Goal: Transaction & Acquisition: Purchase product/service

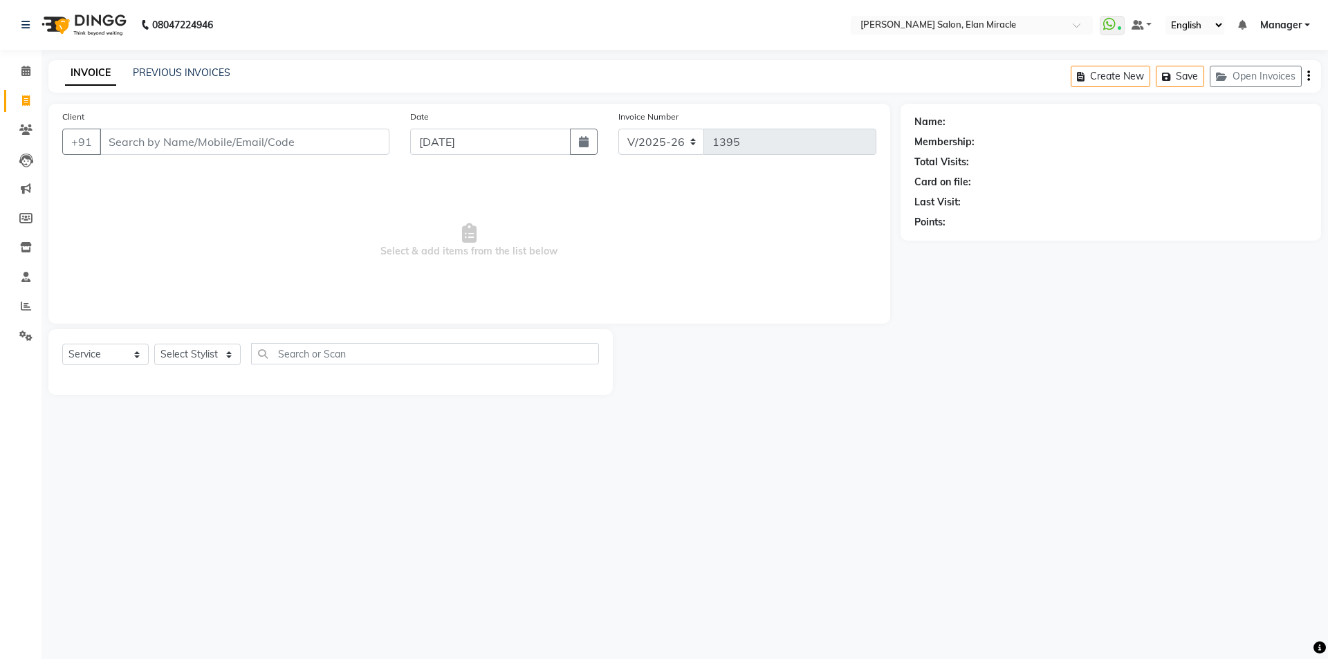
select select "7738"
select select "service"
click at [812, 366] on div at bounding box center [757, 362] width 288 height 66
click at [256, 140] on input "987080" at bounding box center [209, 142] width 219 height 26
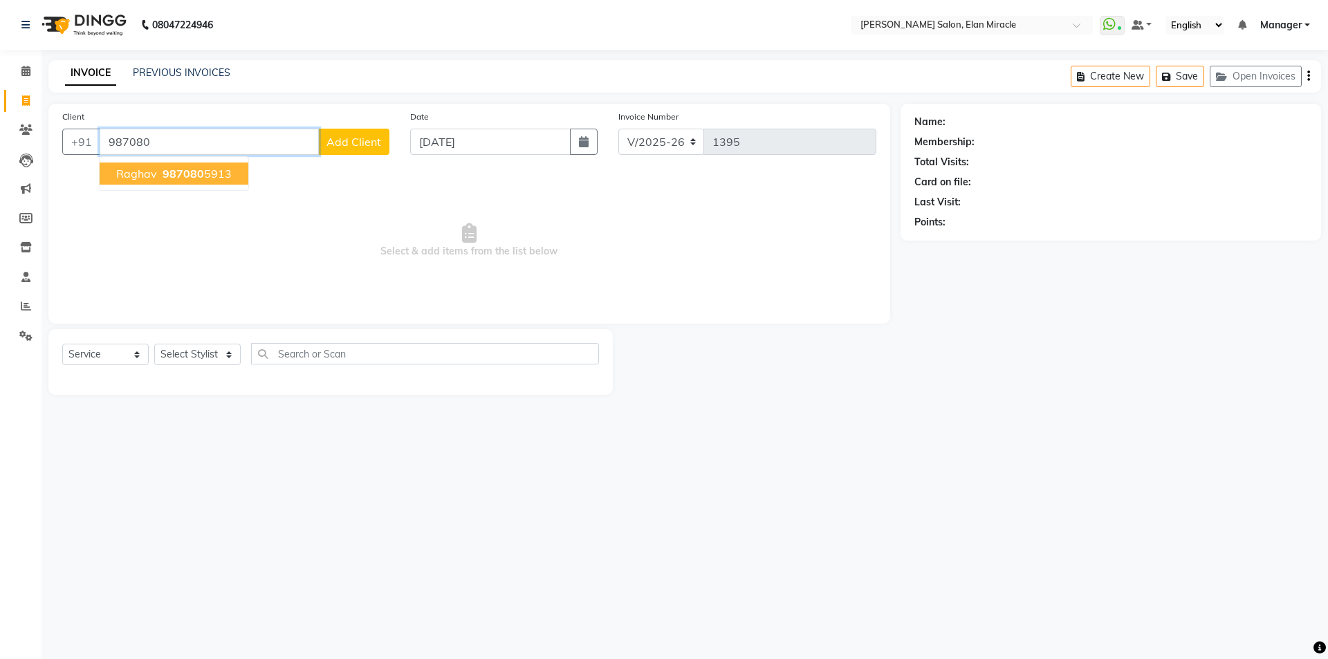
click at [217, 172] on ngb-highlight "987080 5913" at bounding box center [196, 174] width 72 height 14
type input "9870805913"
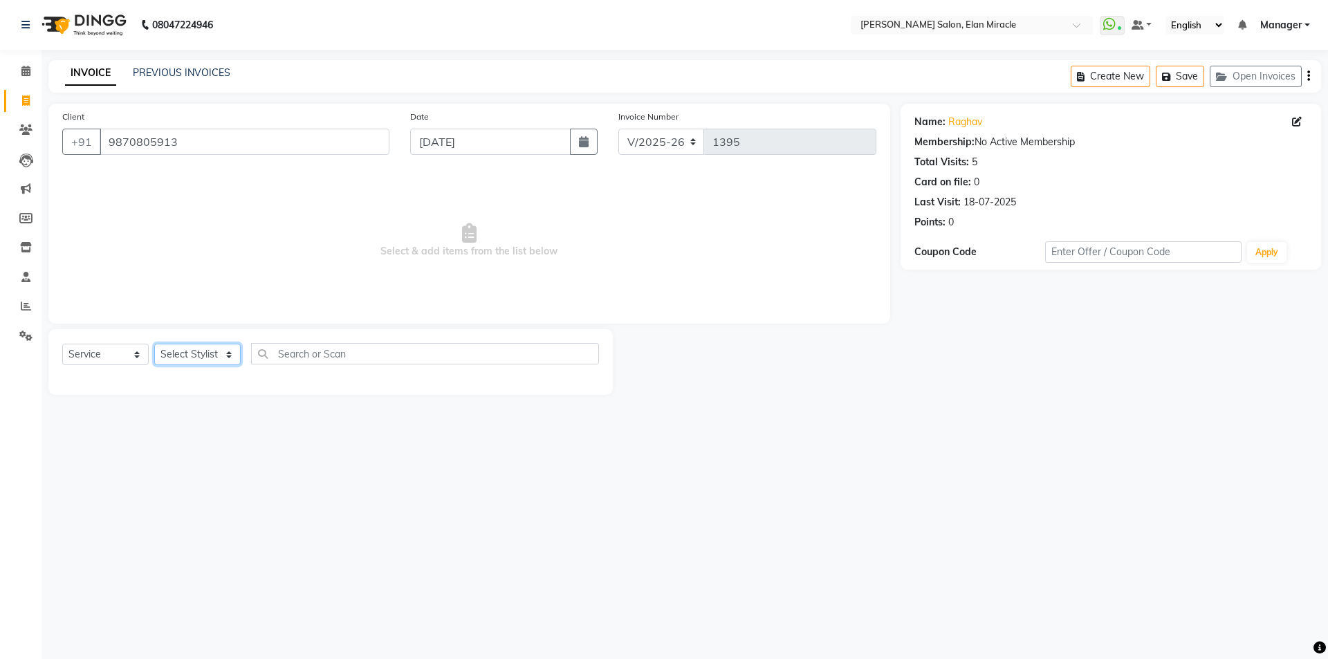
click at [186, 358] on select "Select Stylist [PERSON_NAME] ANKIT [PERSON_NAME] [PERSON_NAME] Manager [PERSON_…" at bounding box center [197, 354] width 86 height 21
select select "89644"
click at [154, 344] on select "Select Stylist [PERSON_NAME] ANKIT [PERSON_NAME] [PERSON_NAME] Manager [PERSON_…" at bounding box center [197, 354] width 86 height 21
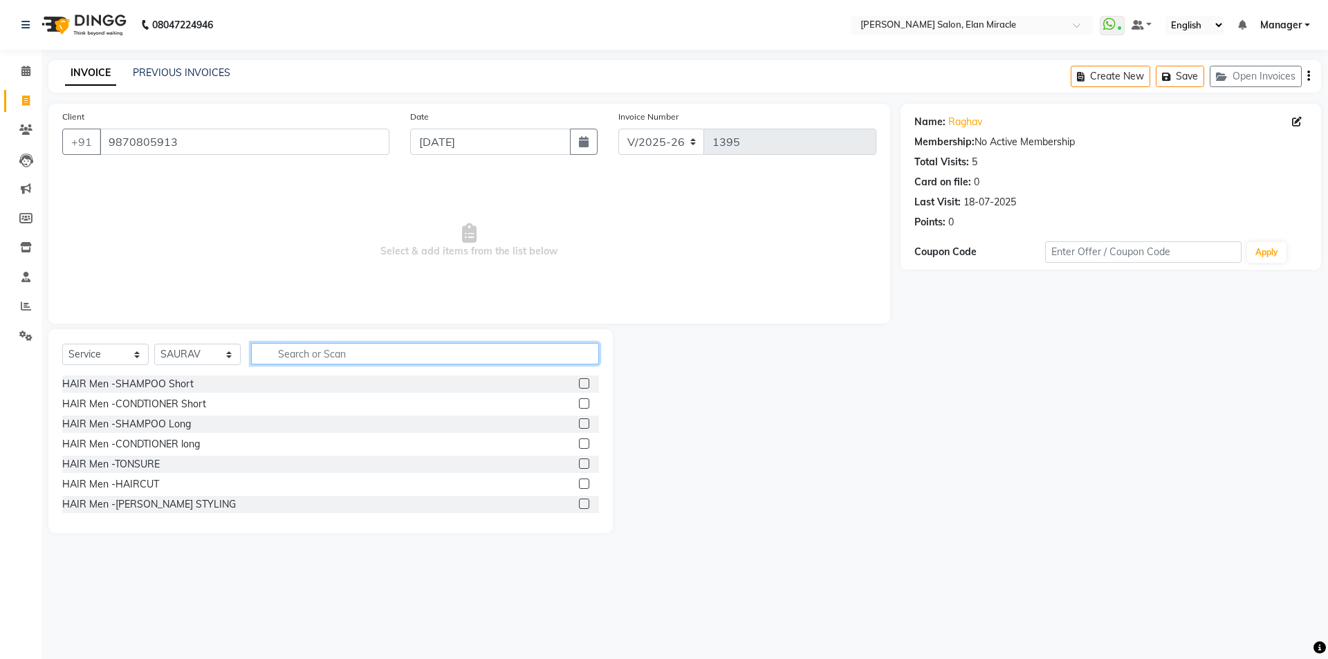
click at [376, 353] on input "text" at bounding box center [425, 353] width 348 height 21
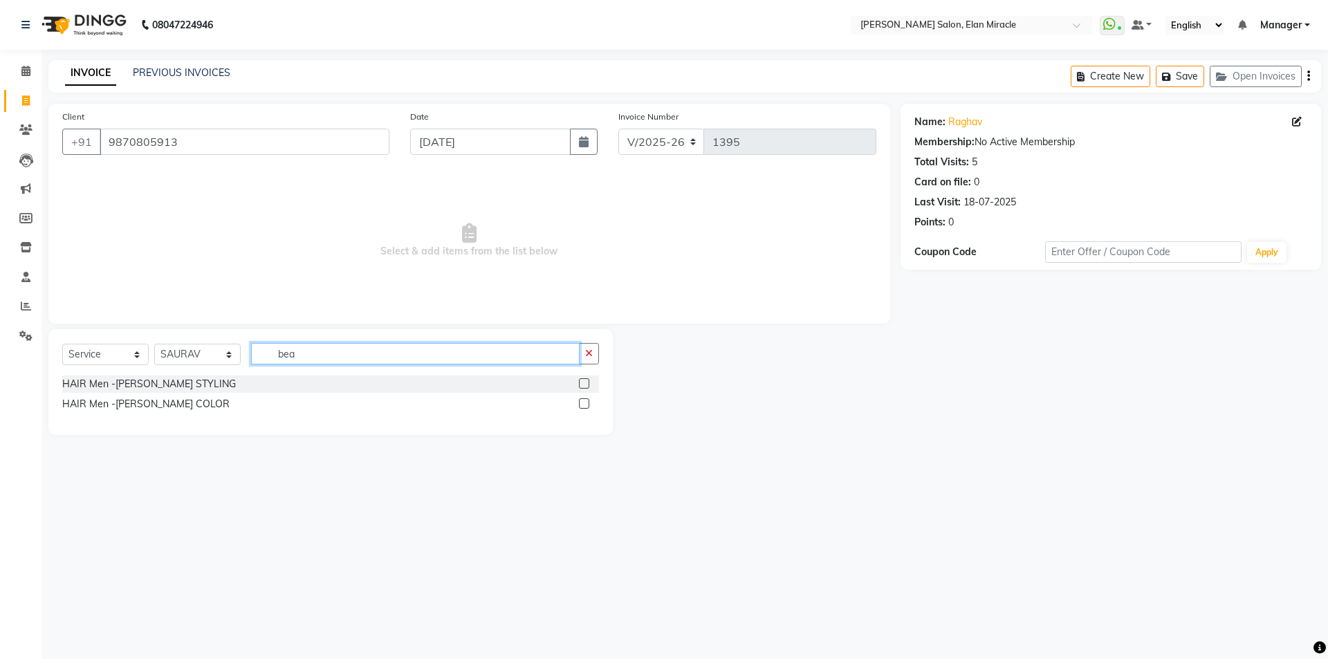
type input "bea"
click at [585, 387] on label at bounding box center [584, 383] width 10 height 10
click at [585, 387] on input "checkbox" at bounding box center [583, 384] width 9 height 9
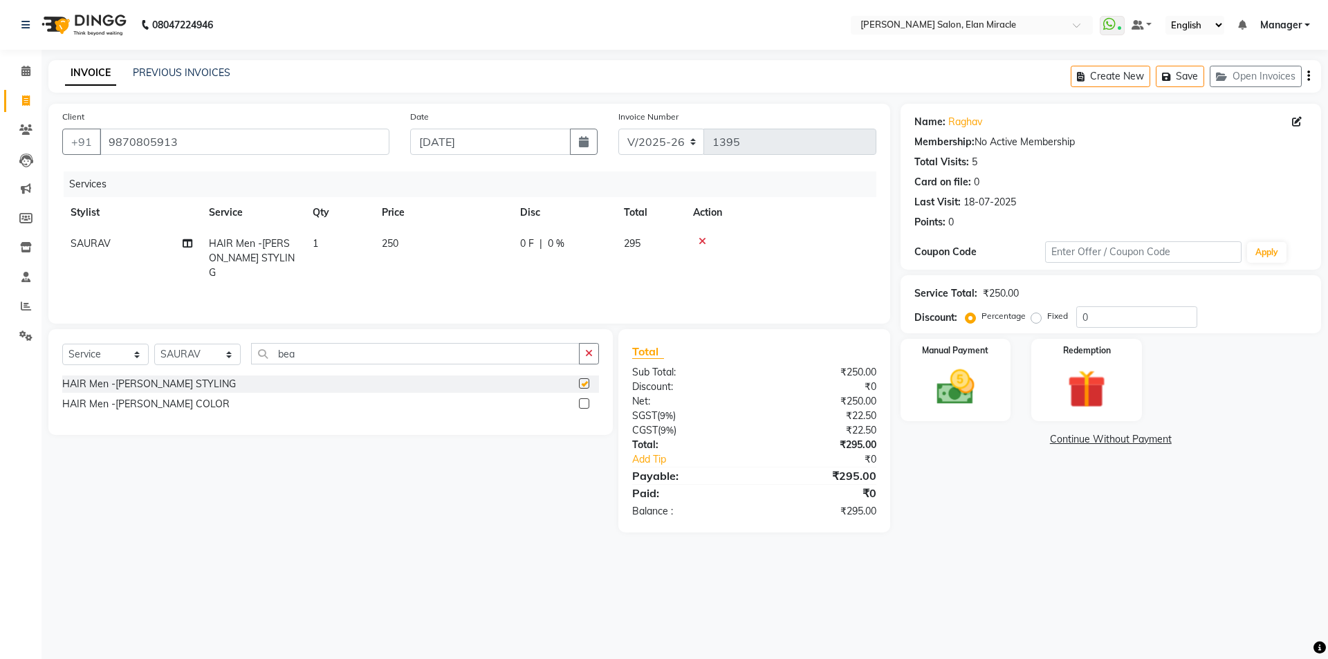
checkbox input "false"
click at [964, 395] on img at bounding box center [955, 388] width 64 height 46
click at [1055, 443] on span "CASH" at bounding box center [1051, 440] width 30 height 16
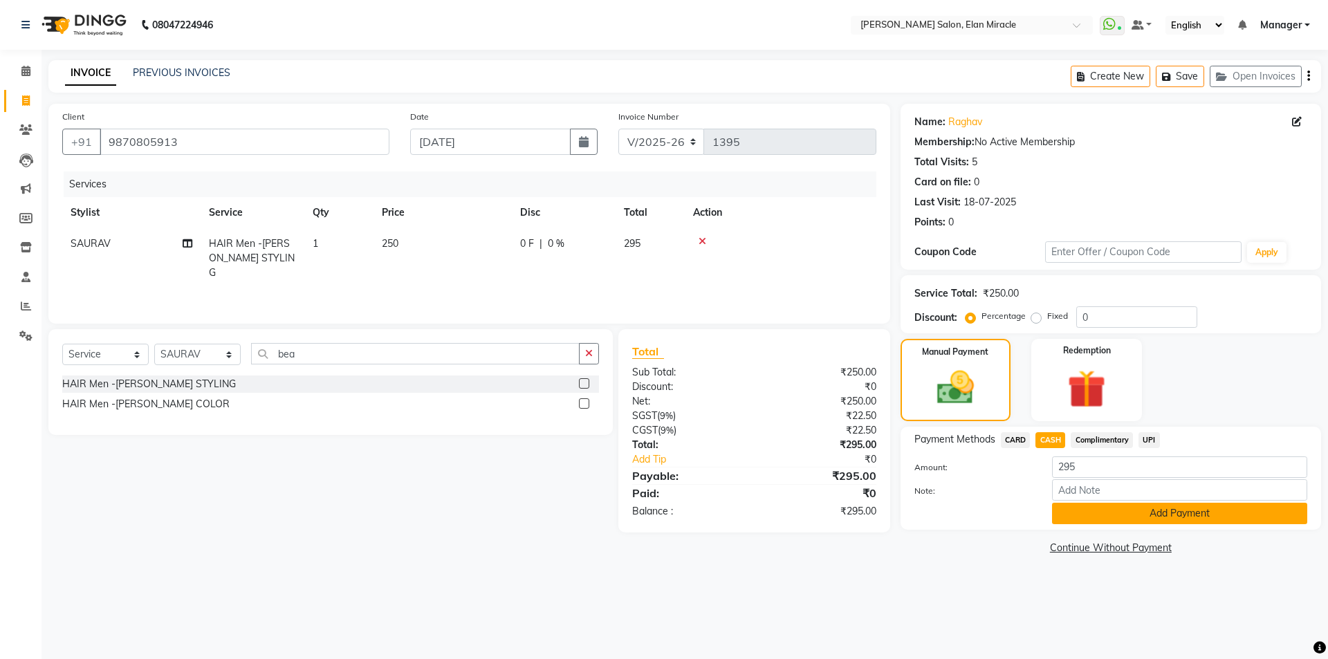
click at [1146, 509] on button "Add Payment" at bounding box center [1179, 513] width 255 height 21
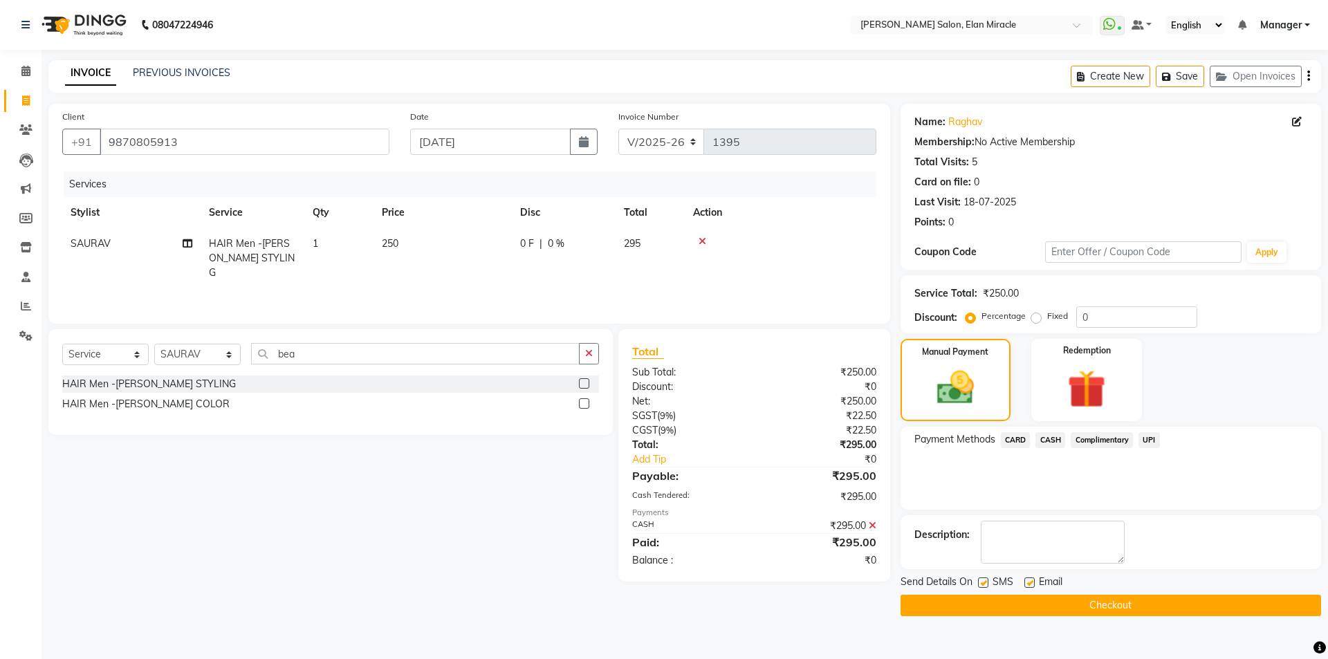
click at [1099, 607] on button "Checkout" at bounding box center [1111, 605] width 421 height 21
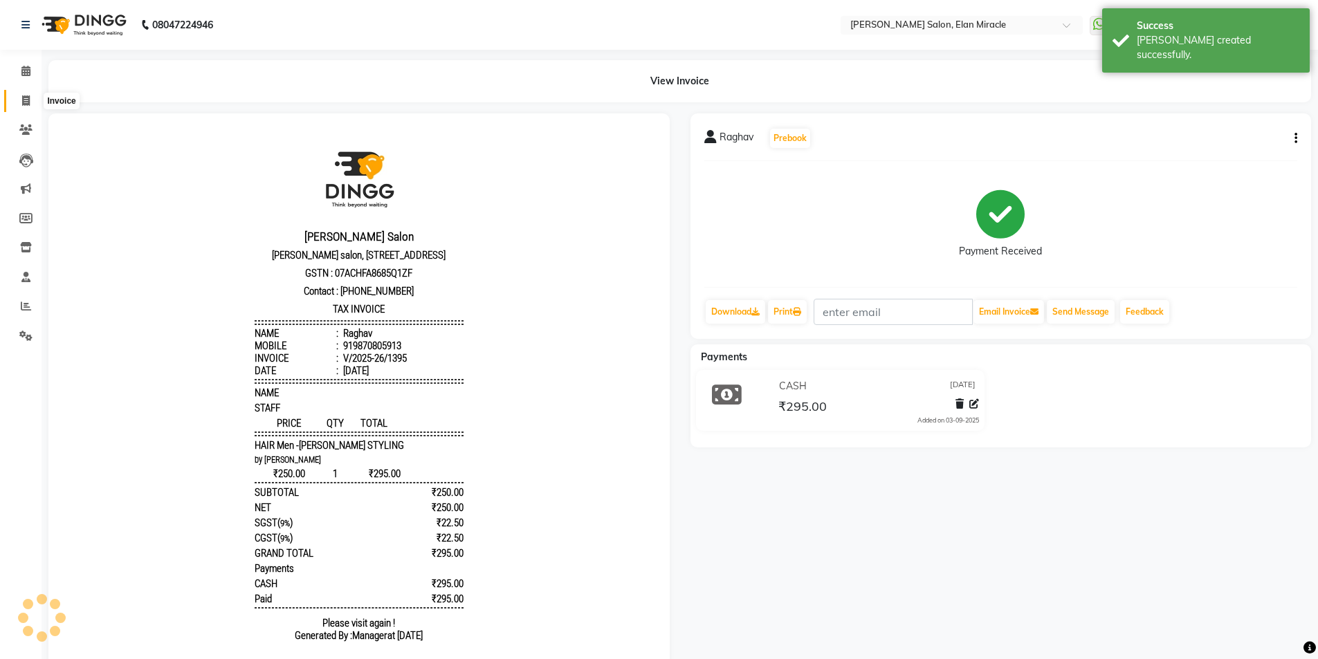
click at [26, 97] on icon at bounding box center [26, 100] width 8 height 10
select select "7738"
select select "service"
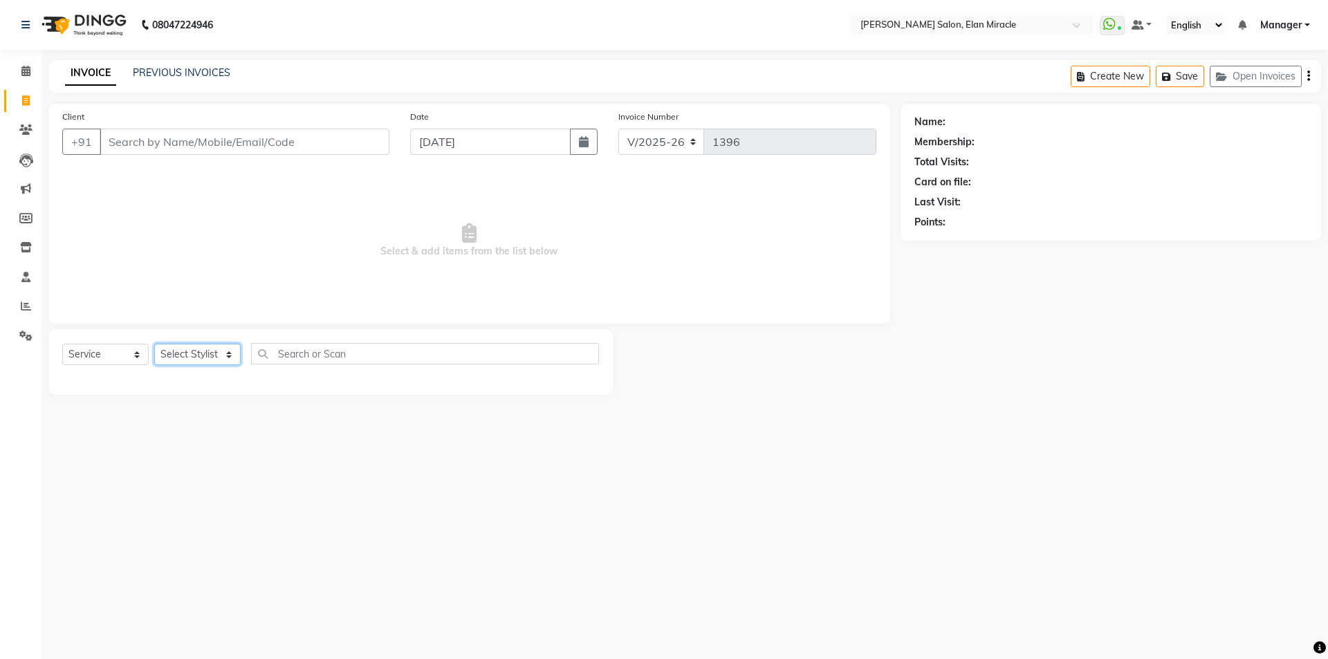
click at [191, 353] on select "Select Stylist [PERSON_NAME] ANKIT [PERSON_NAME] [PERSON_NAME] Manager [PERSON_…" at bounding box center [197, 354] width 86 height 21
select select "84023"
click at [154, 344] on select "Select Stylist [PERSON_NAME] ANKIT [PERSON_NAME] [PERSON_NAME] Manager [PERSON_…" at bounding box center [197, 354] width 86 height 21
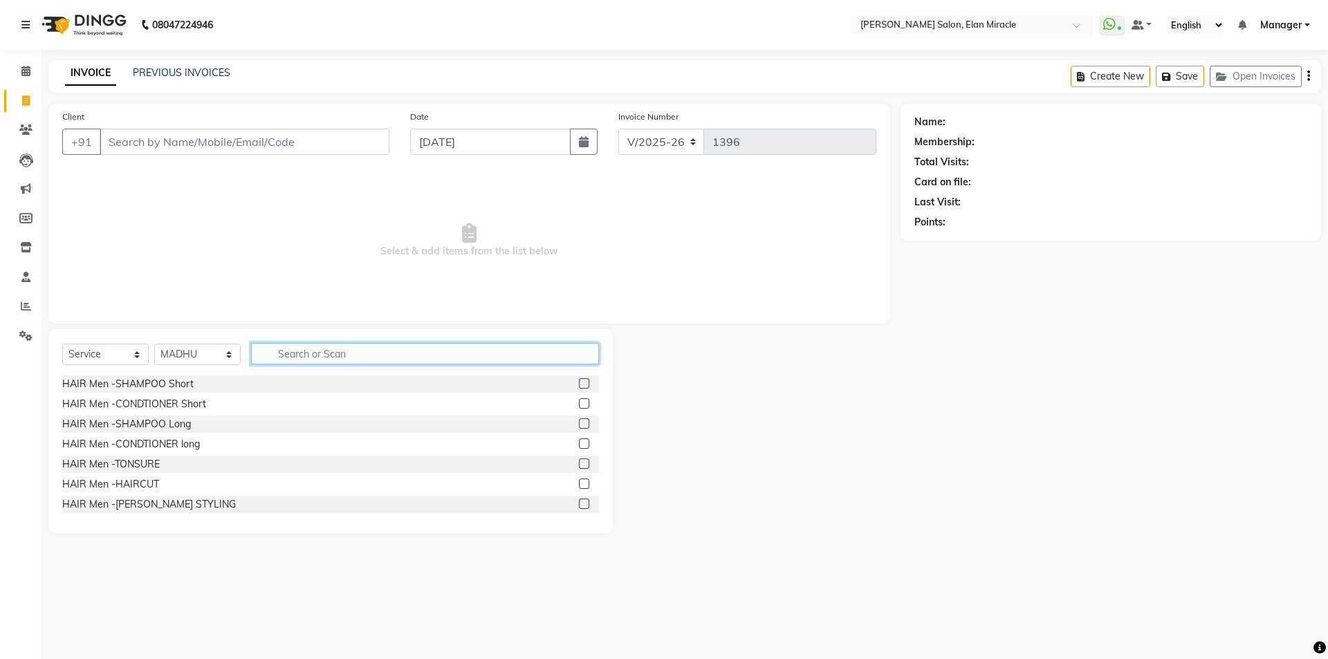
click at [315, 348] on input "text" at bounding box center [425, 353] width 348 height 21
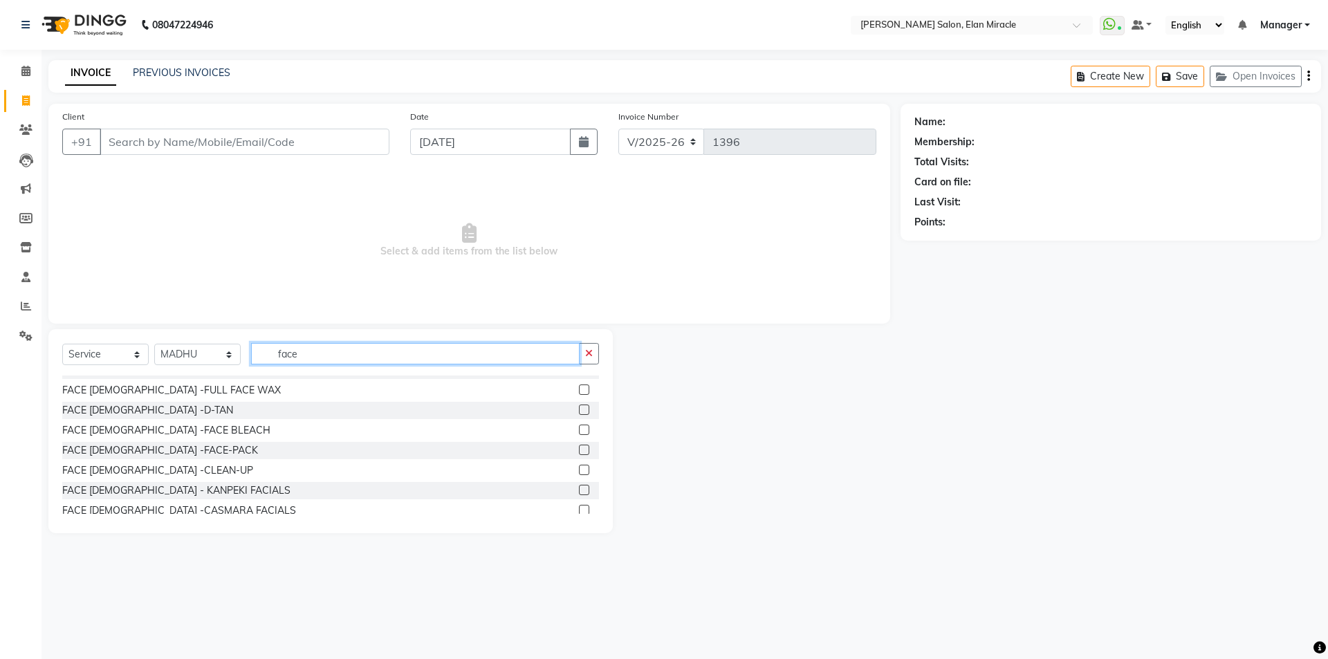
scroll to position [484, 0]
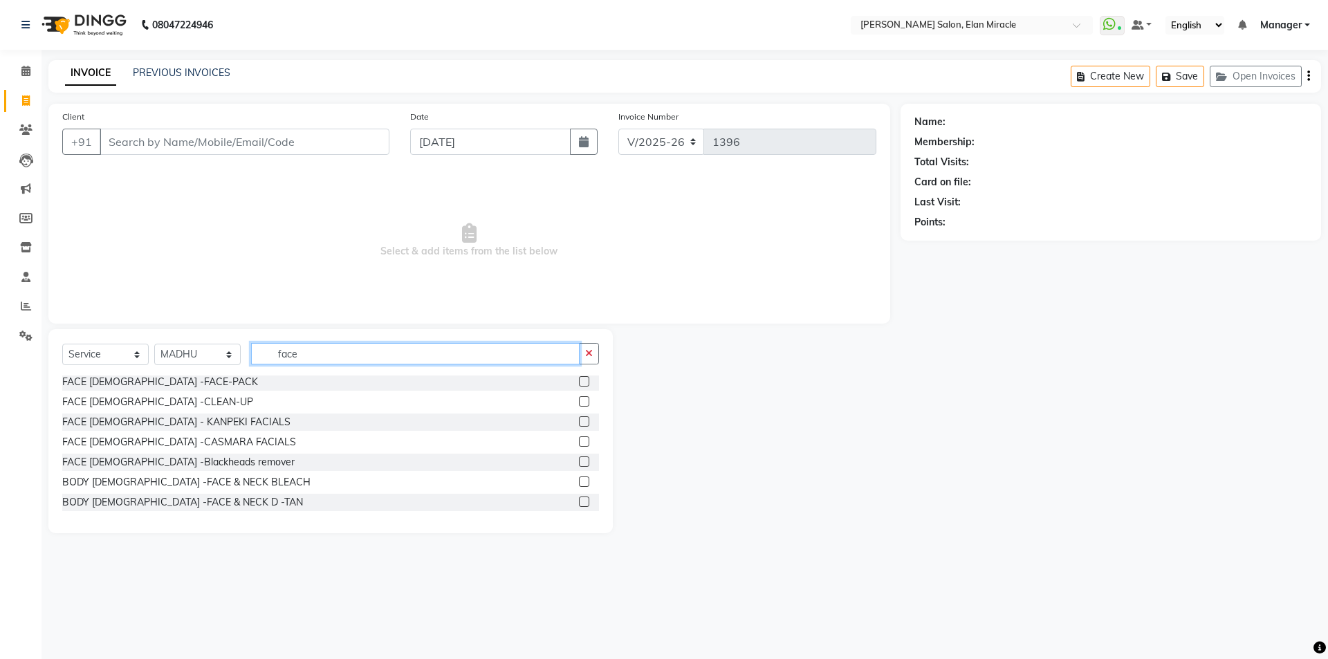
type input "face"
click at [579, 443] on label at bounding box center [584, 441] width 10 height 10
click at [579, 443] on input "checkbox" at bounding box center [583, 442] width 9 height 9
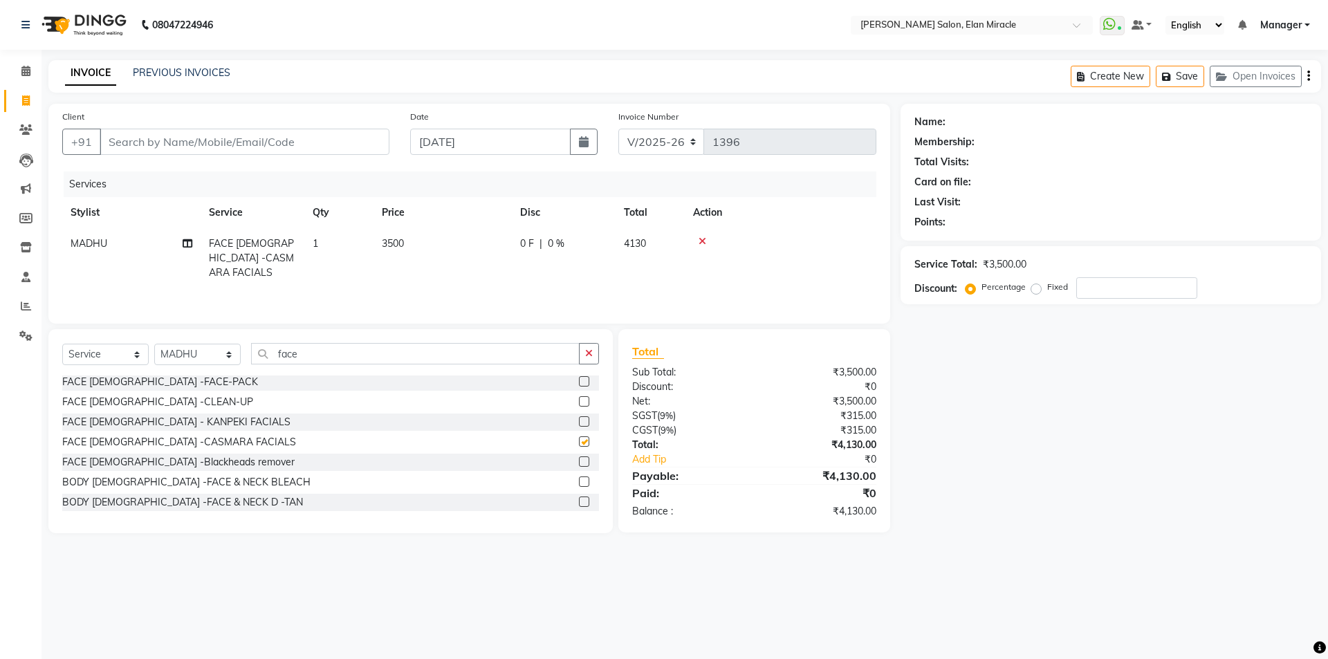
checkbox input "false"
click at [288, 137] on input "Client" at bounding box center [245, 142] width 290 height 26
type input "9"
type input "0"
type input "9044640592"
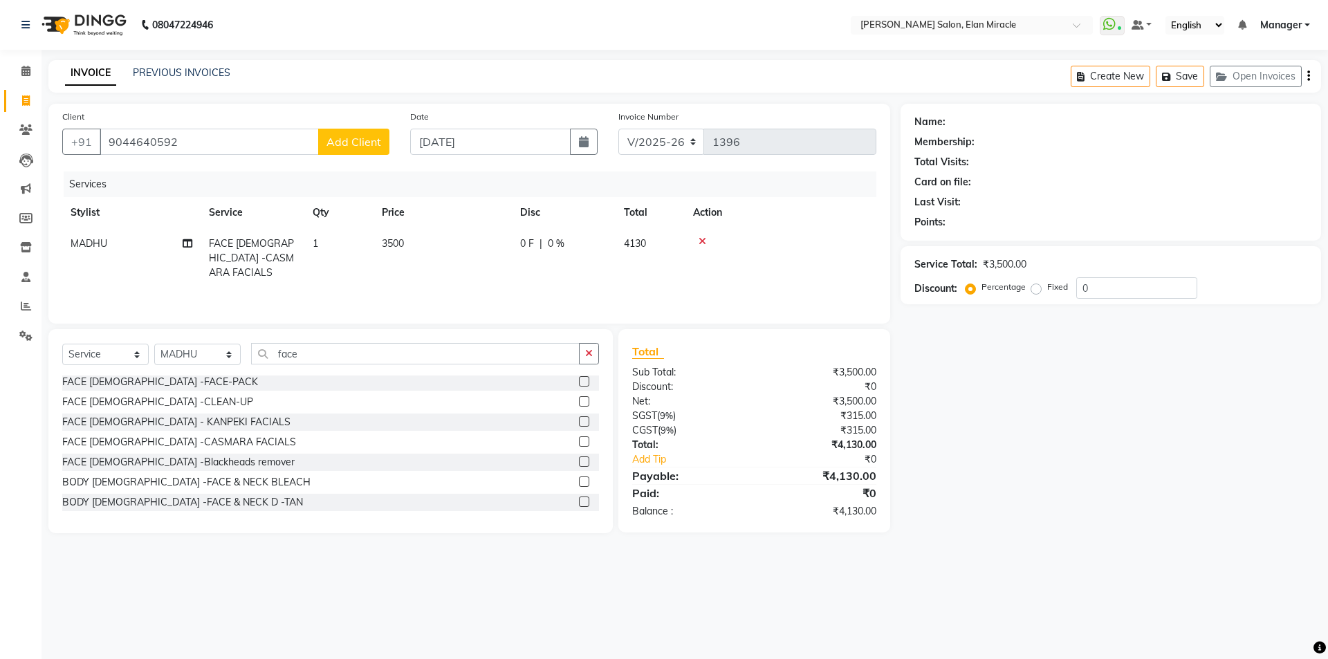
click at [340, 140] on span "Add Client" at bounding box center [354, 142] width 55 height 14
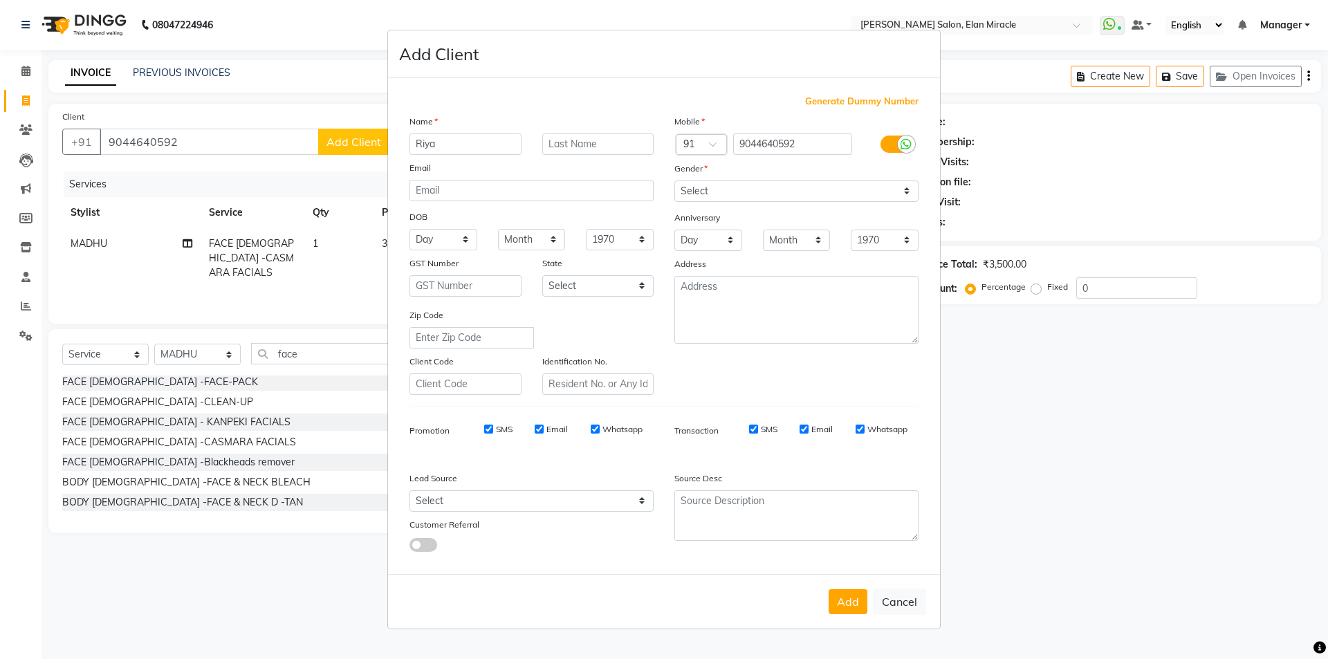
type input "Riya"
click at [776, 185] on select "Select [DEMOGRAPHIC_DATA] [DEMOGRAPHIC_DATA] Other Prefer Not To Say" at bounding box center [796, 191] width 244 height 21
select select "[DEMOGRAPHIC_DATA]"
click at [674, 181] on select "Select [DEMOGRAPHIC_DATA] [DEMOGRAPHIC_DATA] Other Prefer Not To Say" at bounding box center [796, 191] width 244 height 21
click at [849, 598] on button "Add" at bounding box center [848, 601] width 39 height 25
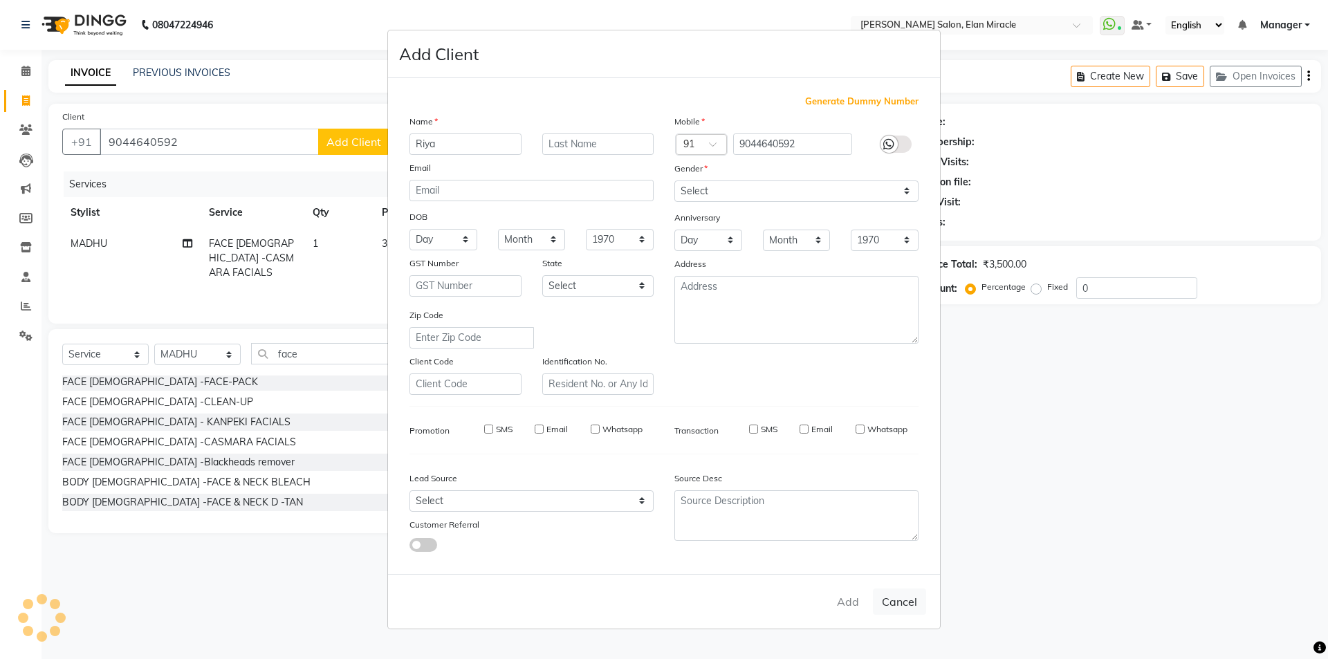
select select
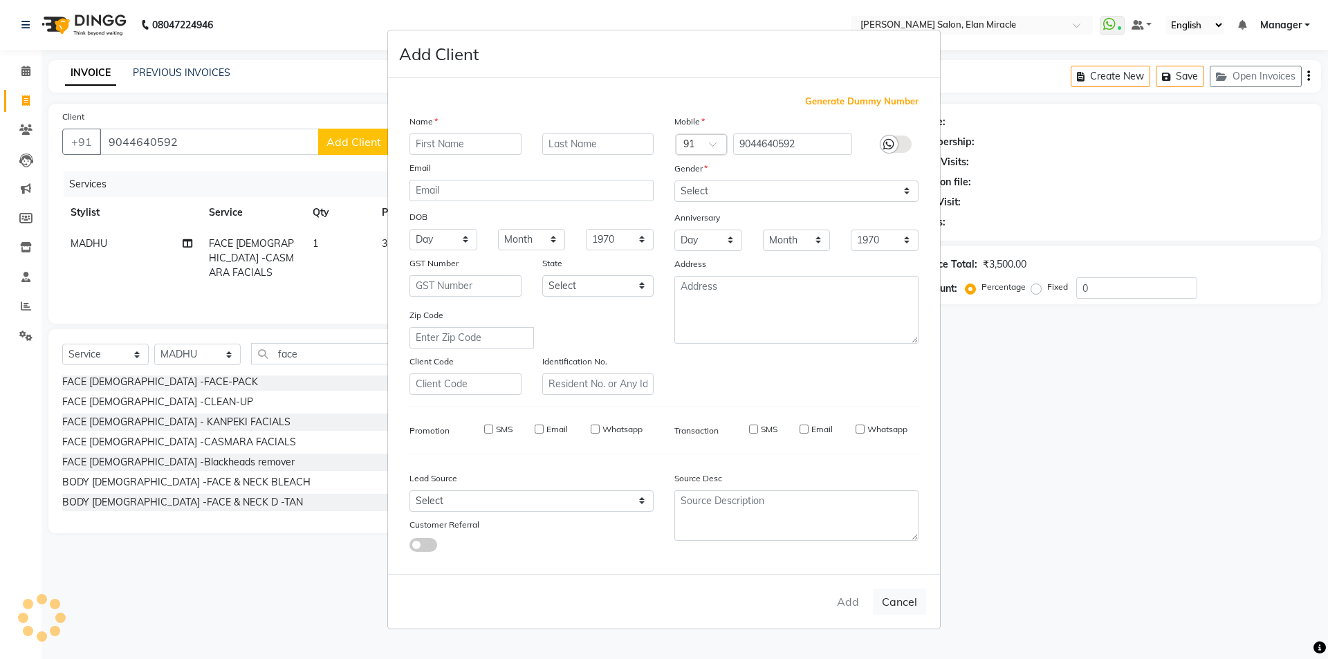
select select
checkbox input "false"
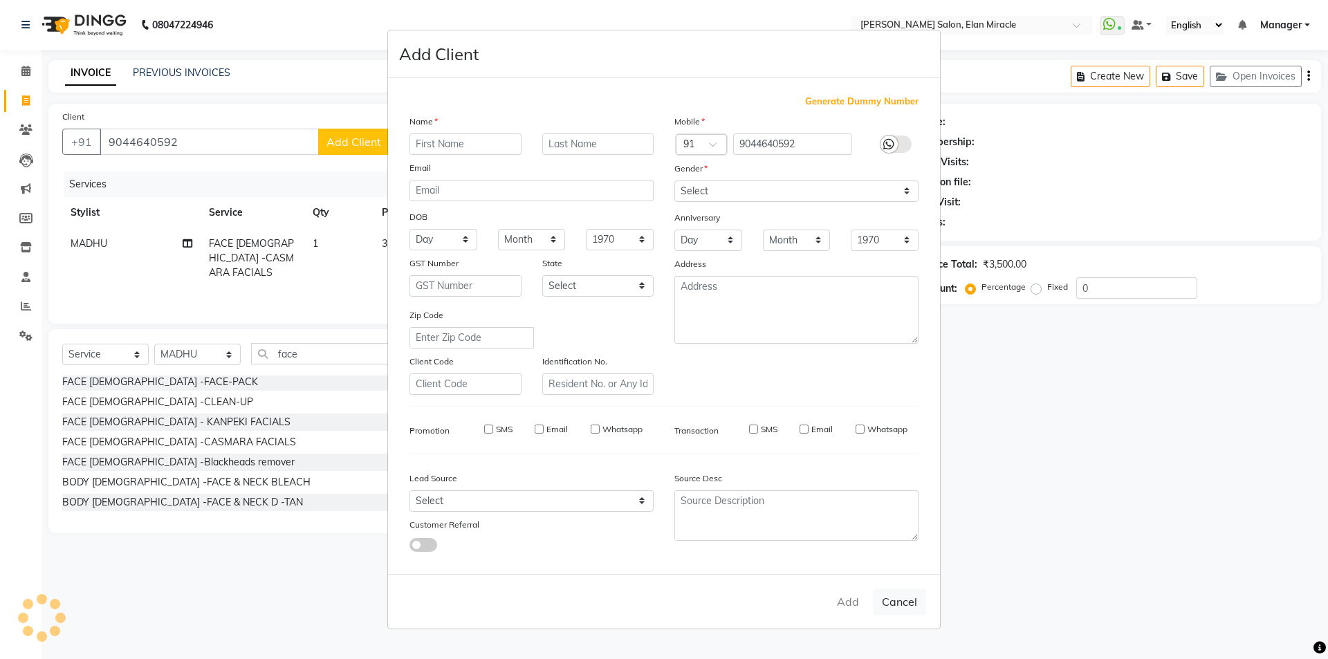
checkbox input "false"
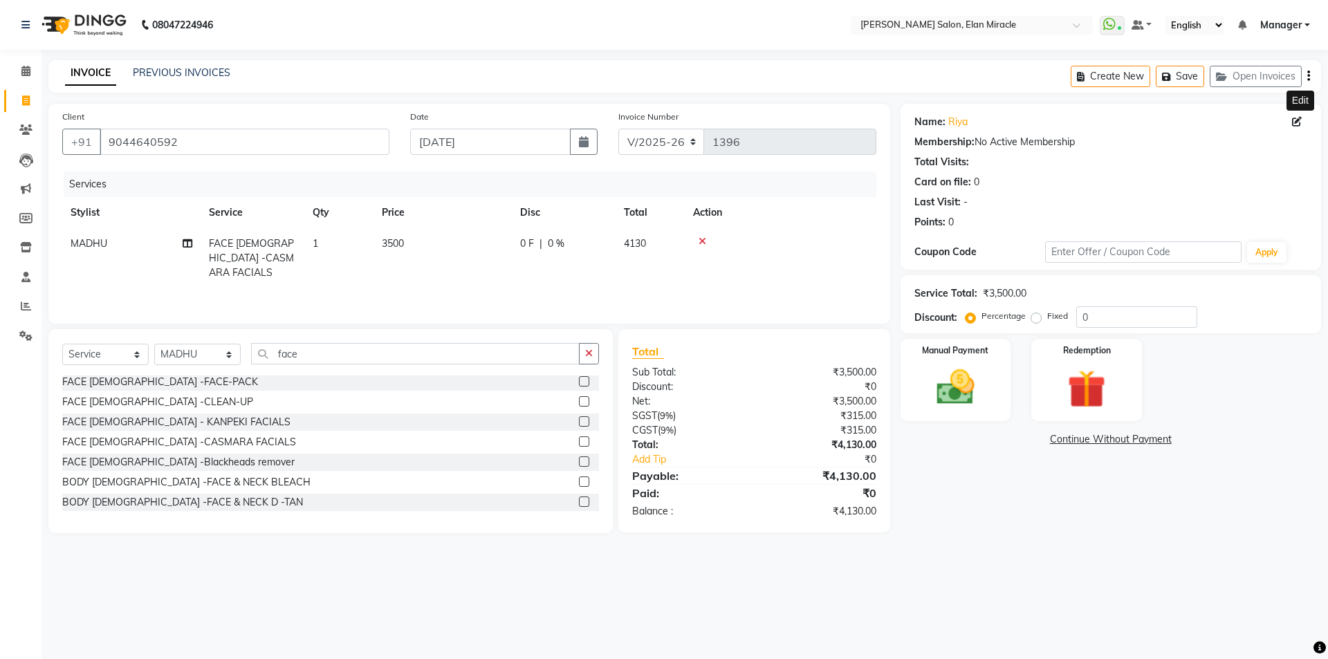
click at [1305, 119] on span at bounding box center [1299, 122] width 15 height 15
click at [1295, 118] on icon at bounding box center [1297, 122] width 10 height 10
select select "[DEMOGRAPHIC_DATA]"
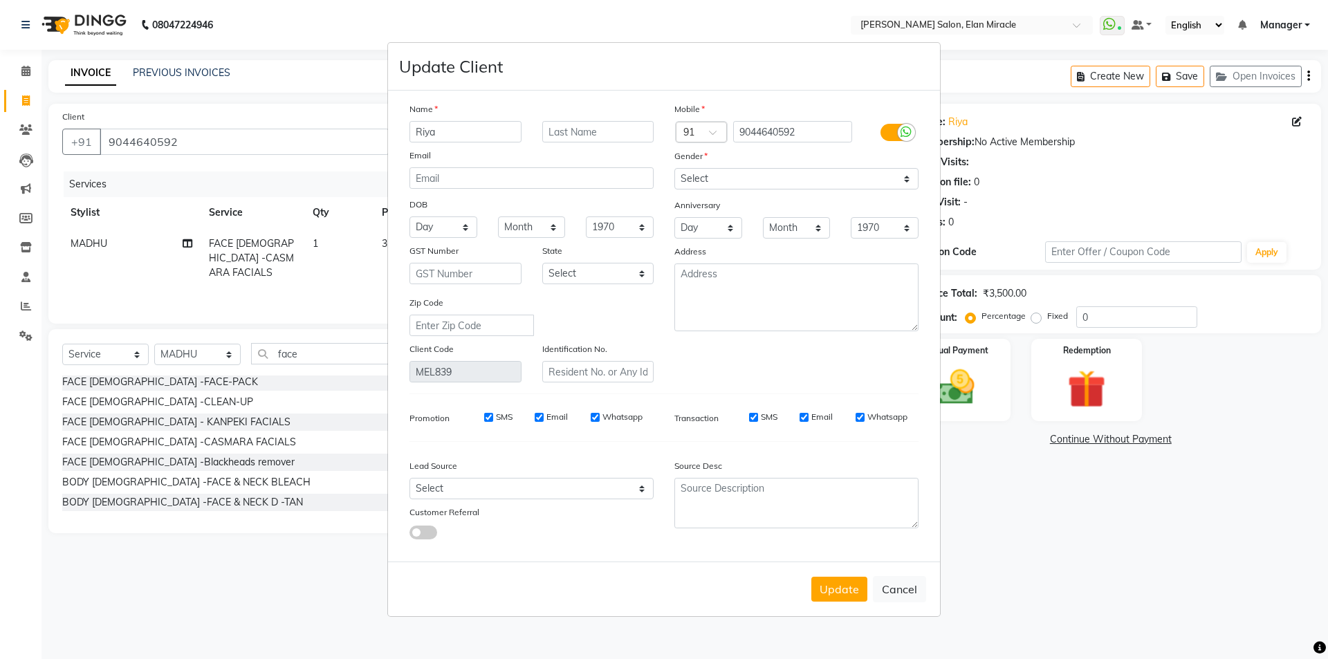
click at [463, 144] on div "Name [PERSON_NAME] Email DOB Day 01 02 03 04 05 06 07 08 09 10 11 12 13 14 15 1…" at bounding box center [531, 242] width 265 height 281
click at [462, 131] on input "Riya" at bounding box center [466, 131] width 112 height 21
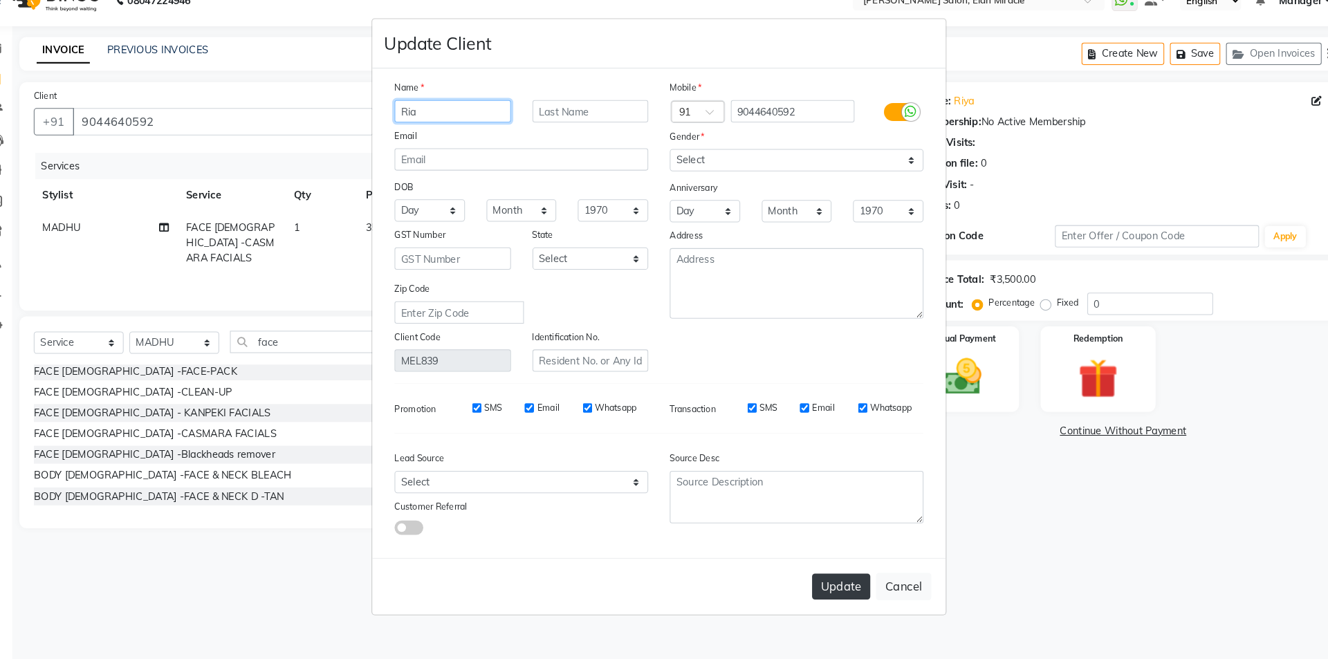
type input "Ria"
click at [840, 587] on button "Update" at bounding box center [839, 589] width 56 height 25
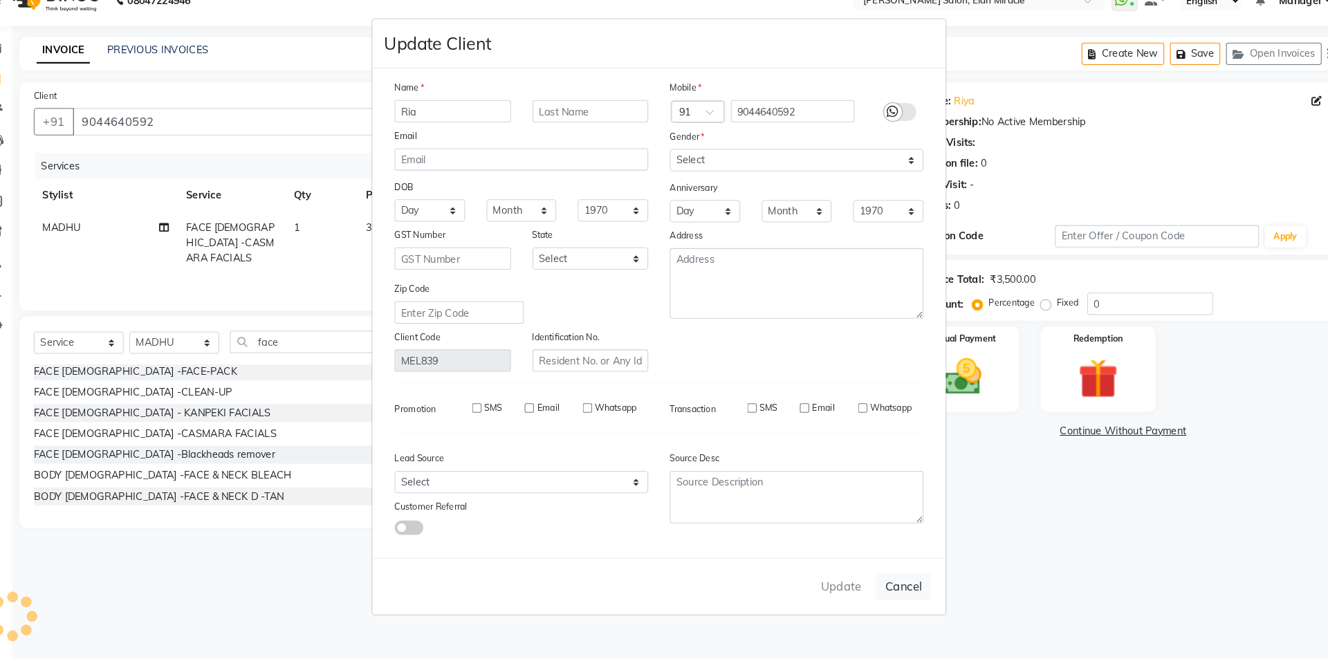
select select
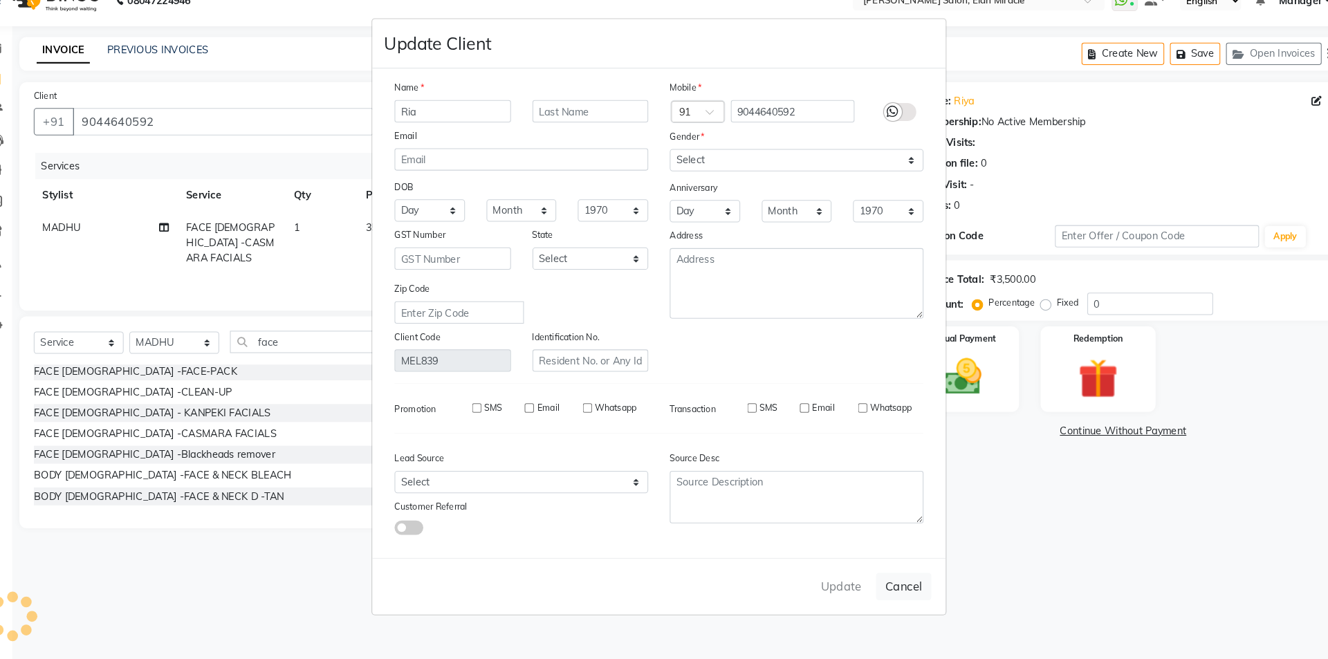
select select
checkbox input "false"
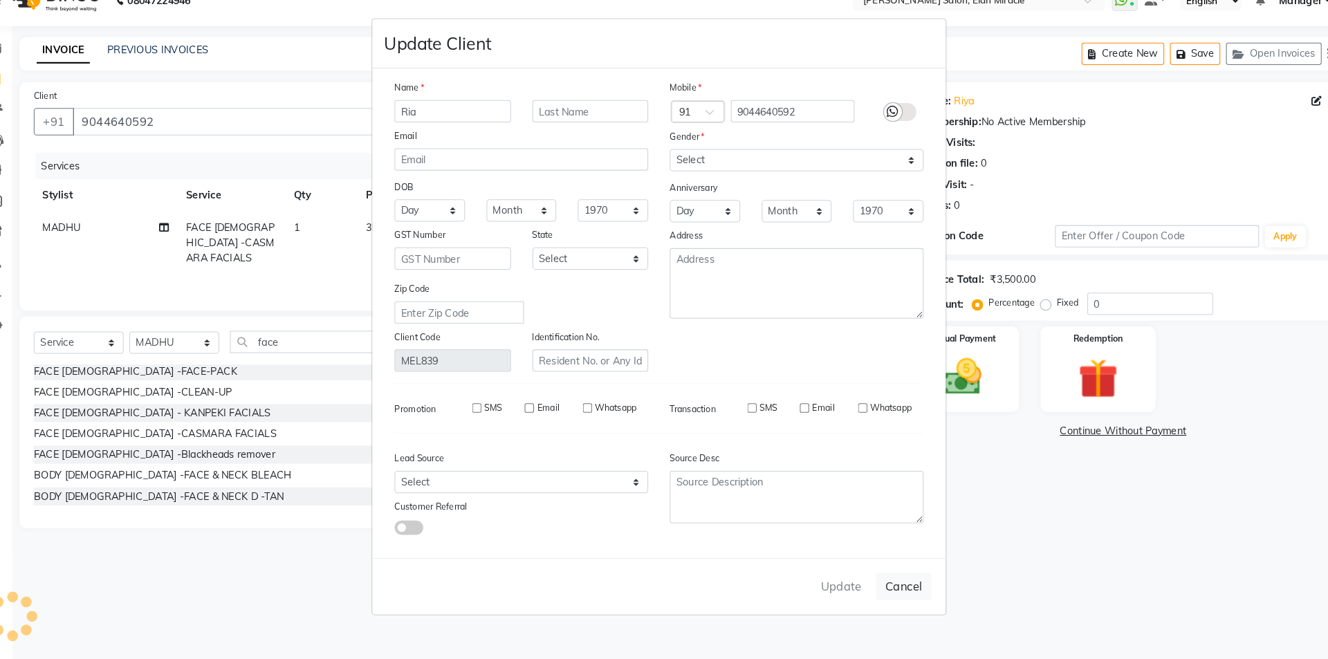
checkbox input "false"
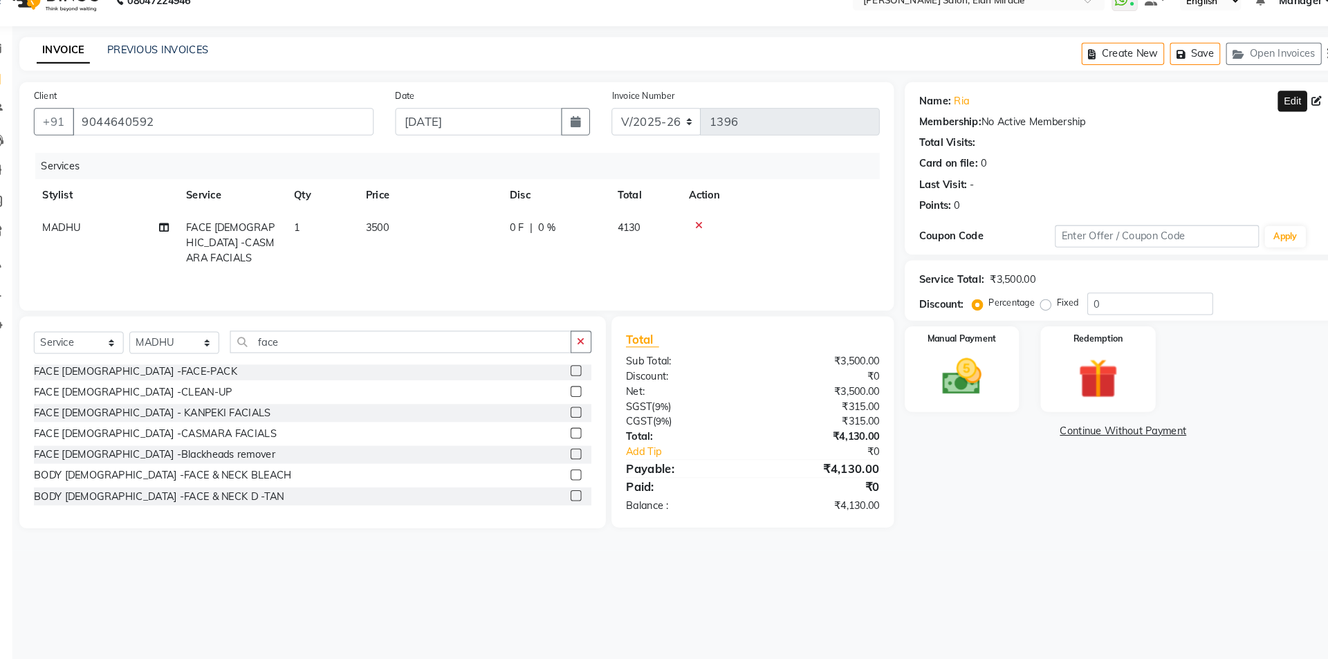
click at [401, 249] on span "3500" at bounding box center [393, 243] width 22 height 12
select select "84023"
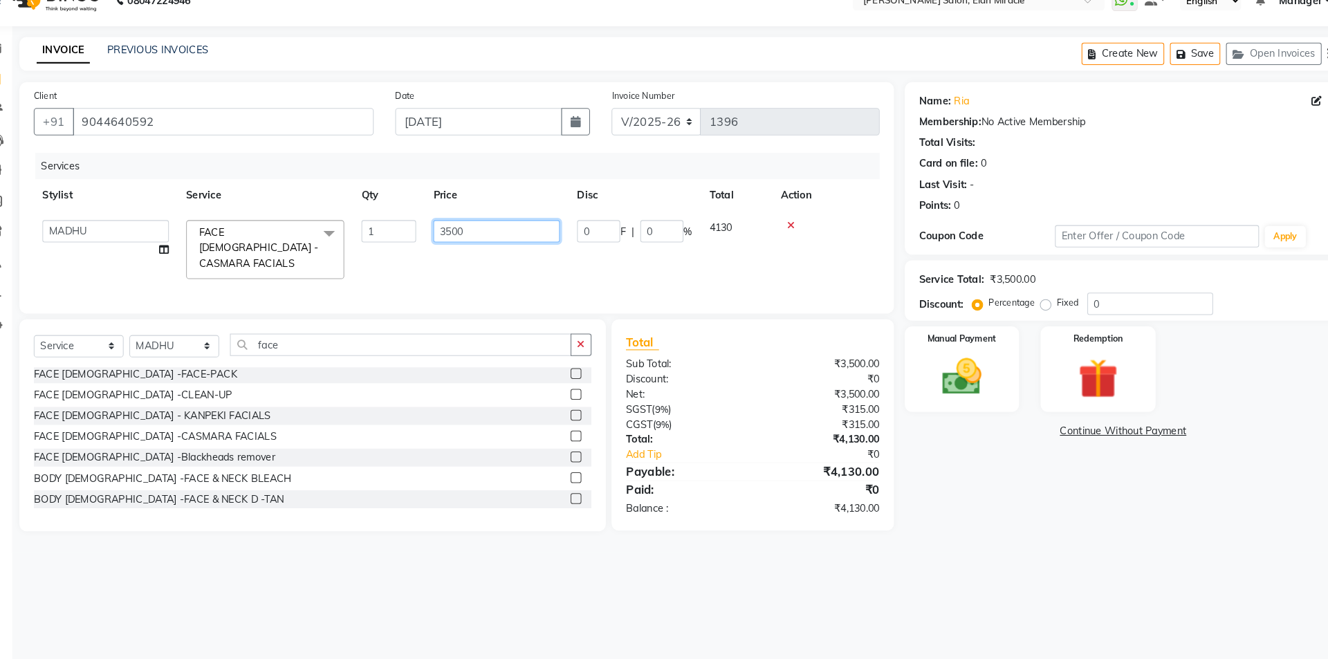
drag, startPoint x: 496, startPoint y: 245, endPoint x: 434, endPoint y: 241, distance: 61.7
click at [434, 241] on tr "[PERSON_NAME] ANKIT [PERSON_NAME] LUCKY MADHU Manager [PERSON_NAME] [PERSON_NAM…" at bounding box center [469, 264] width 814 height 73
type input "4"
type input "4500"
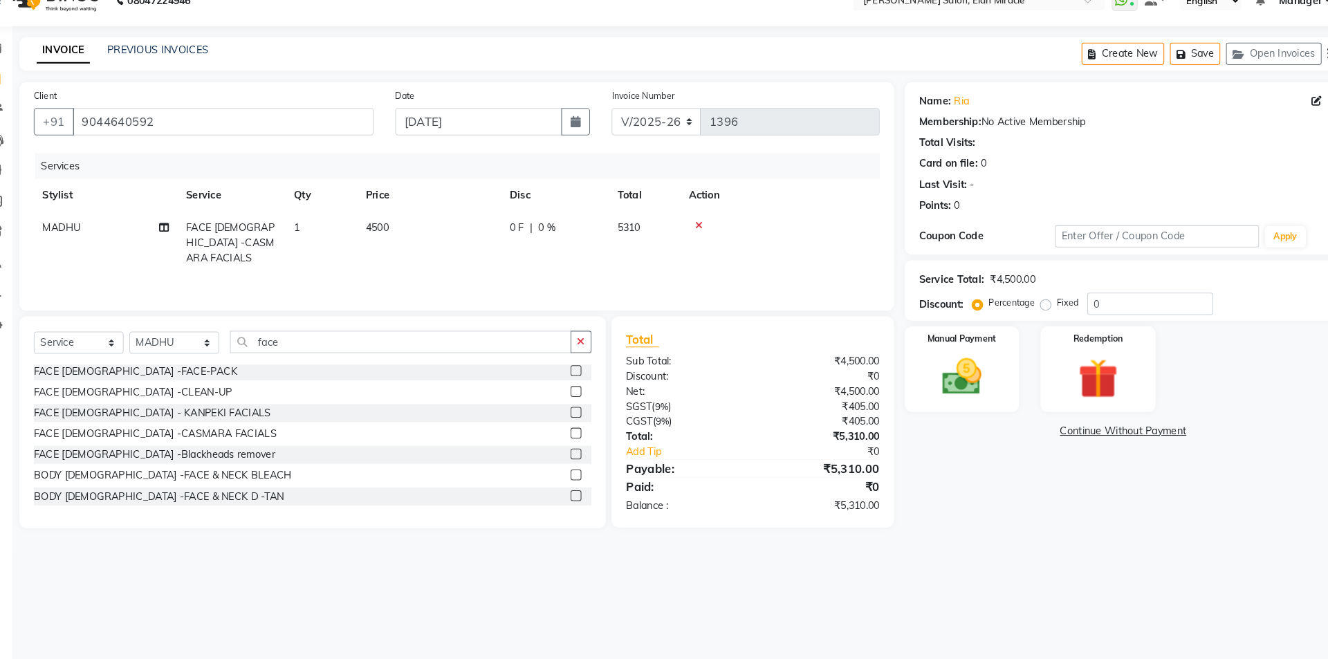
click at [482, 280] on div "Services Stylist Service Qty Price Disc Total Action MADHU FACE [DEMOGRAPHIC_DA…" at bounding box center [469, 241] width 814 height 138
click at [552, 239] on span "0 %" at bounding box center [556, 244] width 17 height 15
select select "84023"
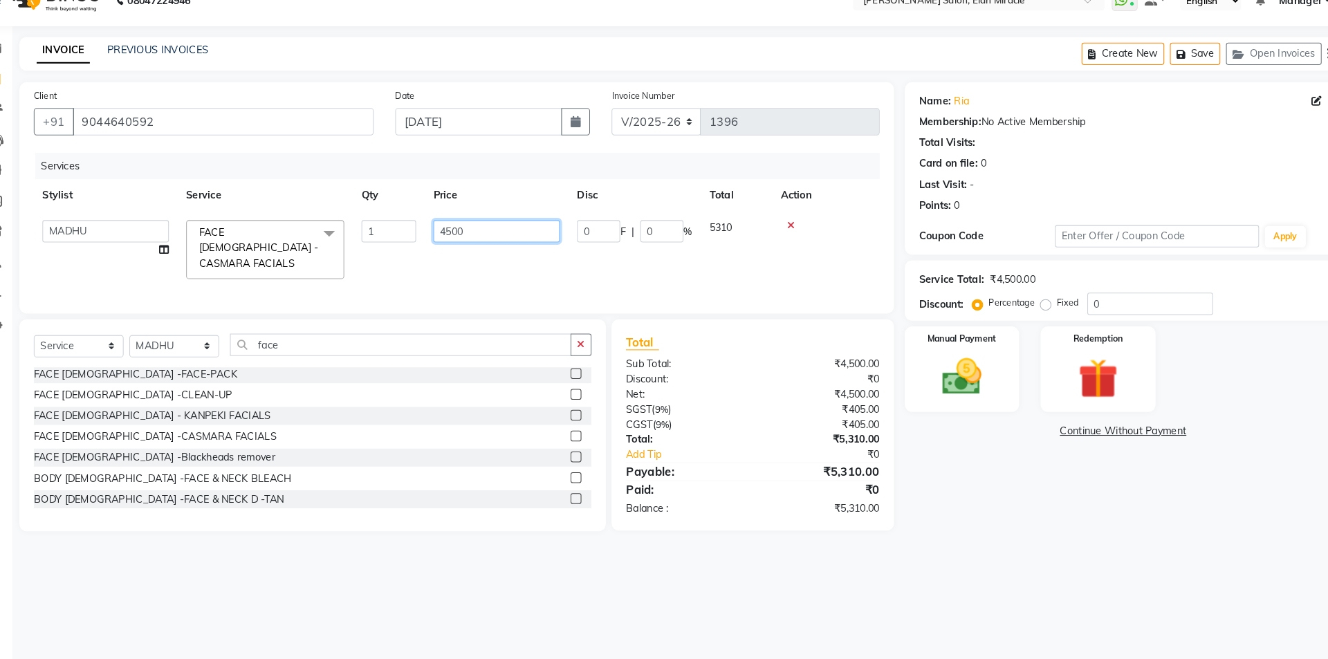
click at [506, 250] on input "4500" at bounding box center [508, 247] width 122 height 21
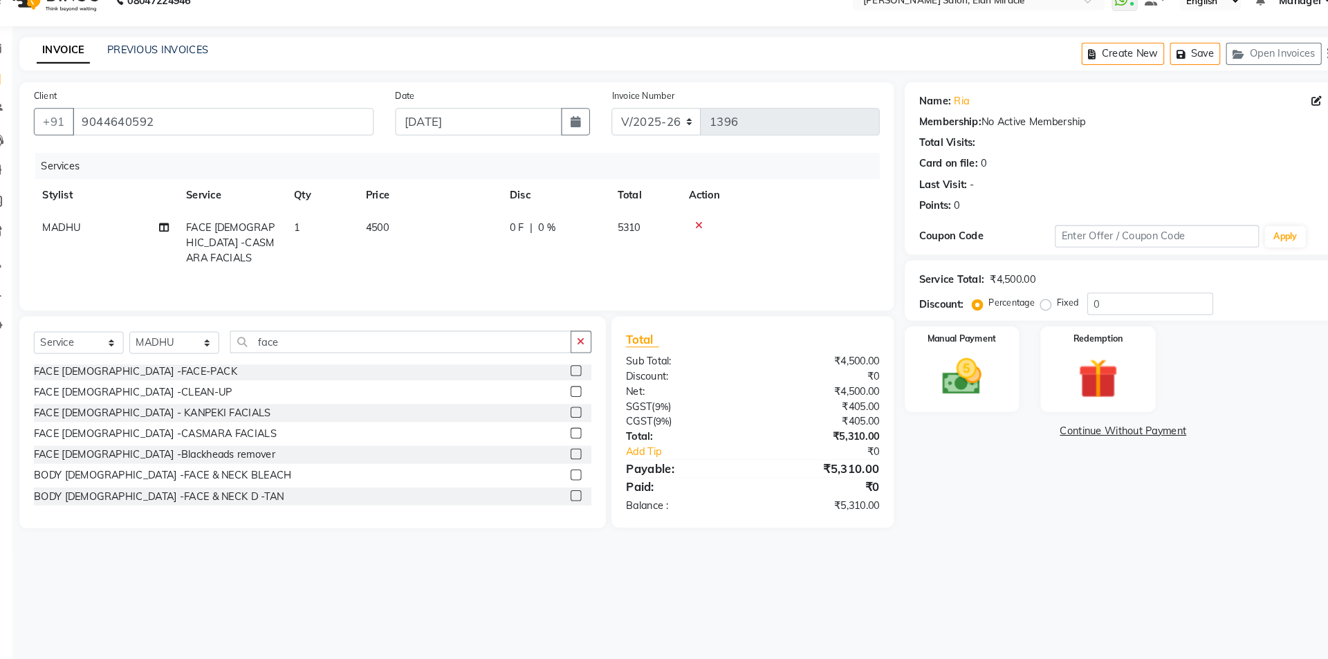
click at [567, 246] on div "0 F | 0 %" at bounding box center [563, 244] width 87 height 15
select select "84023"
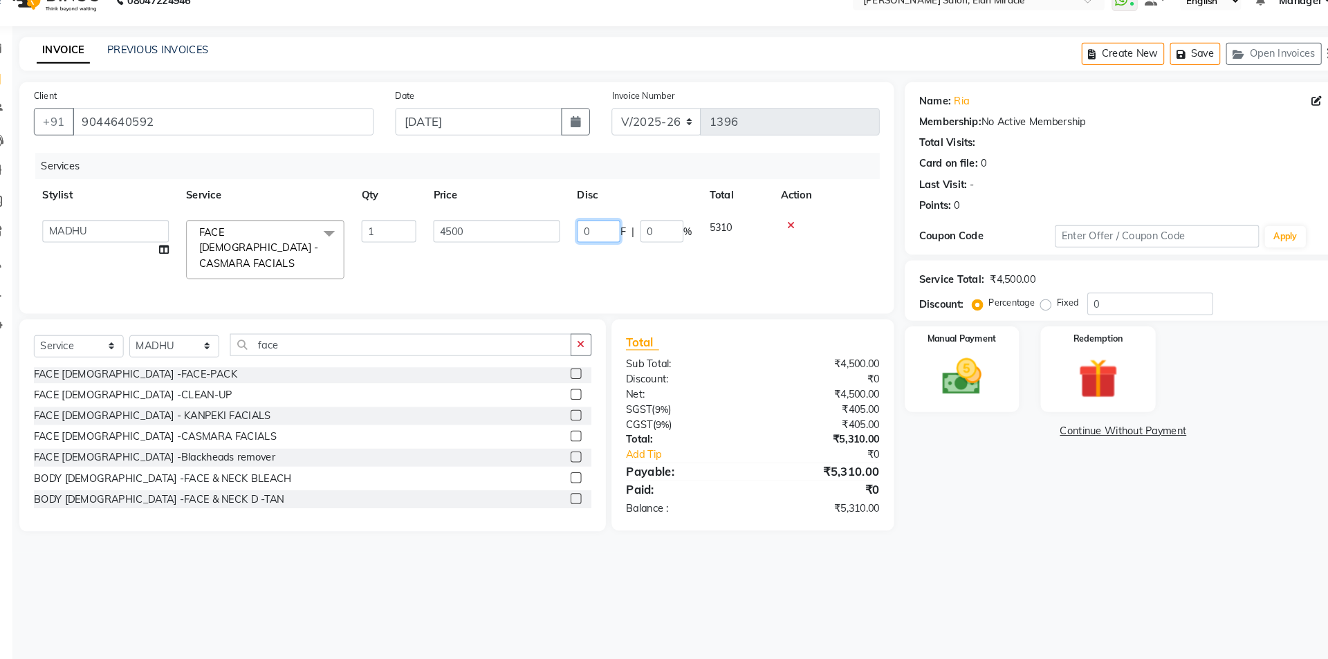
drag, startPoint x: 603, startPoint y: 243, endPoint x: 578, endPoint y: 248, distance: 25.4
click at [578, 248] on td "0 F | 0 %" at bounding box center [640, 264] width 127 height 73
type input "20"
click at [544, 280] on div "Services Stylist Service Qty Price Disc Total Action [PERSON_NAME] ANKIT [PERSO…" at bounding box center [469, 242] width 814 height 141
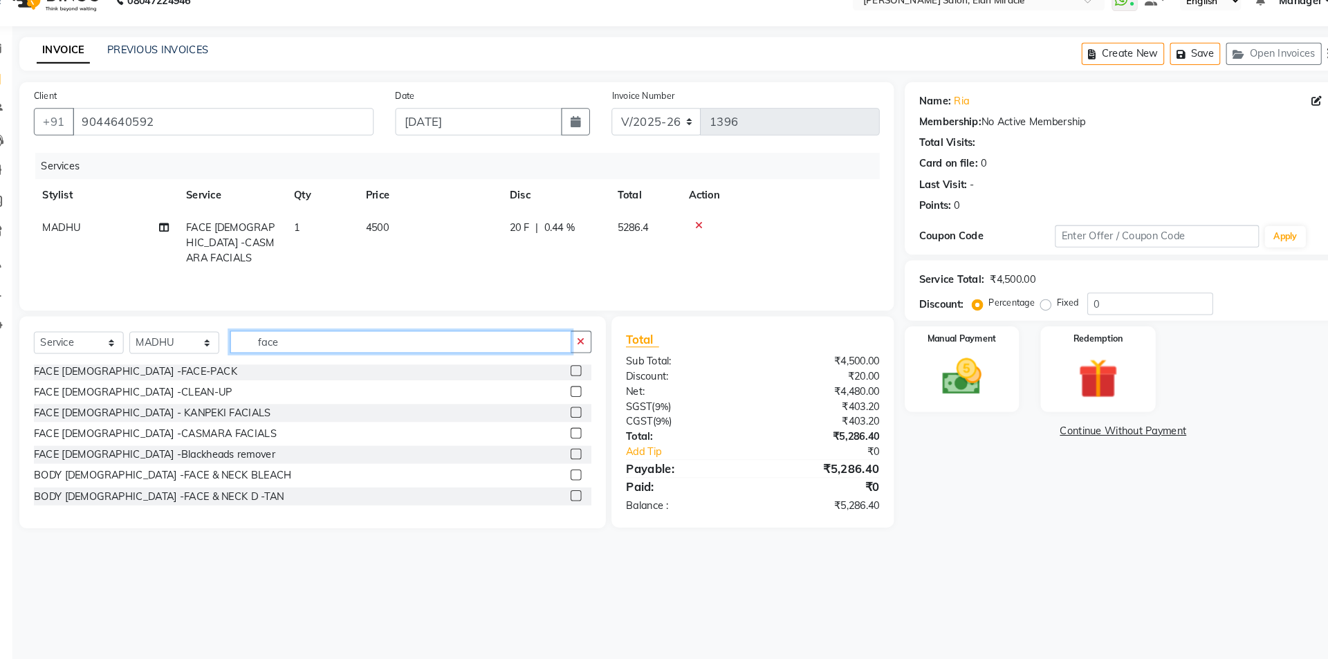
drag, startPoint x: 315, startPoint y: 353, endPoint x: 248, endPoint y: 357, distance: 67.9
click at [248, 357] on div "Select Service Product Membership Package Voucher Prepaid Gift Card Select Styl…" at bounding box center [330, 359] width 537 height 33
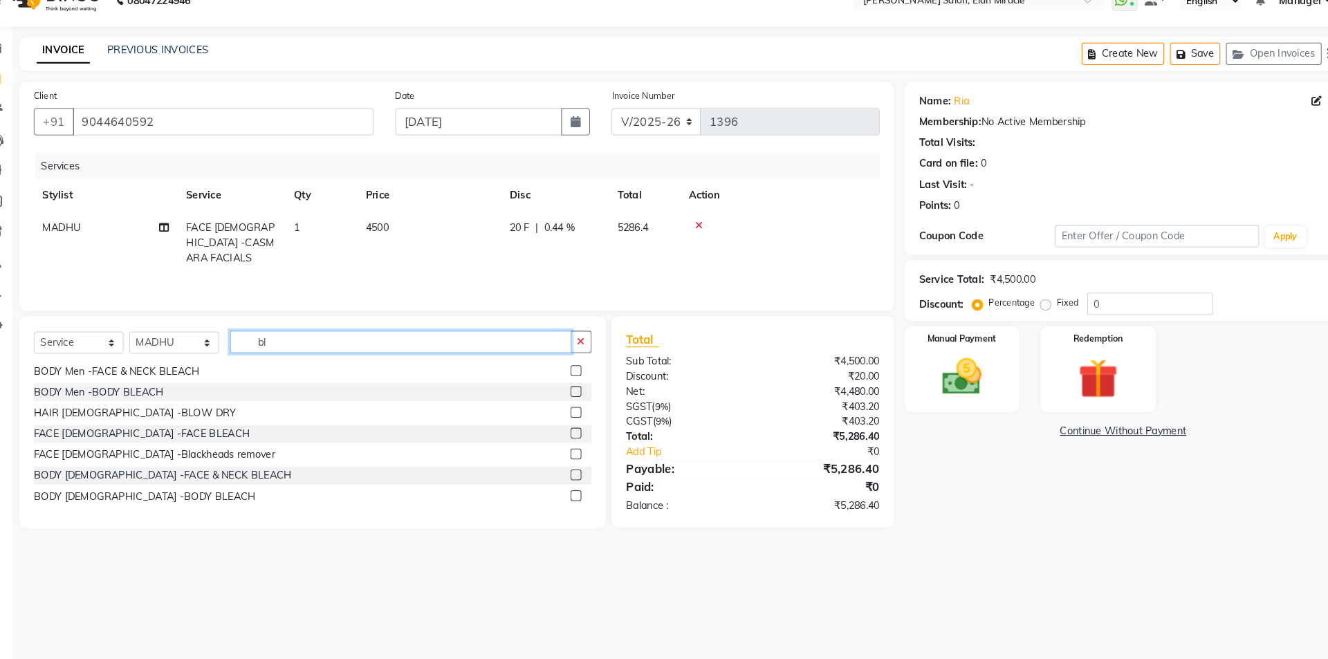
type input "b"
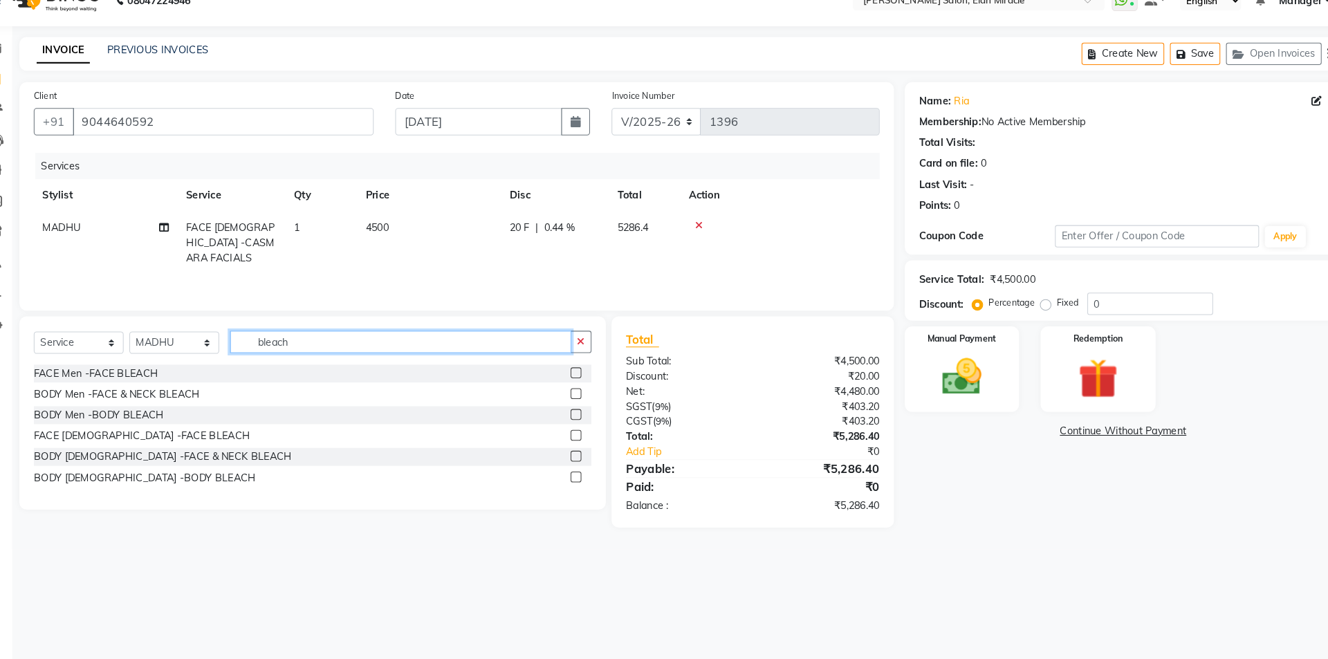
type input "bleach"
click at [584, 443] on label at bounding box center [584, 444] width 10 height 10
click at [584, 443] on input "checkbox" at bounding box center [583, 444] width 9 height 9
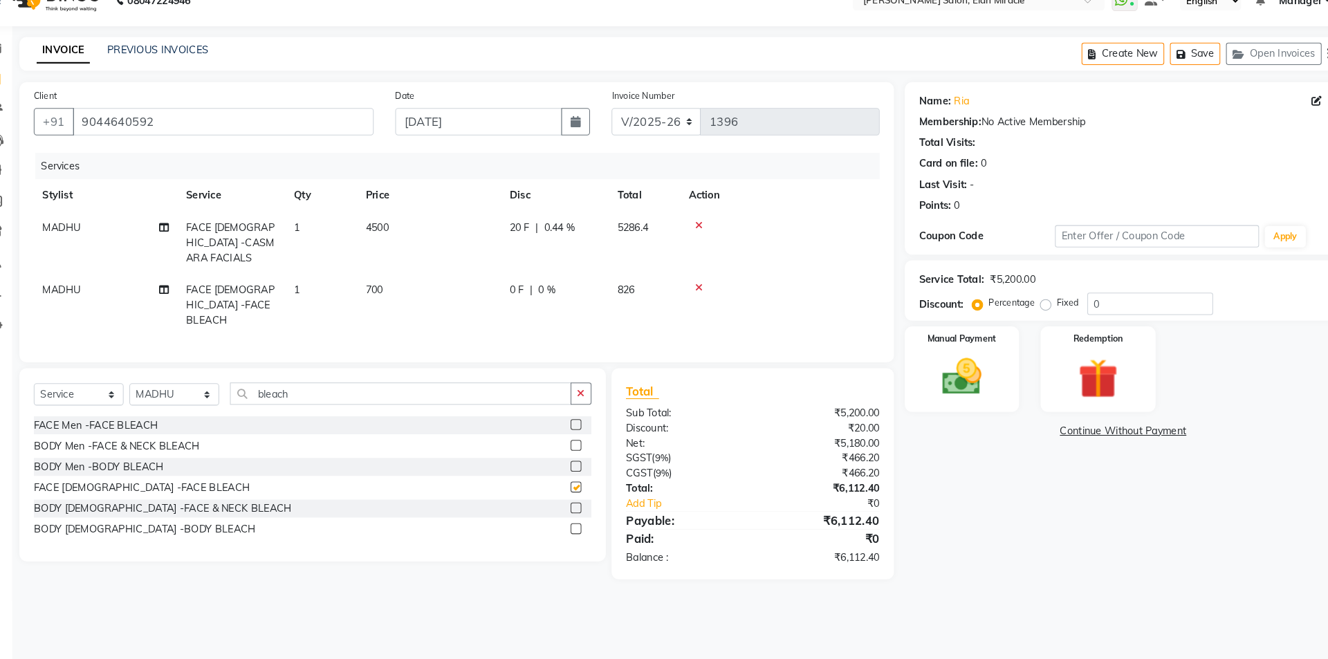
checkbox input "false"
click at [401, 288] on td "700" at bounding box center [443, 318] width 138 height 60
select select "84023"
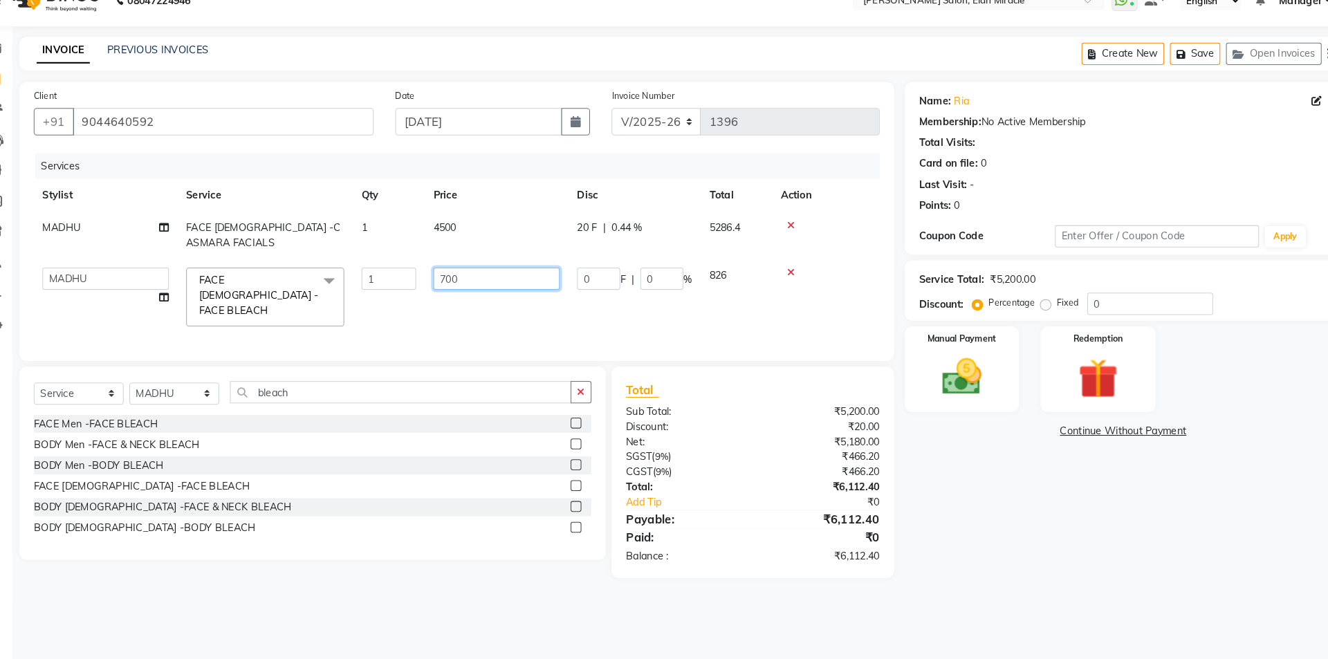
drag, startPoint x: 459, startPoint y: 295, endPoint x: 431, endPoint y: 294, distance: 27.7
click at [431, 295] on tr "[PERSON_NAME] ANKIT [PERSON_NAME] LUCKY MADHU Manager [PERSON_NAME] [PERSON_NAM…" at bounding box center [469, 310] width 814 height 73
type input "800"
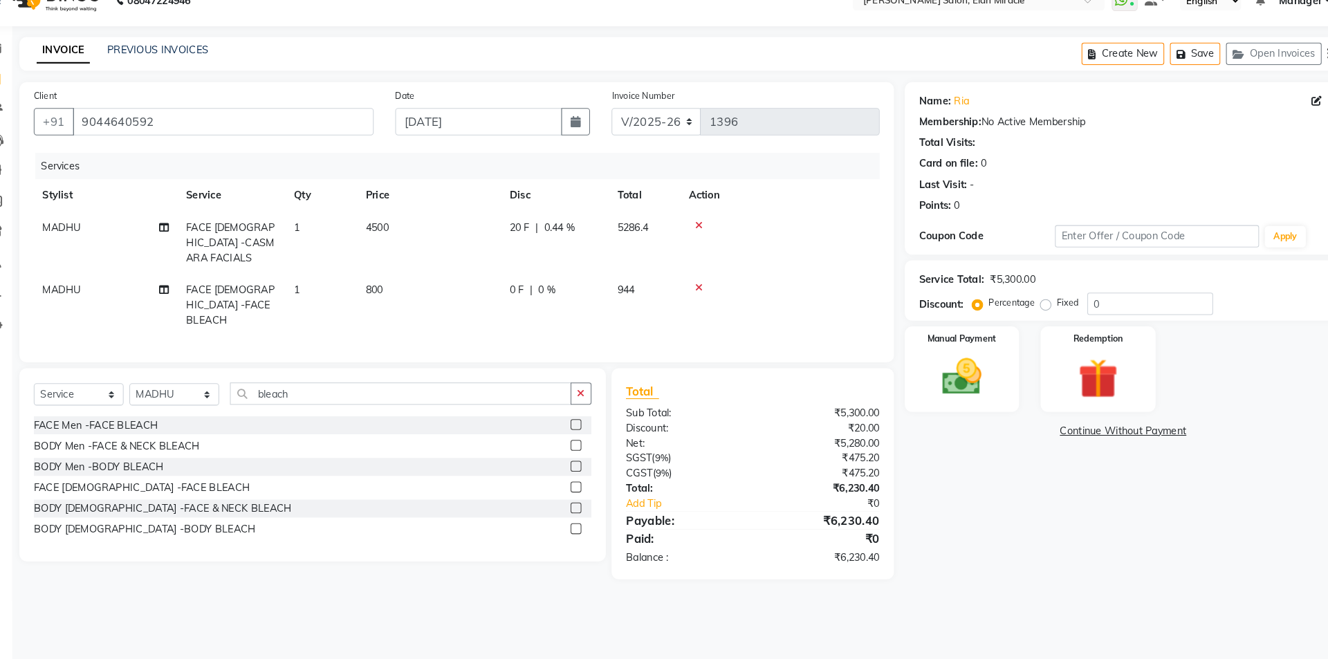
click at [454, 329] on div "Services Stylist Service Qty Price Disc Total Action MADHU FACE [DEMOGRAPHIC_DA…" at bounding box center [469, 266] width 814 height 188
drag, startPoint x: 332, startPoint y: 385, endPoint x: 257, endPoint y: 378, distance: 75.7
click at [257, 393] on input "bleach" at bounding box center [415, 403] width 329 height 21
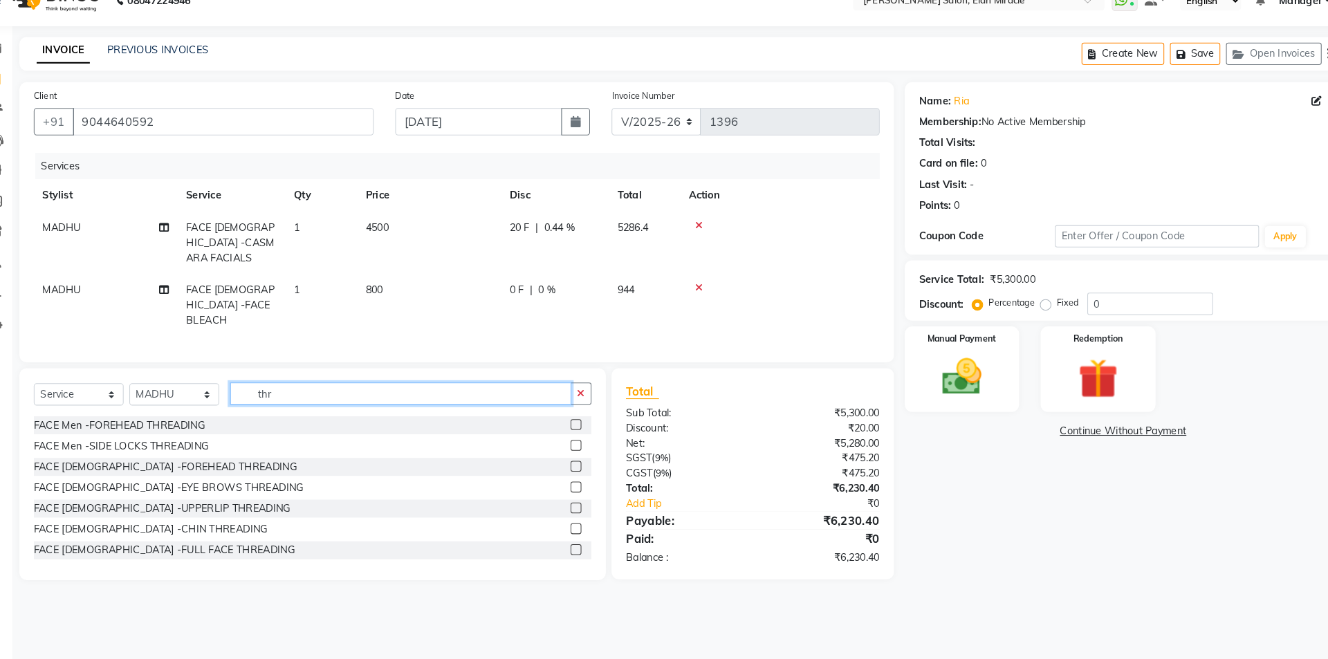
type input "thr"
click at [579, 488] on label at bounding box center [584, 493] width 10 height 10
click at [579, 490] on input "checkbox" at bounding box center [583, 494] width 9 height 9
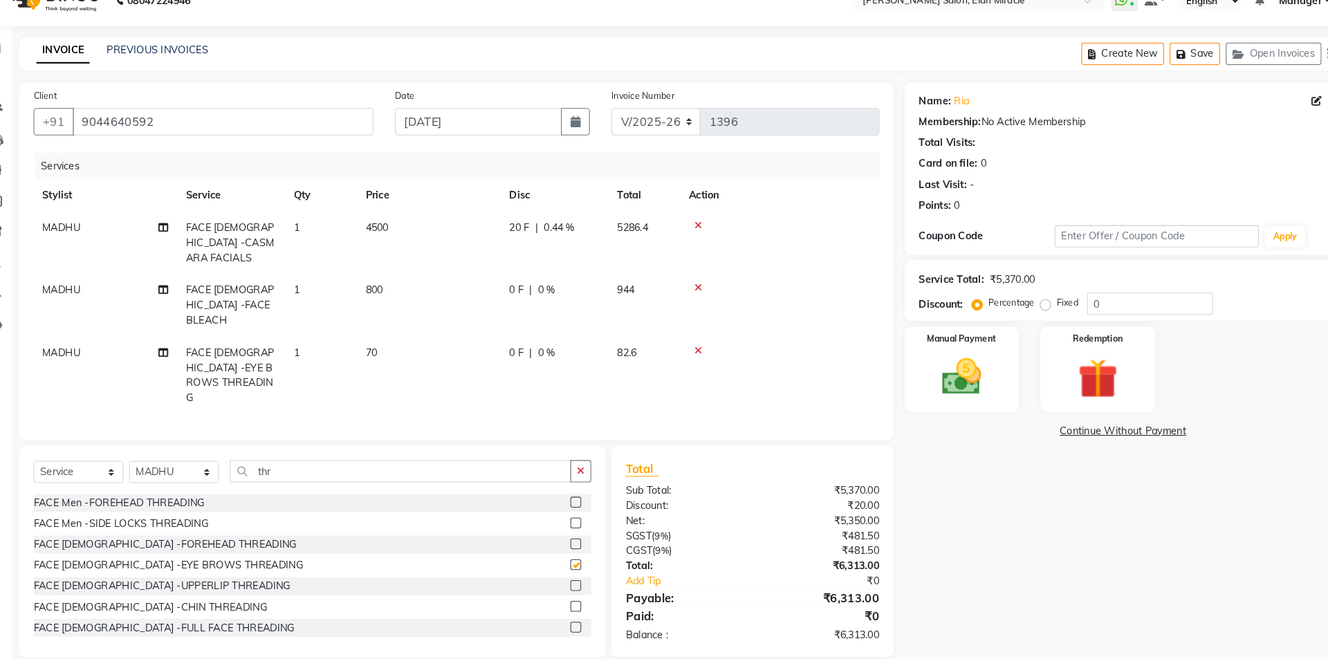
checkbox input "false"
drag, startPoint x: 322, startPoint y: 449, endPoint x: 183, endPoint y: 425, distance: 140.3
click at [183, 454] on div "Select Service Product Membership Package Voucher Prepaid Gift Card Select Styl…" at bounding box center [330, 556] width 564 height 204
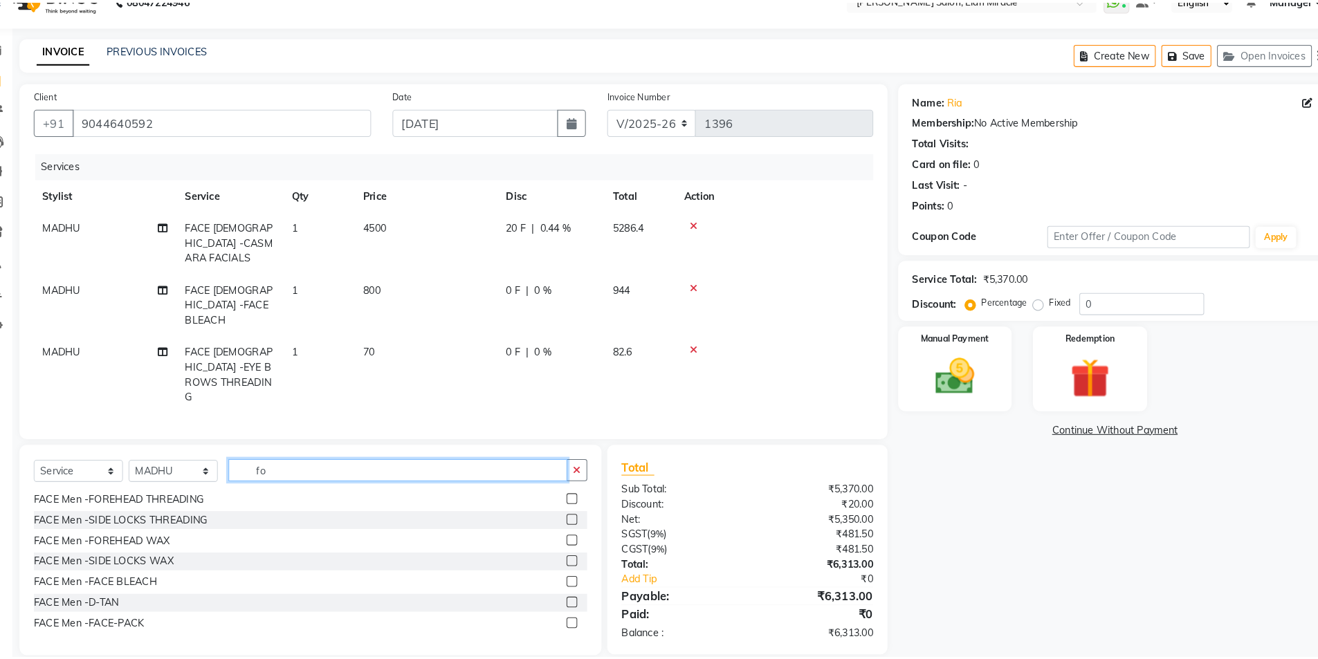
scroll to position [0, 0]
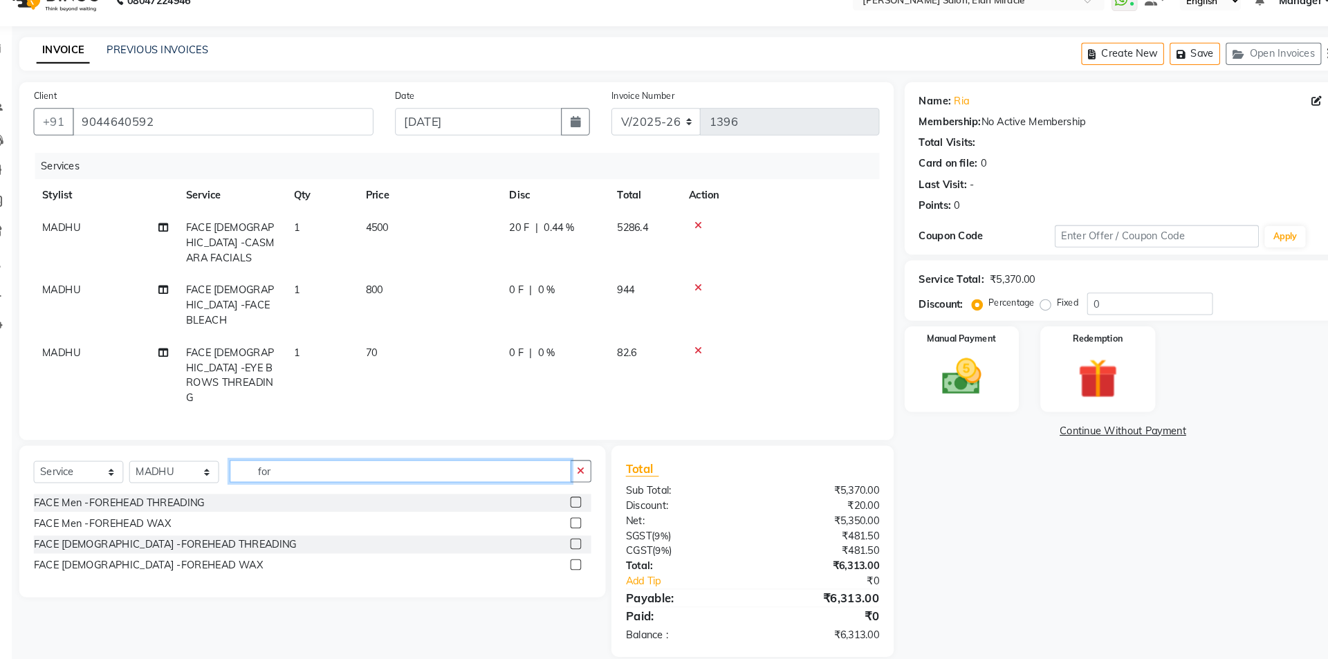
type input "for"
click at [585, 543] on label at bounding box center [584, 548] width 10 height 10
click at [585, 544] on input "checkbox" at bounding box center [583, 548] width 9 height 9
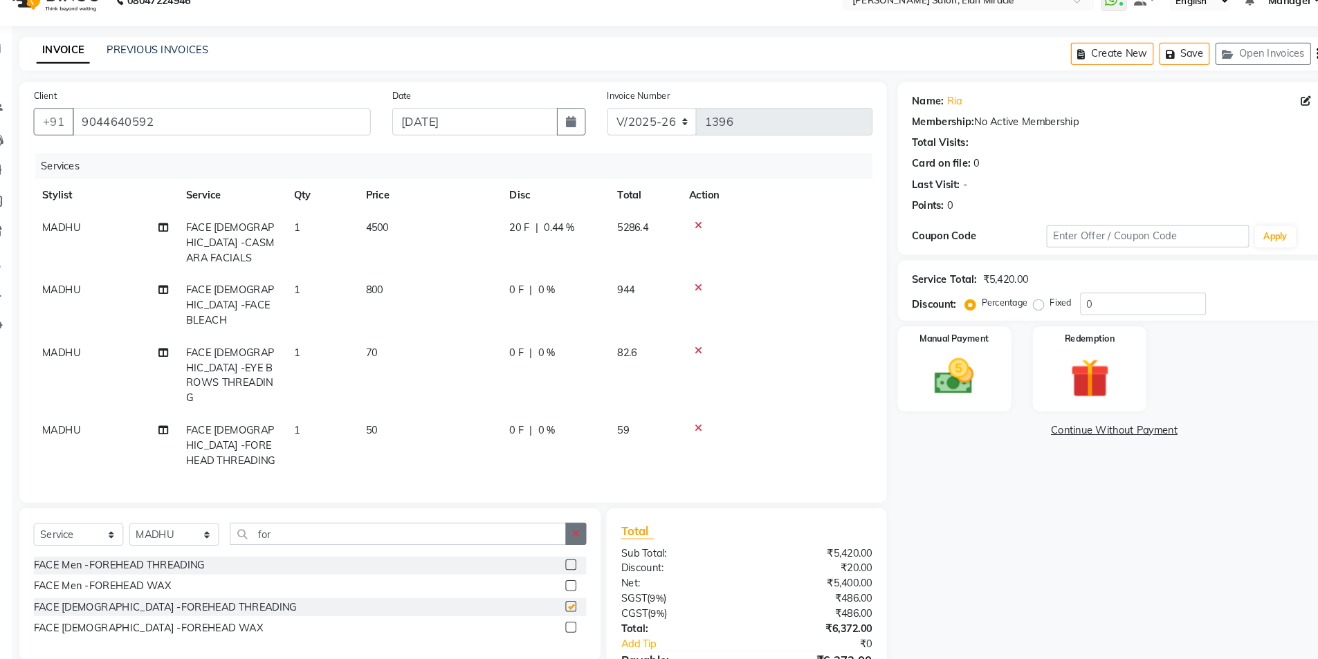
checkbox input "false"
drag, startPoint x: 1094, startPoint y: 321, endPoint x: 1030, endPoint y: 315, distance: 64.6
click at [1030, 315] on div "Percentage Fixed 0" at bounding box center [1076, 316] width 229 height 21
type input "20"
click at [573, 241] on span "20 %" at bounding box center [570, 244] width 22 height 15
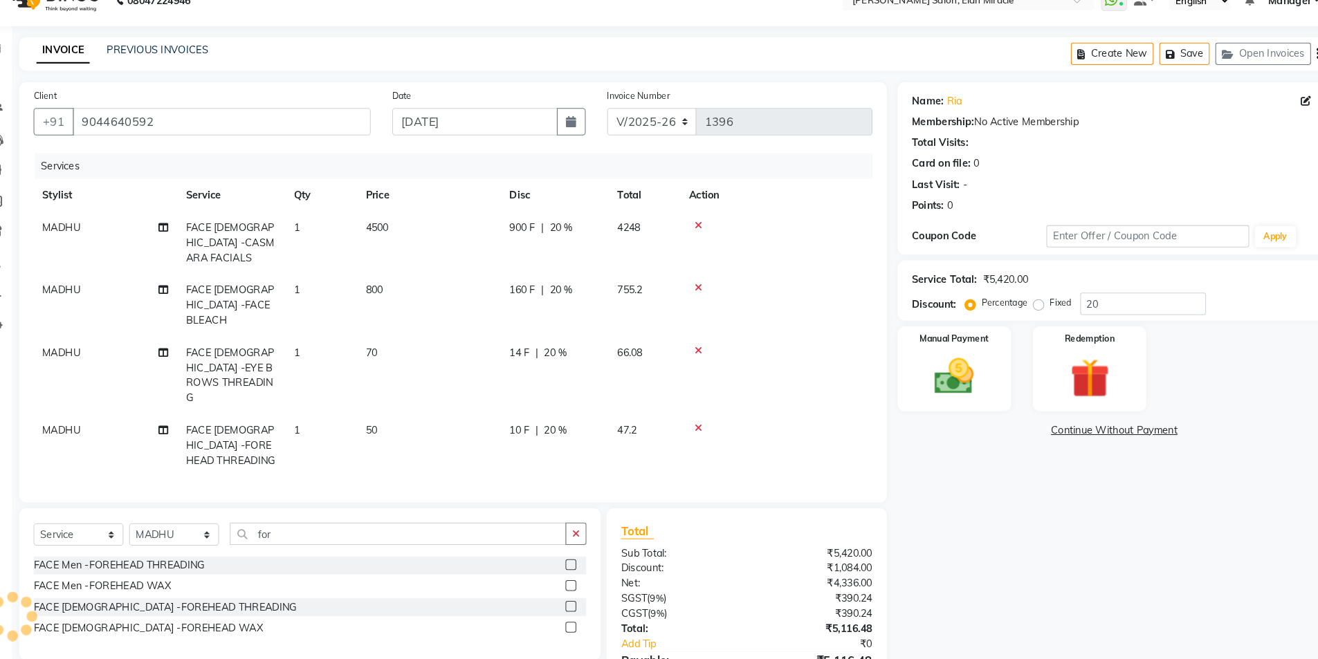
select select "84023"
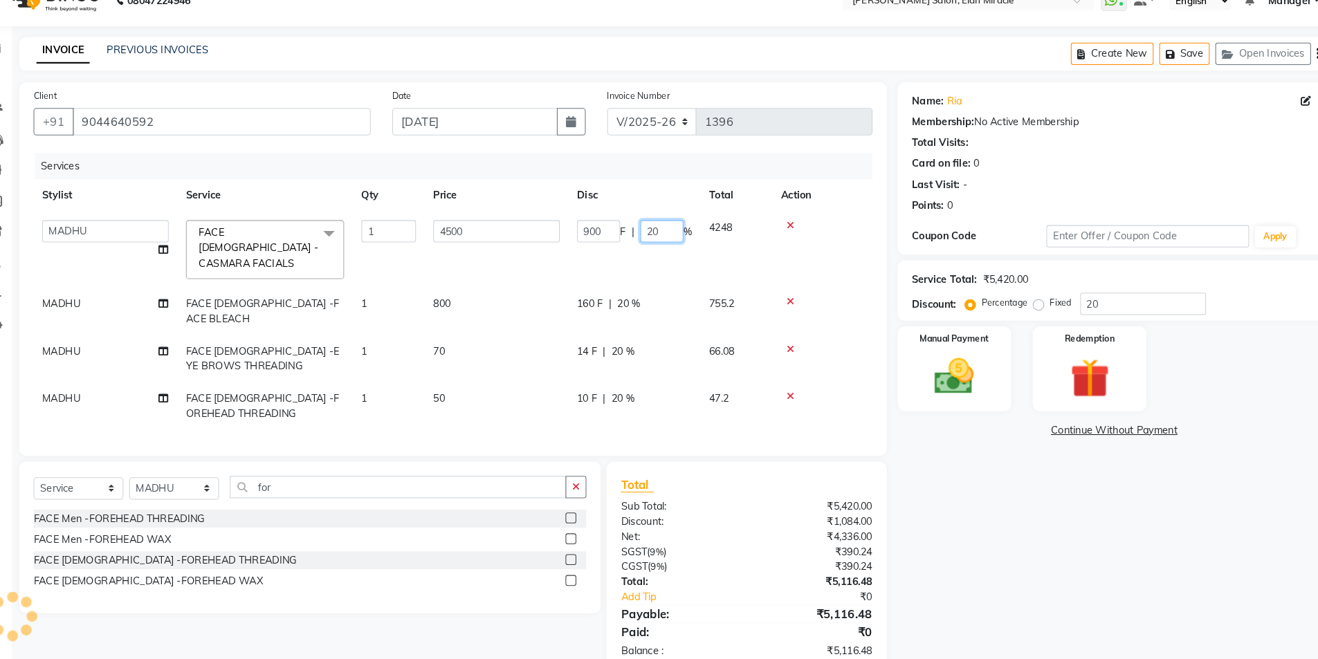
drag, startPoint x: 668, startPoint y: 242, endPoint x: 635, endPoint y: 242, distance: 32.5
click at [635, 242] on div "900 F | 20 %" at bounding box center [640, 247] width 111 height 21
type input "21"
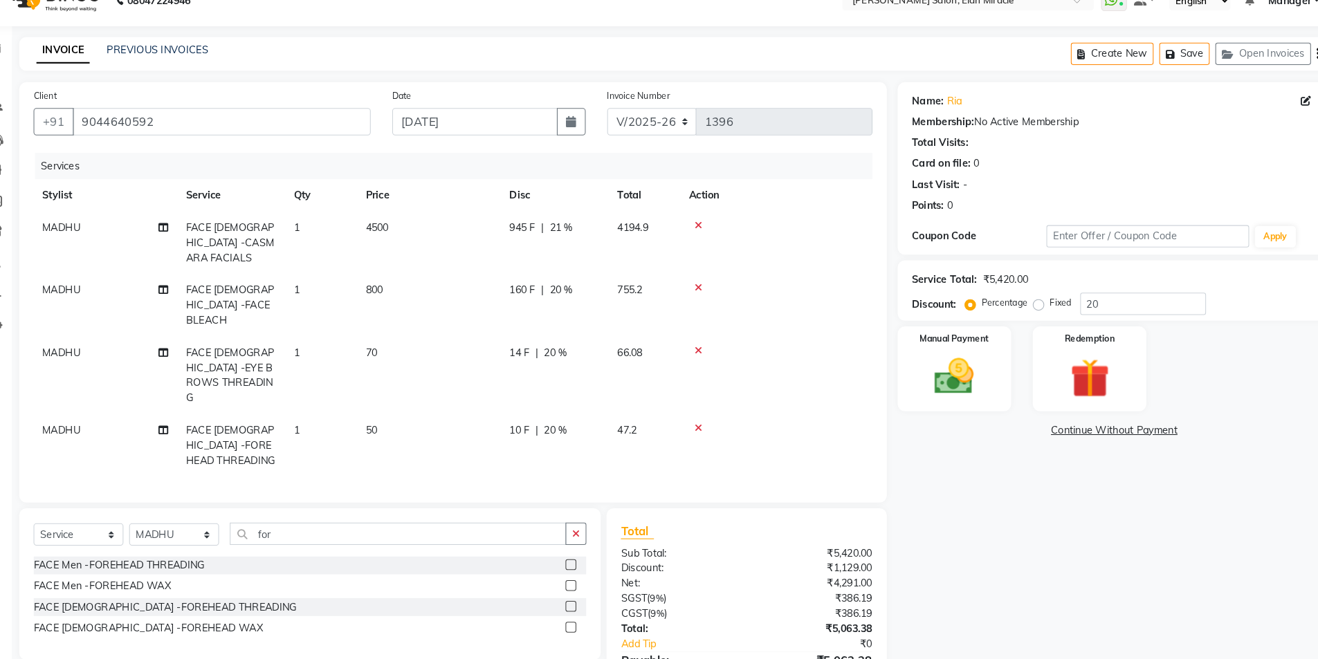
click at [664, 285] on tbody "MADHU FACE [DEMOGRAPHIC_DATA] -CASMARA FACIALS 1 4500 945 F | 21 % 4194.9 MADHU…" at bounding box center [465, 355] width 807 height 255
click at [567, 297] on span "20 %" at bounding box center [570, 304] width 22 height 15
select select "84023"
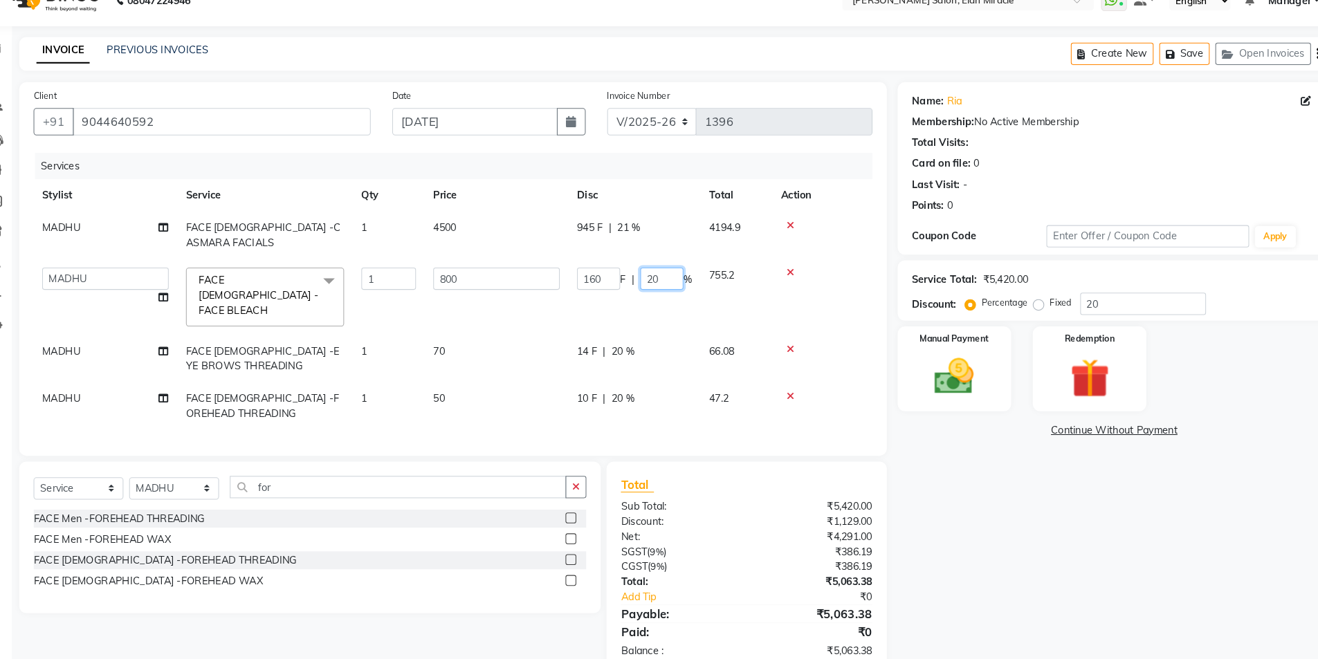
drag, startPoint x: 668, startPoint y: 288, endPoint x: 603, endPoint y: 290, distance: 64.3
click at [603, 290] on div "160 F | 20 %" at bounding box center [640, 292] width 111 height 21
type input "21"
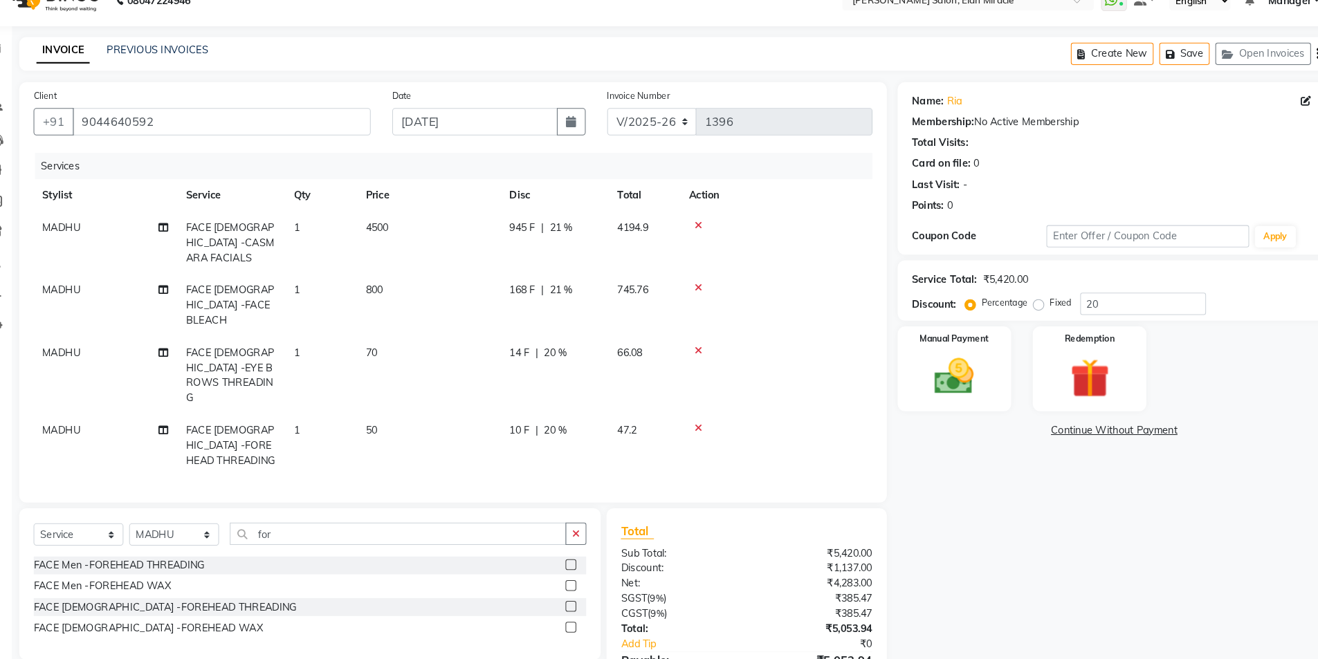
click at [763, 423] on tr "MADHU FACE [DEMOGRAPHIC_DATA] -FOREHEAD THREADING 1 50 10 F | 20 % 47.2" at bounding box center [465, 453] width 807 height 60
click at [571, 297] on span "21 %" at bounding box center [570, 304] width 22 height 15
select select "84023"
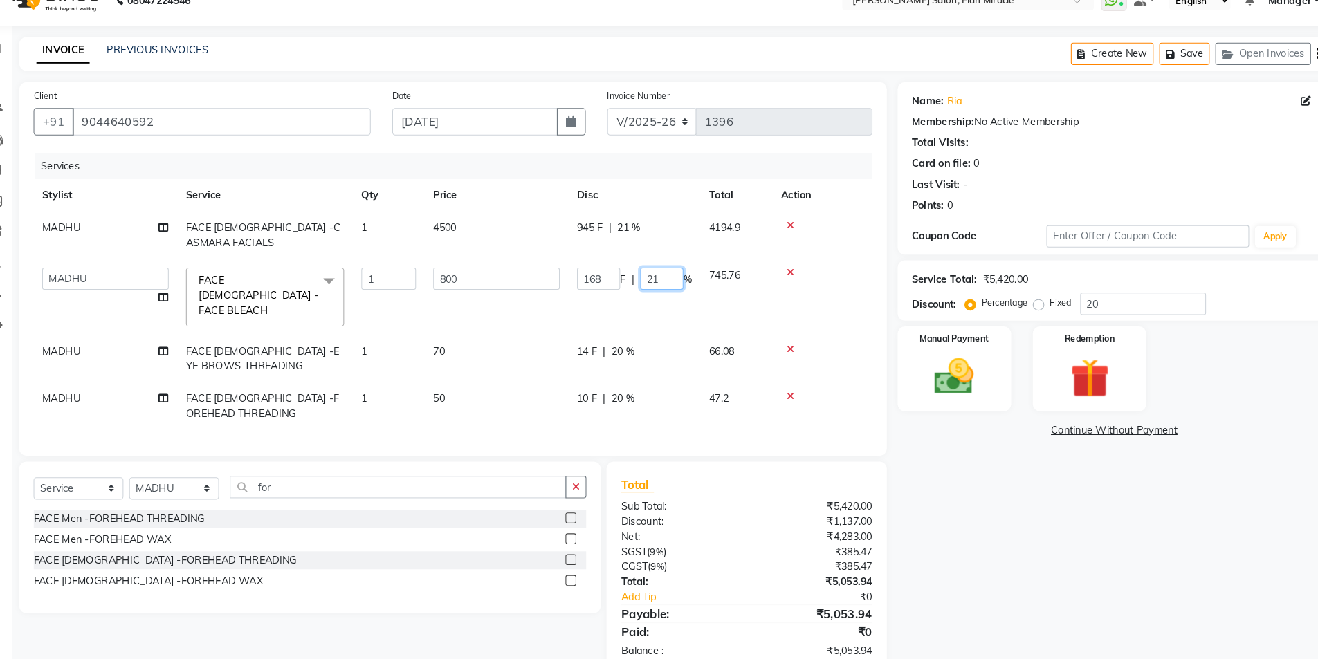
drag, startPoint x: 665, startPoint y: 291, endPoint x: 554, endPoint y: 297, distance: 110.9
click at [554, 297] on tr "[PERSON_NAME] ANKIT [PERSON_NAME] LUCKY MADHU Manager [PERSON_NAME] [PERSON_NAM…" at bounding box center [465, 310] width 807 height 73
type input "22"
click at [668, 410] on tr "MADHU FACE [DEMOGRAPHIC_DATA] -FOREHEAD THREADING 1 50 10 F | 20 % 47.2" at bounding box center [465, 416] width 807 height 46
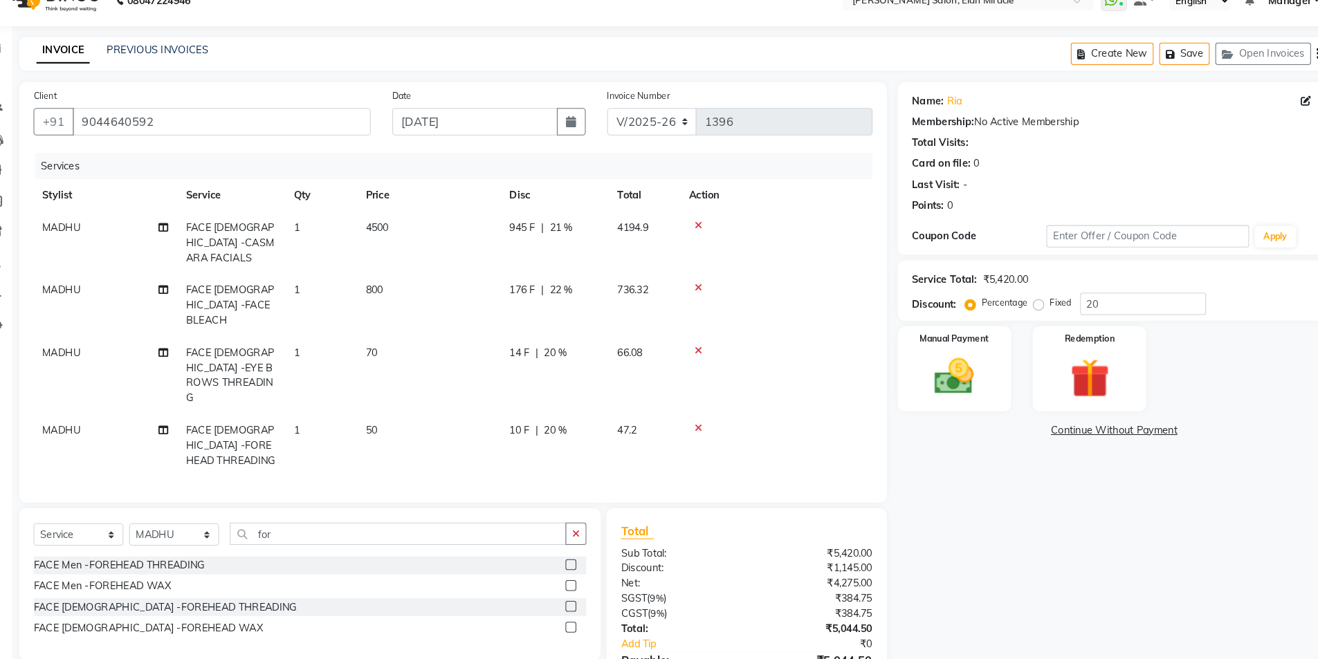
scroll to position [46, 0]
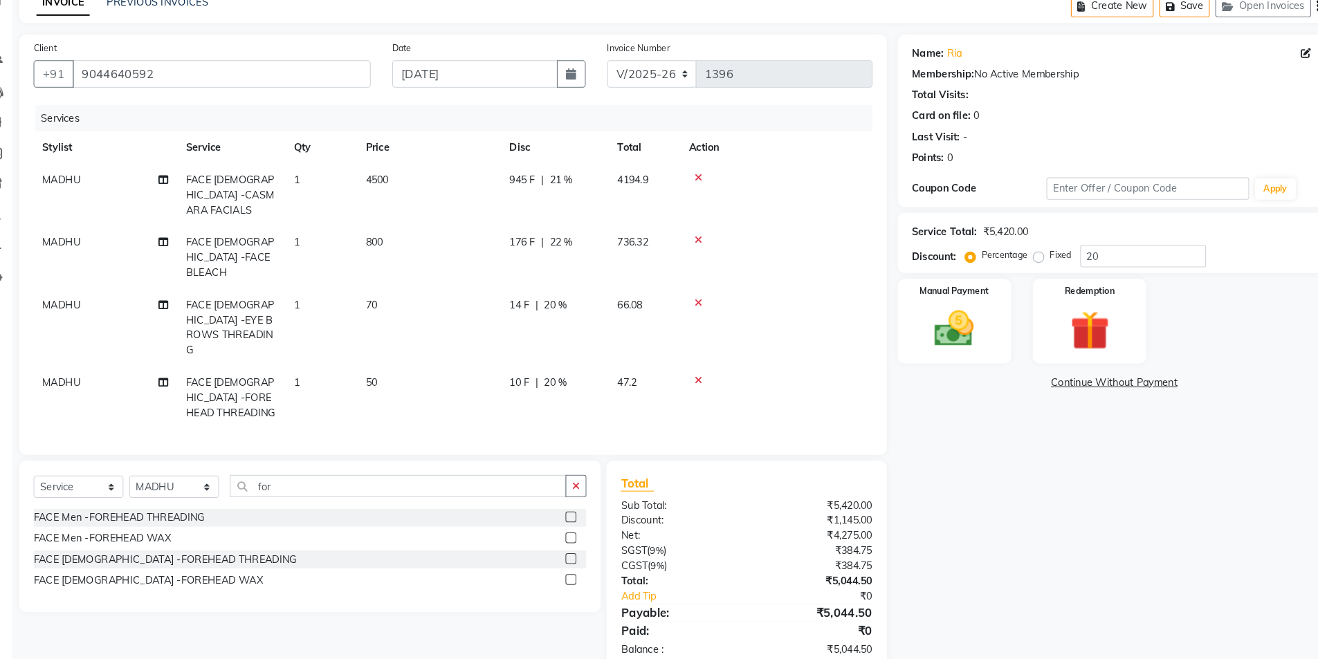
click at [571, 187] on td "945 F | 21 %" at bounding box center [564, 213] width 104 height 60
select select "84023"
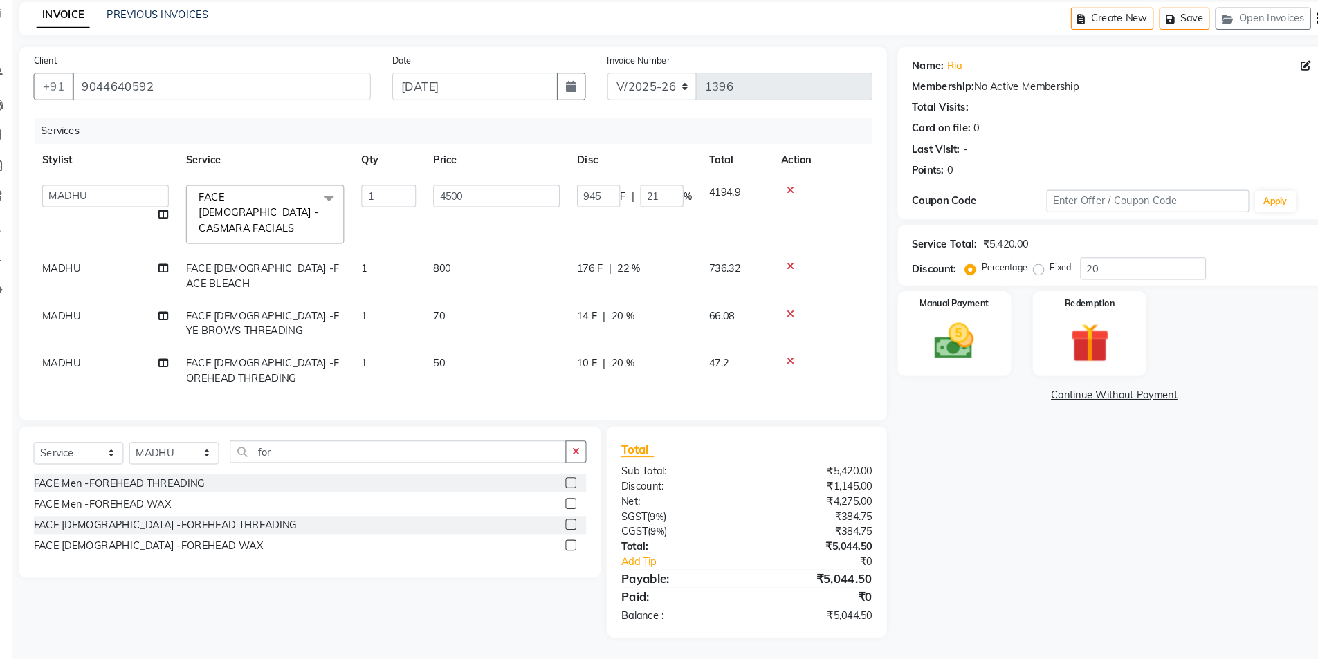
scroll to position [15, 0]
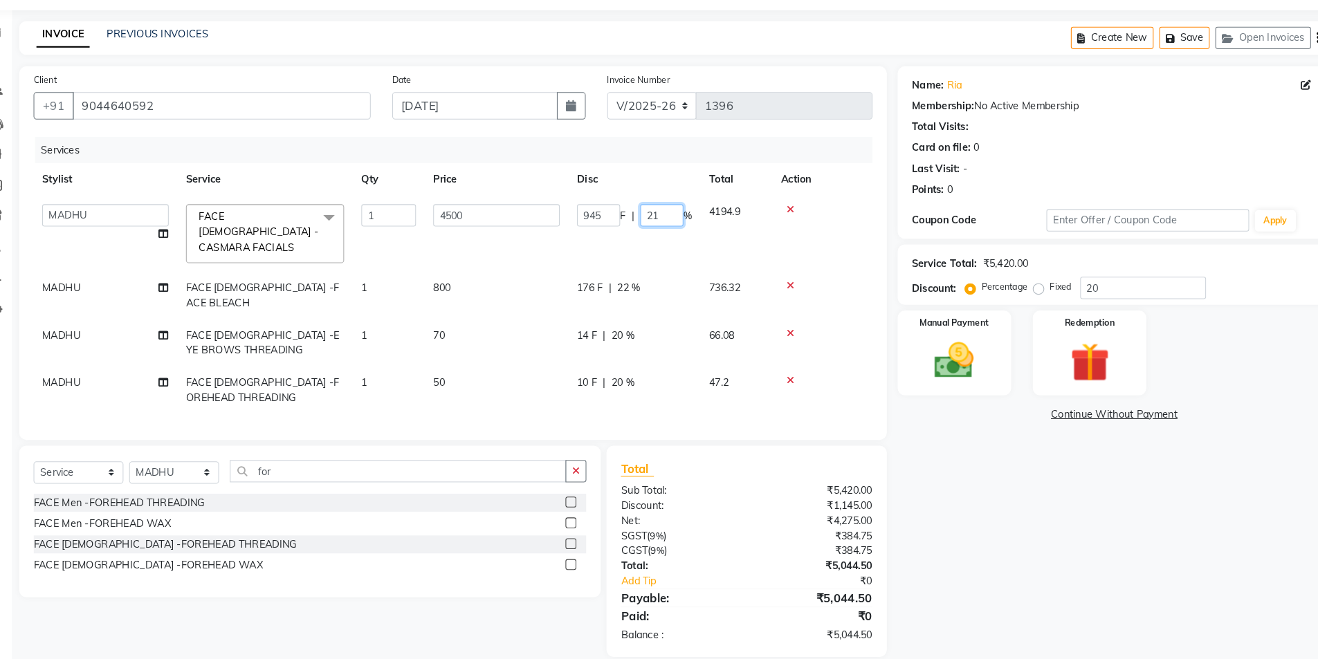
drag, startPoint x: 674, startPoint y: 235, endPoint x: 616, endPoint y: 228, distance: 59.1
click at [616, 228] on div "945 F | 21 %" at bounding box center [640, 231] width 111 height 21
type input "22"
click at [674, 383] on tr "MADHU FACE [DEMOGRAPHIC_DATA] -FOREHEAD THREADING 1 50 10 F | 20 % 47.2" at bounding box center [465, 401] width 807 height 46
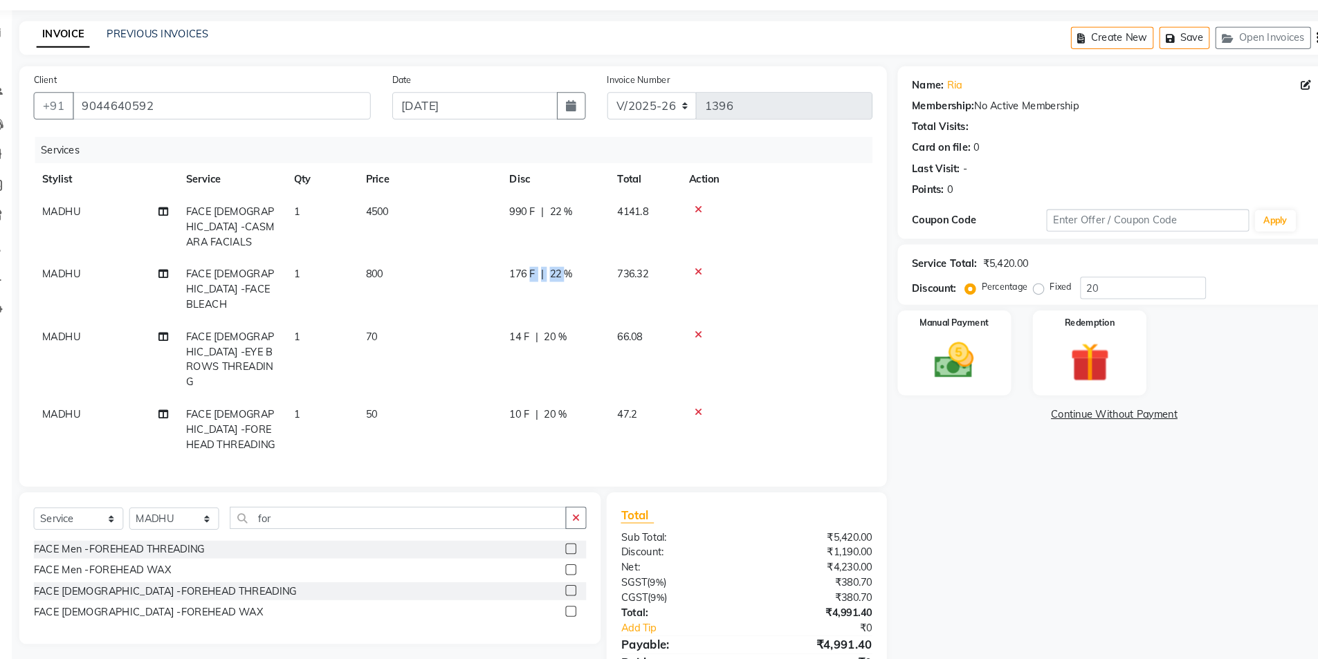
drag, startPoint x: 573, startPoint y: 276, endPoint x: 542, endPoint y: 280, distance: 30.7
click at [542, 282] on div "176 F | 22 %" at bounding box center [563, 289] width 87 height 15
select select "84023"
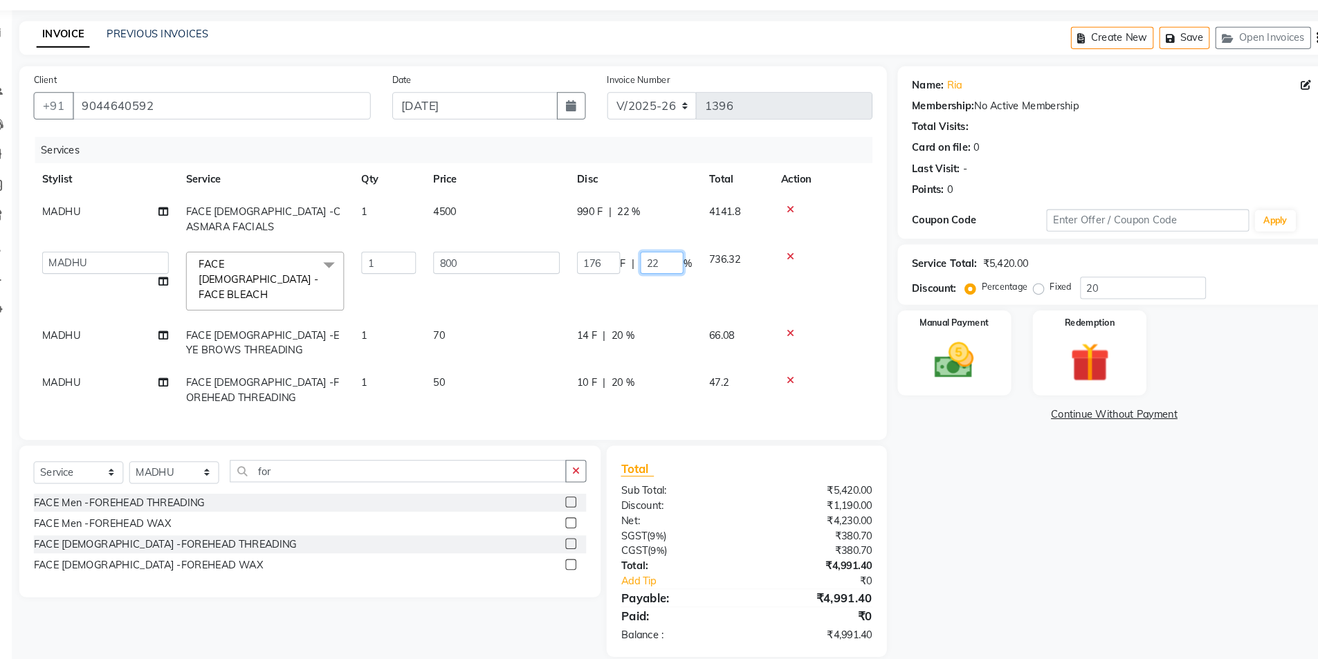
drag, startPoint x: 670, startPoint y: 277, endPoint x: 629, endPoint y: 279, distance: 40.8
click at [629, 279] on div "176 F | 22 %" at bounding box center [640, 277] width 111 height 21
type input "20"
click at [659, 393] on tr "MADHU FACE [DEMOGRAPHIC_DATA] -FOREHEAD THREADING 1 50 10 F | 20 % 47.2" at bounding box center [465, 401] width 807 height 46
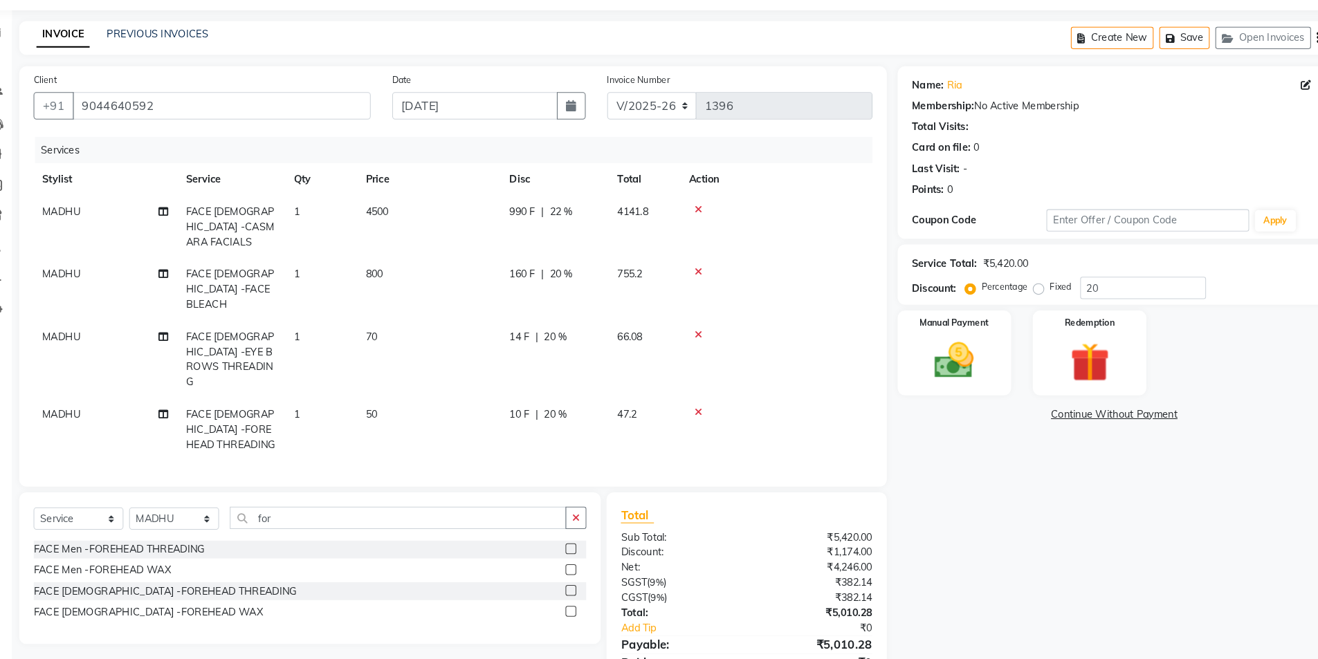
click at [573, 282] on span "20 %" at bounding box center [570, 289] width 22 height 15
select select "84023"
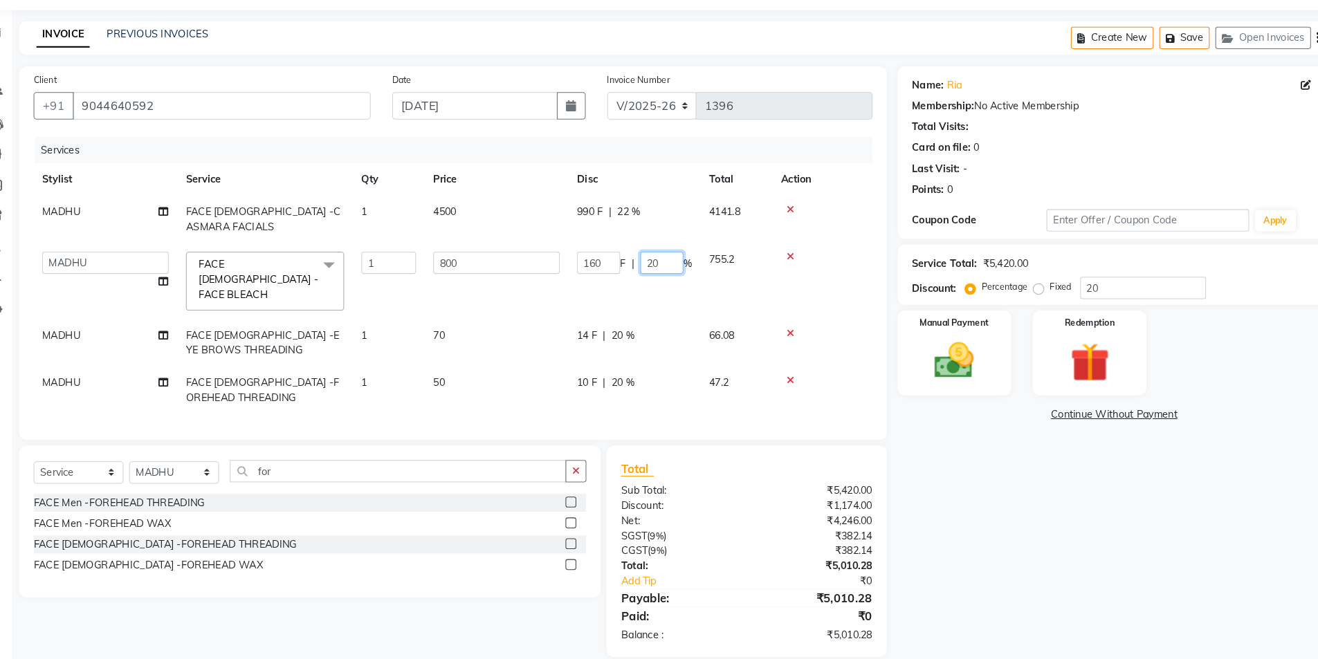
click at [668, 272] on input "20" at bounding box center [667, 277] width 42 height 21
type input "21"
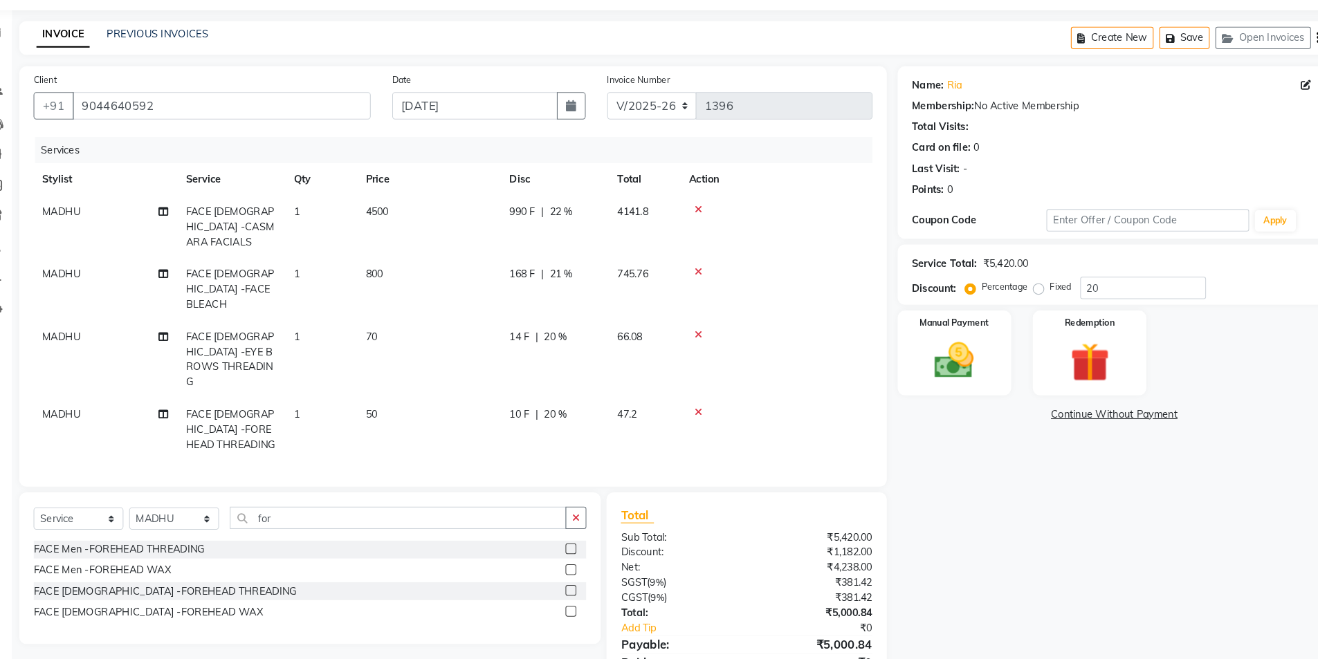
click at [703, 408] on tr "MADHU FACE [DEMOGRAPHIC_DATA] -FOREHEAD THREADING 1 50 10 F | 20 % 47.2" at bounding box center [465, 438] width 807 height 60
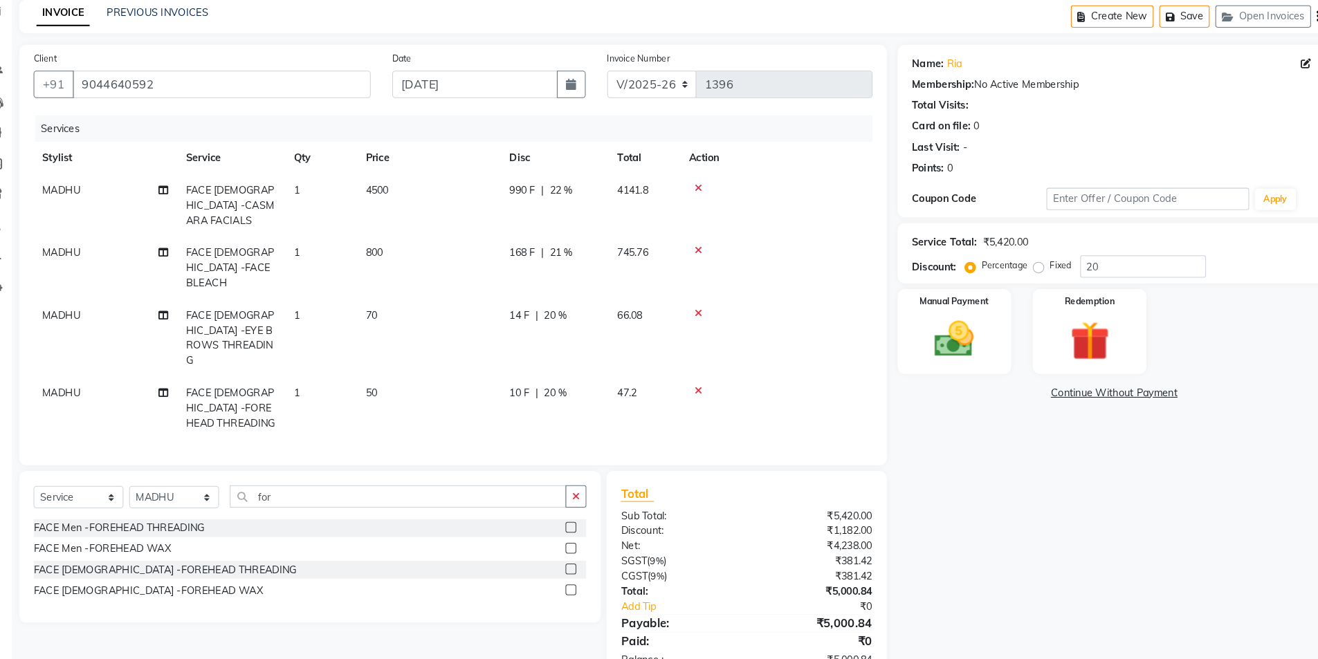
scroll to position [46, 0]
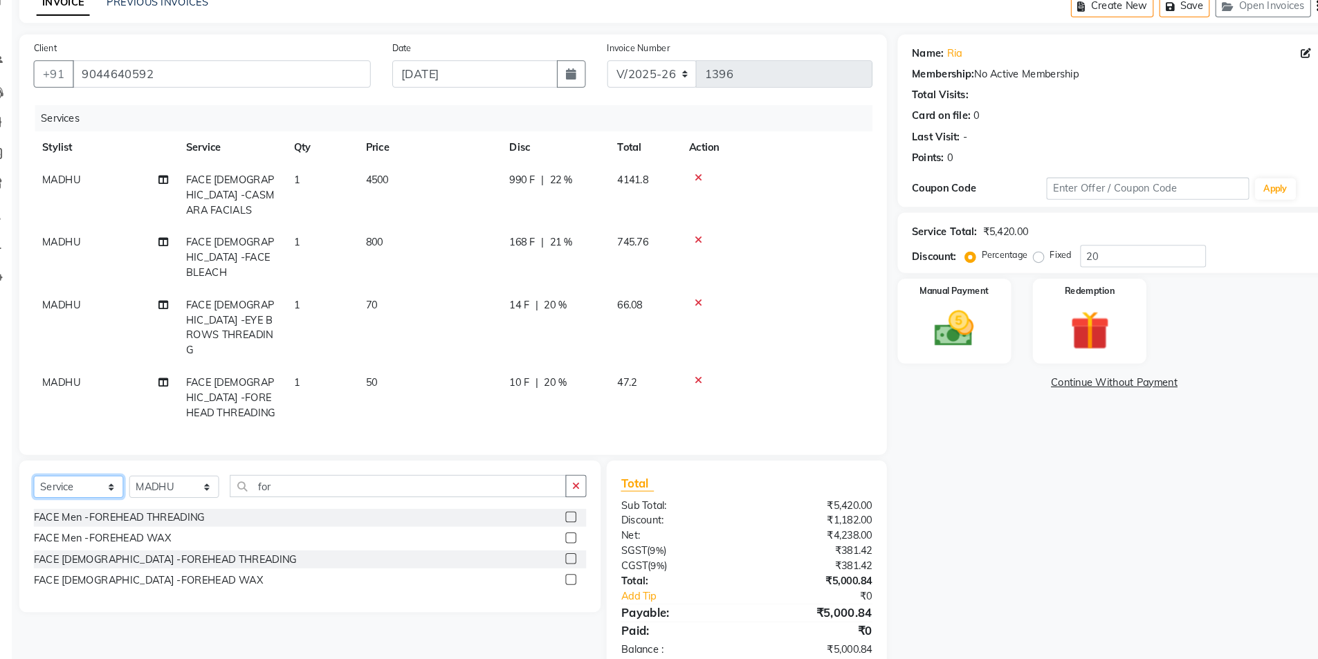
click at [129, 483] on select "Select Service Product Membership Package Voucher Prepaid Gift Card" at bounding box center [105, 493] width 86 height 21
select select "product"
click at [62, 483] on select "Select Service Product Membership Package Voucher Prepaid Gift Card" at bounding box center [105, 493] width 86 height 21
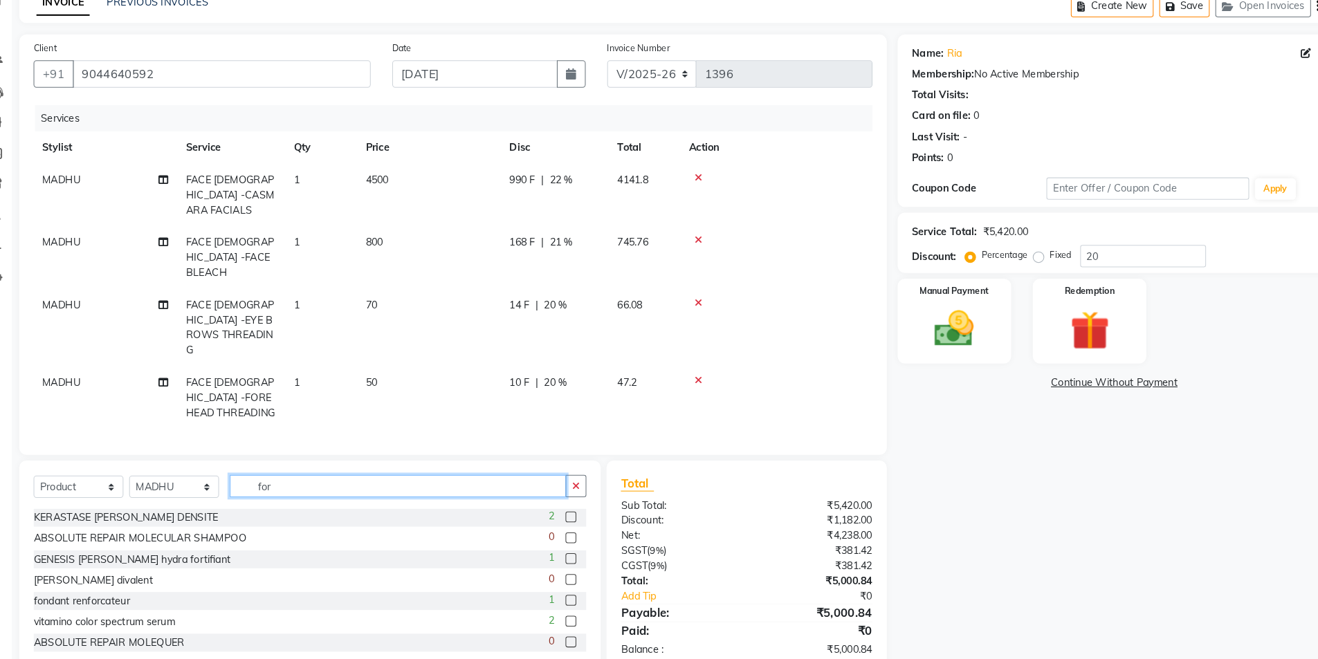
click at [356, 482] on input "for" at bounding box center [413, 492] width 324 height 21
type input "f"
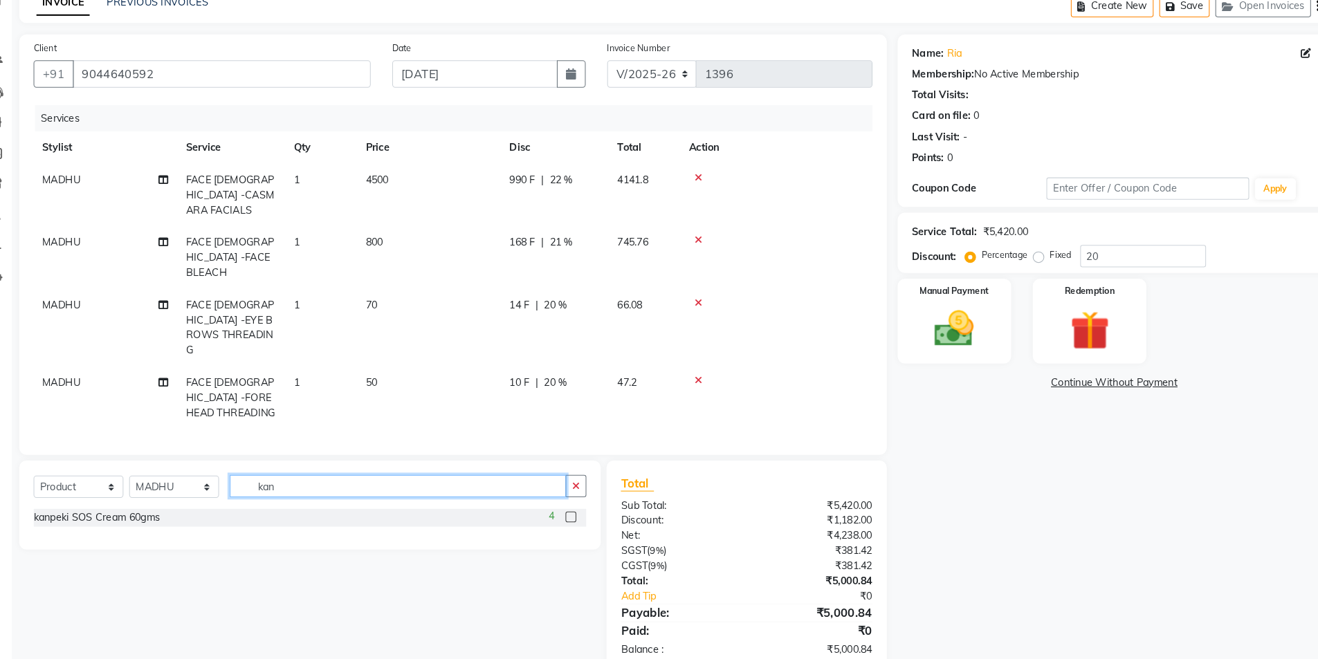
type input "kan"
click at [577, 517] on label at bounding box center [579, 522] width 10 height 10
click at [577, 519] on input "checkbox" at bounding box center [578, 523] width 9 height 9
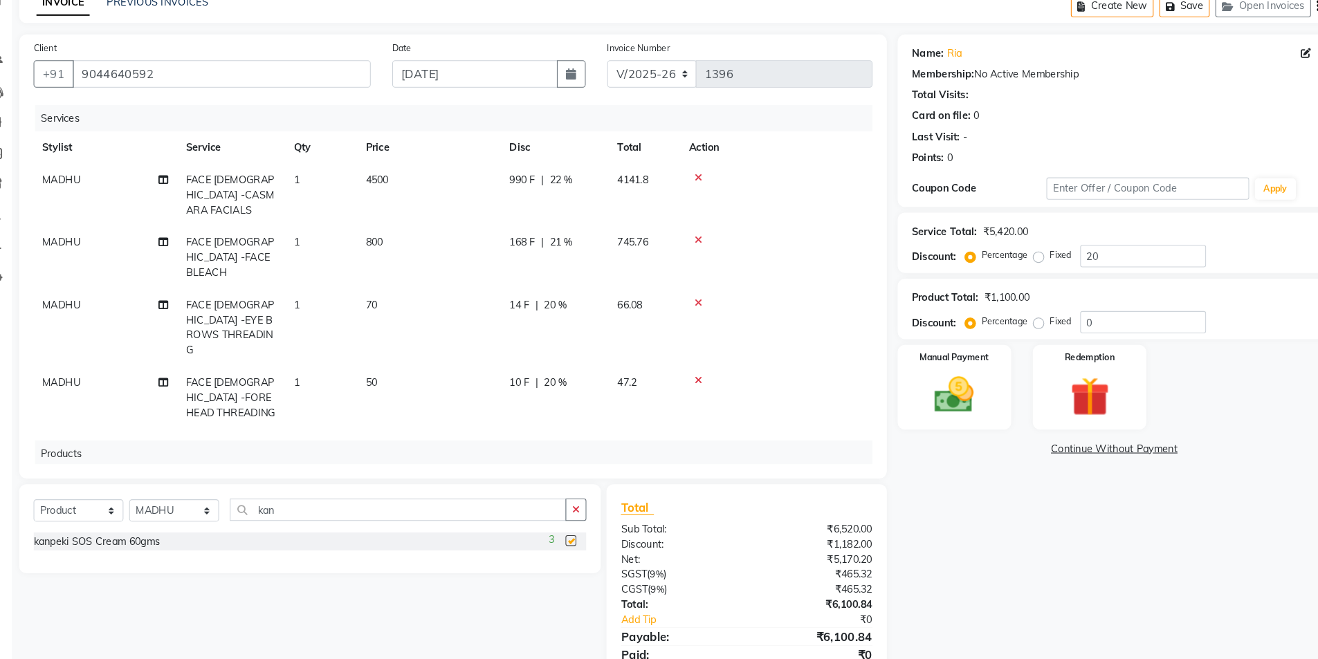
checkbox input "false"
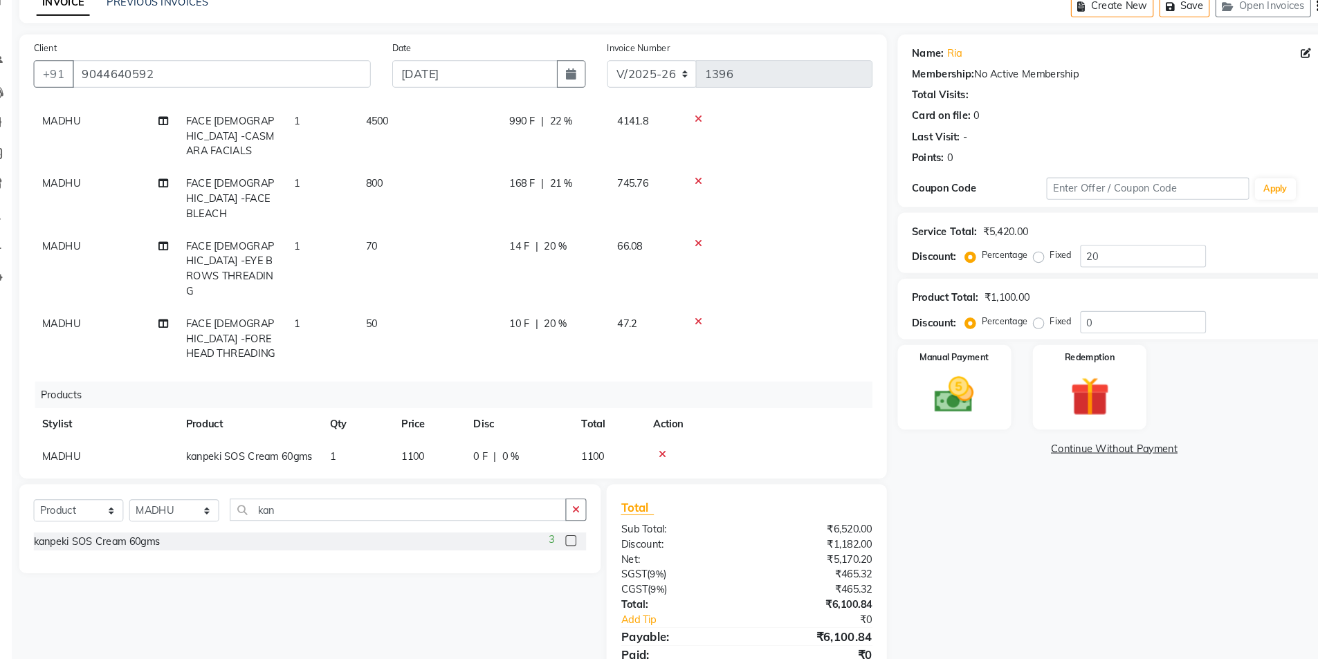
scroll to position [57, 0]
drag, startPoint x: 338, startPoint y: 515, endPoint x: 252, endPoint y: 511, distance: 85.9
click at [252, 511] on input "kan" at bounding box center [413, 515] width 324 height 21
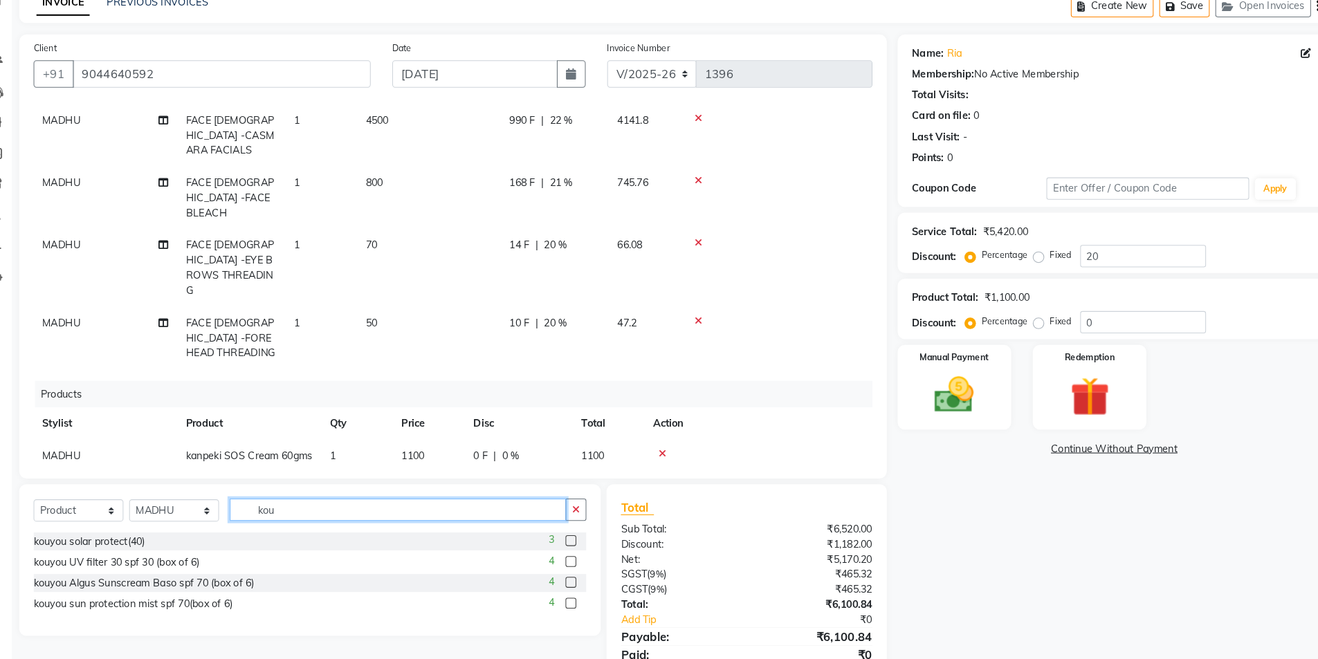
type input "kou"
click at [581, 546] on label at bounding box center [579, 545] width 10 height 10
click at [581, 546] on input "checkbox" at bounding box center [578, 546] width 9 height 9
checkbox input "false"
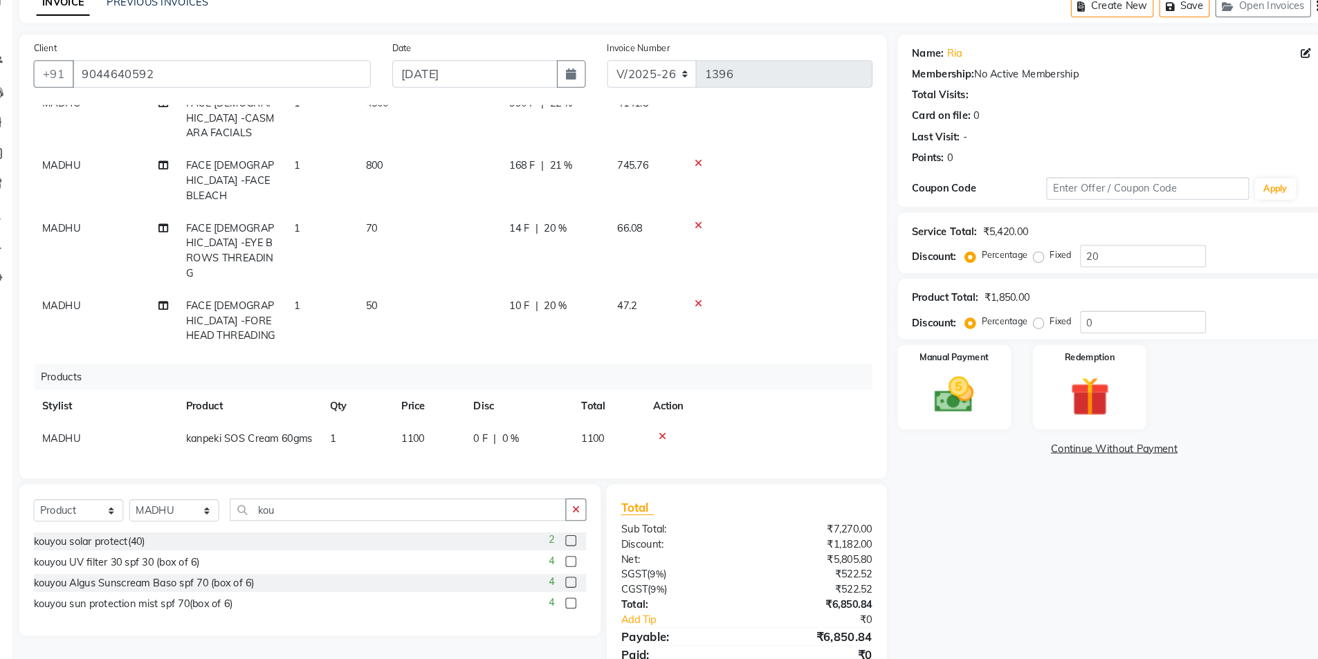
scroll to position [89, 0]
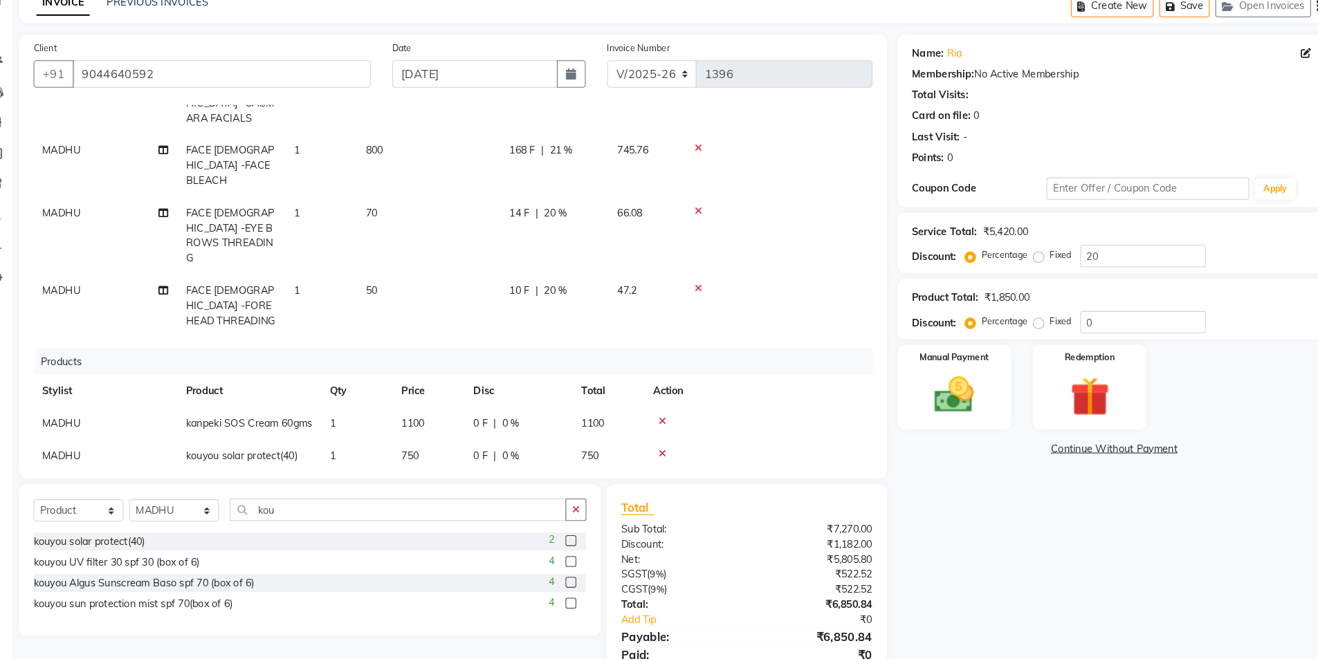
click at [670, 425] on icon at bounding box center [668, 430] width 8 height 10
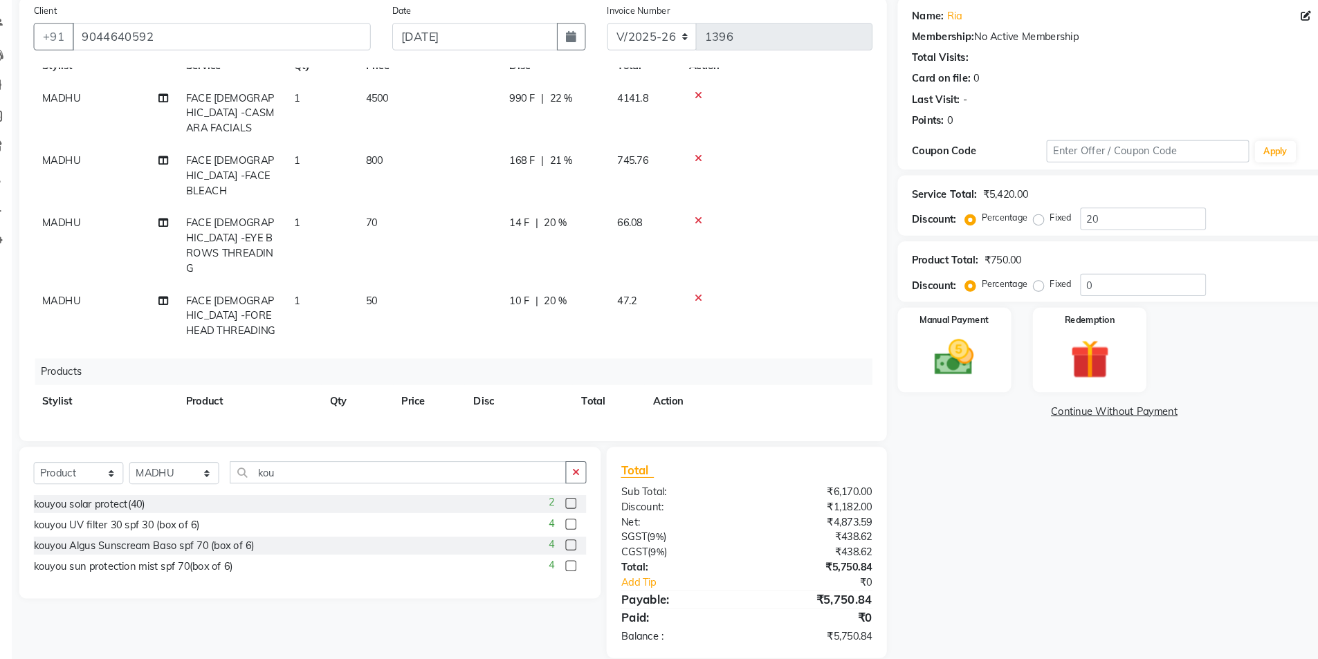
scroll to position [102, 0]
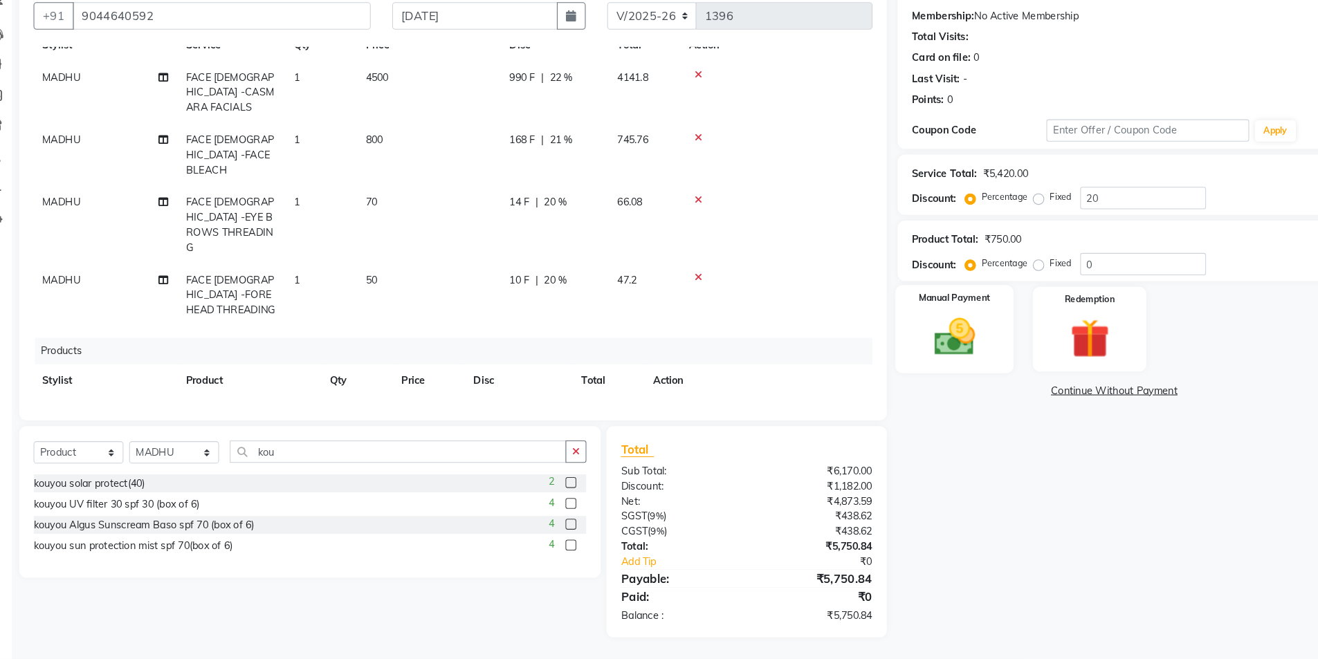
click at [964, 332] on img at bounding box center [949, 349] width 64 height 45
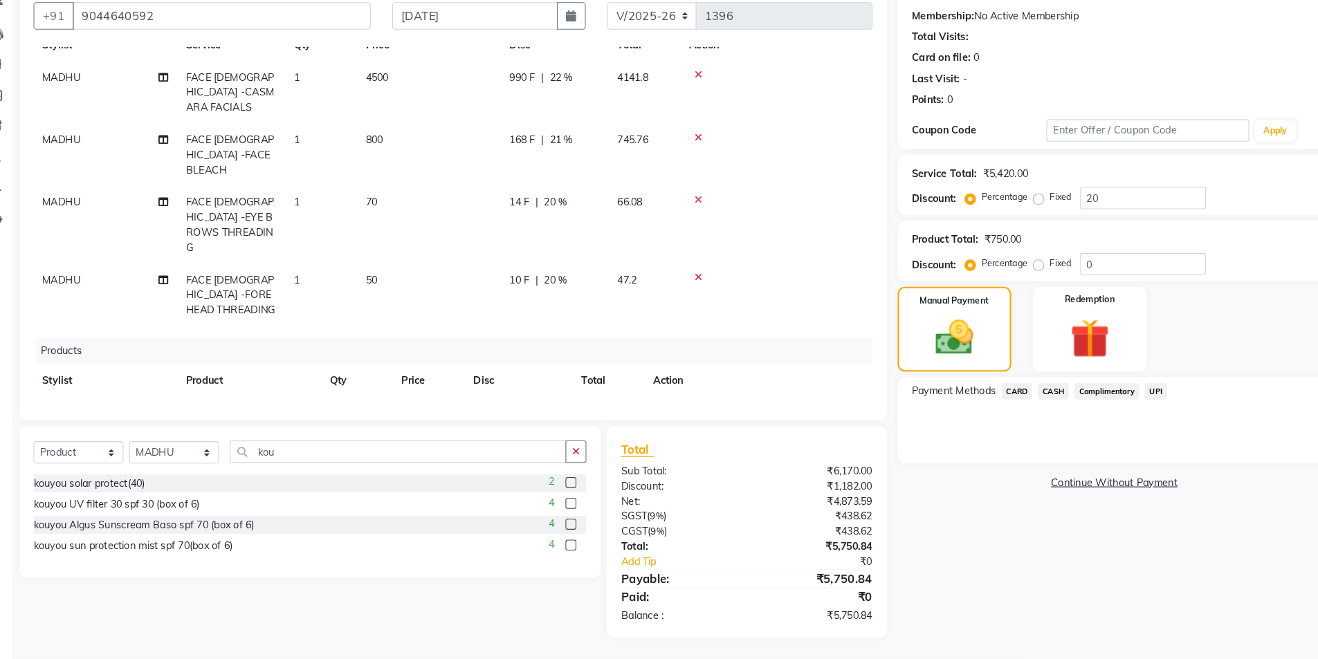
click at [1011, 403] on span "CARD" at bounding box center [1009, 402] width 30 height 16
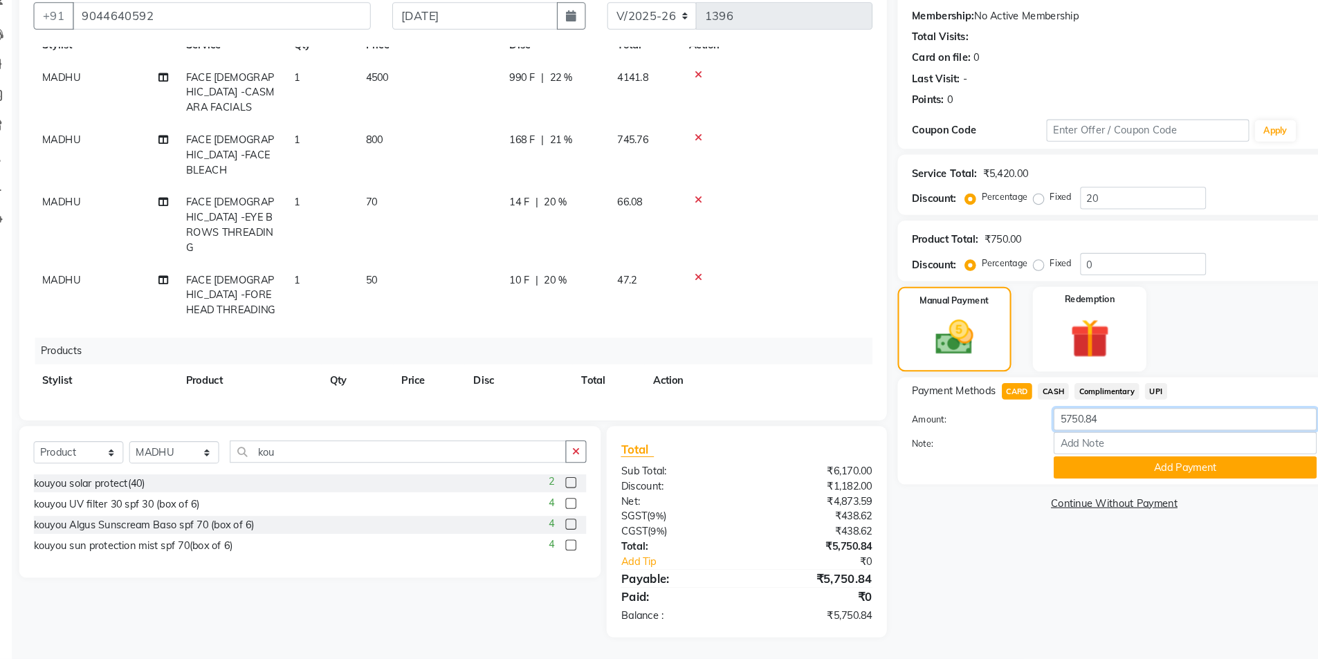
click at [1098, 430] on input "5750.84" at bounding box center [1170, 428] width 253 height 21
type input "5750"
click at [1194, 477] on button "Add Payment" at bounding box center [1170, 474] width 253 height 21
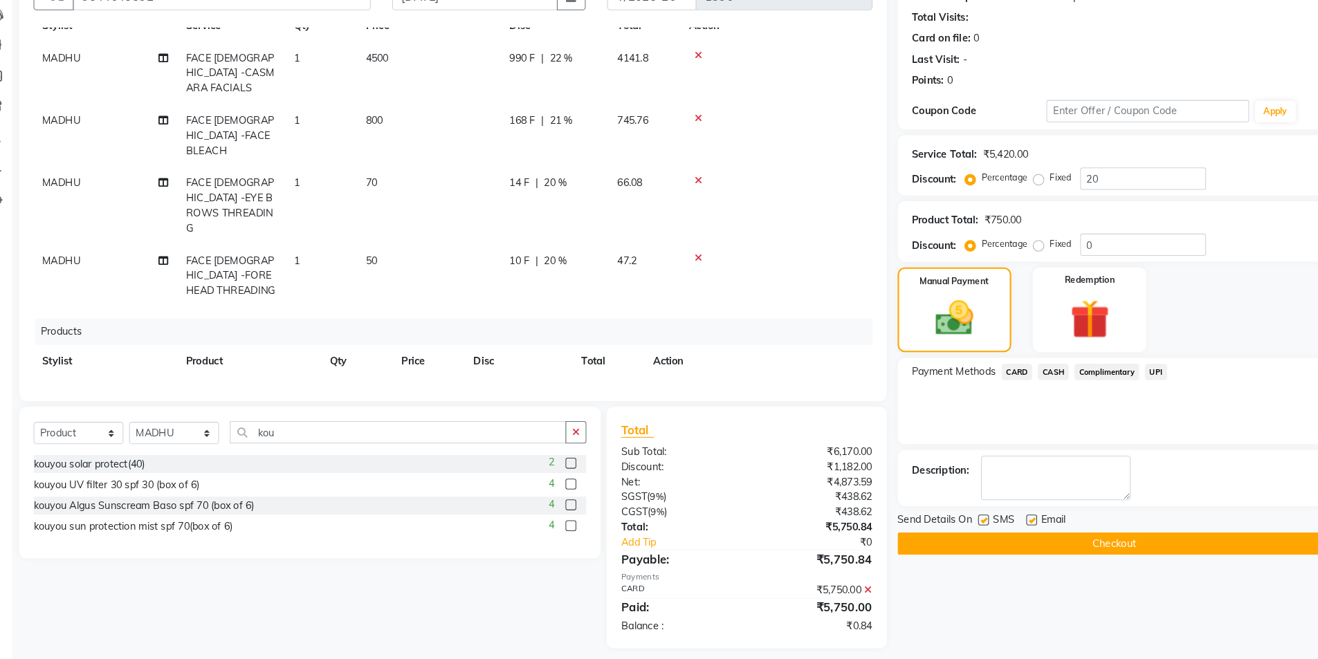
scroll to position [131, 0]
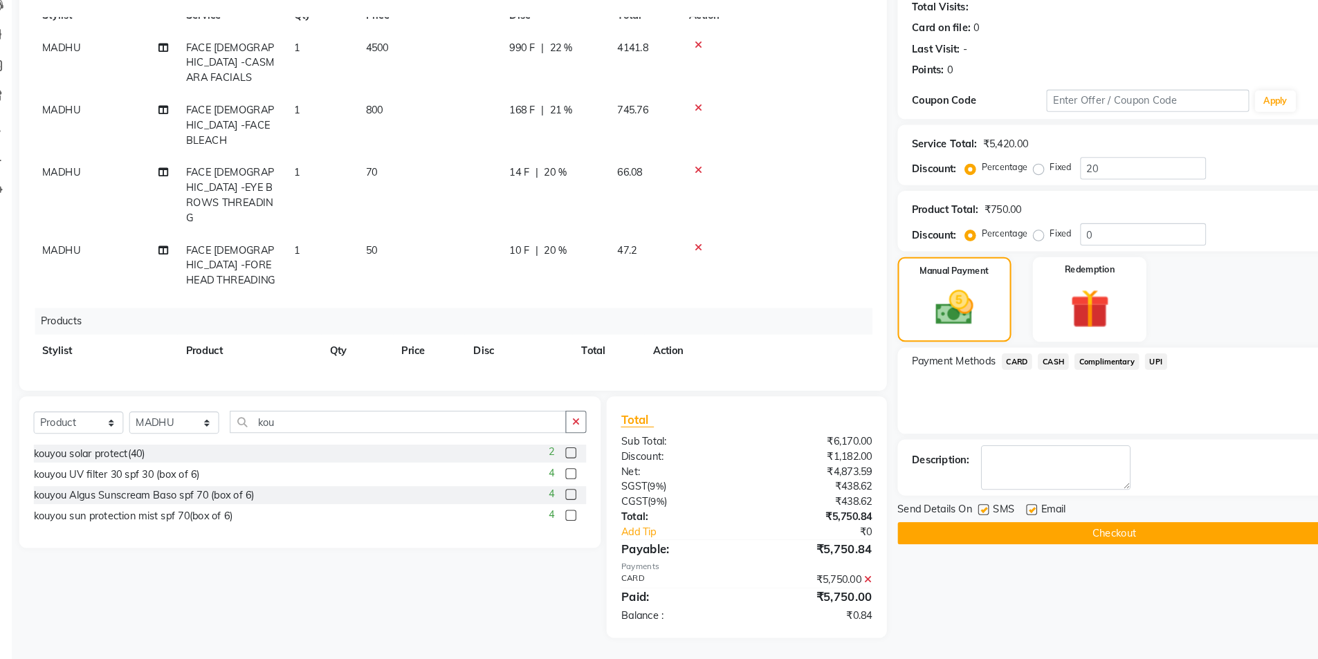
click at [1099, 373] on span "Complimentary" at bounding box center [1095, 373] width 62 height 16
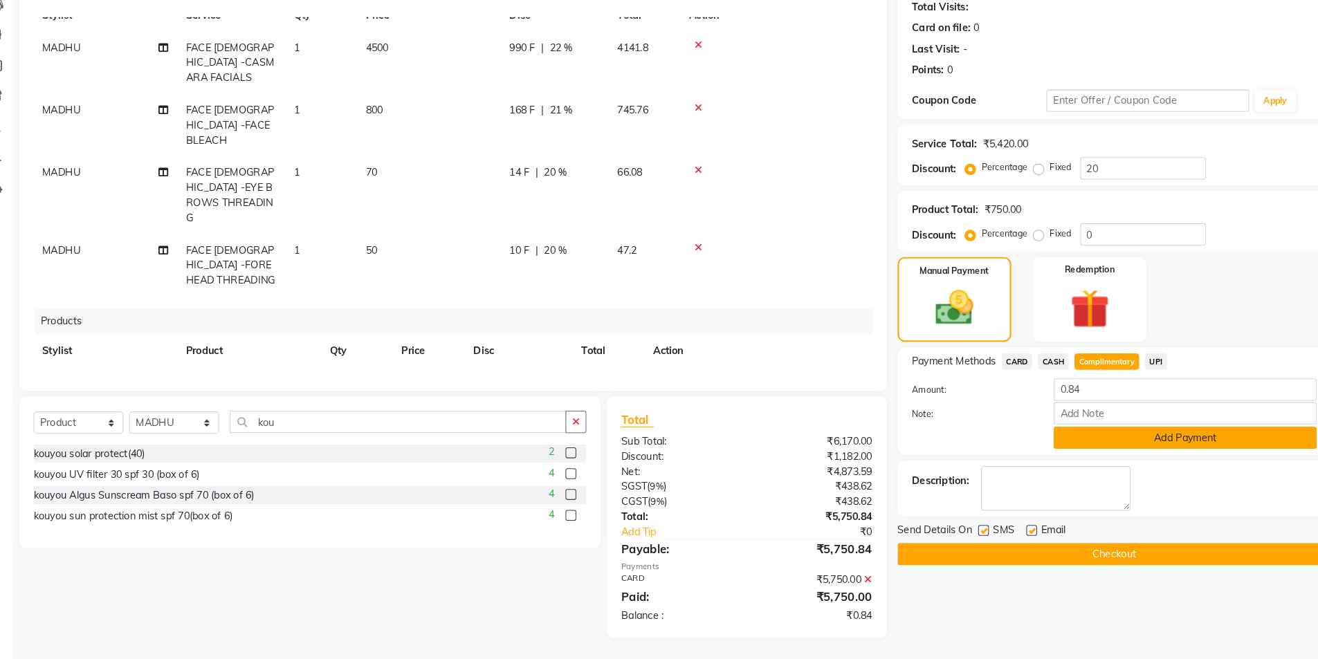
click at [1112, 445] on button "Add Payment" at bounding box center [1170, 445] width 253 height 21
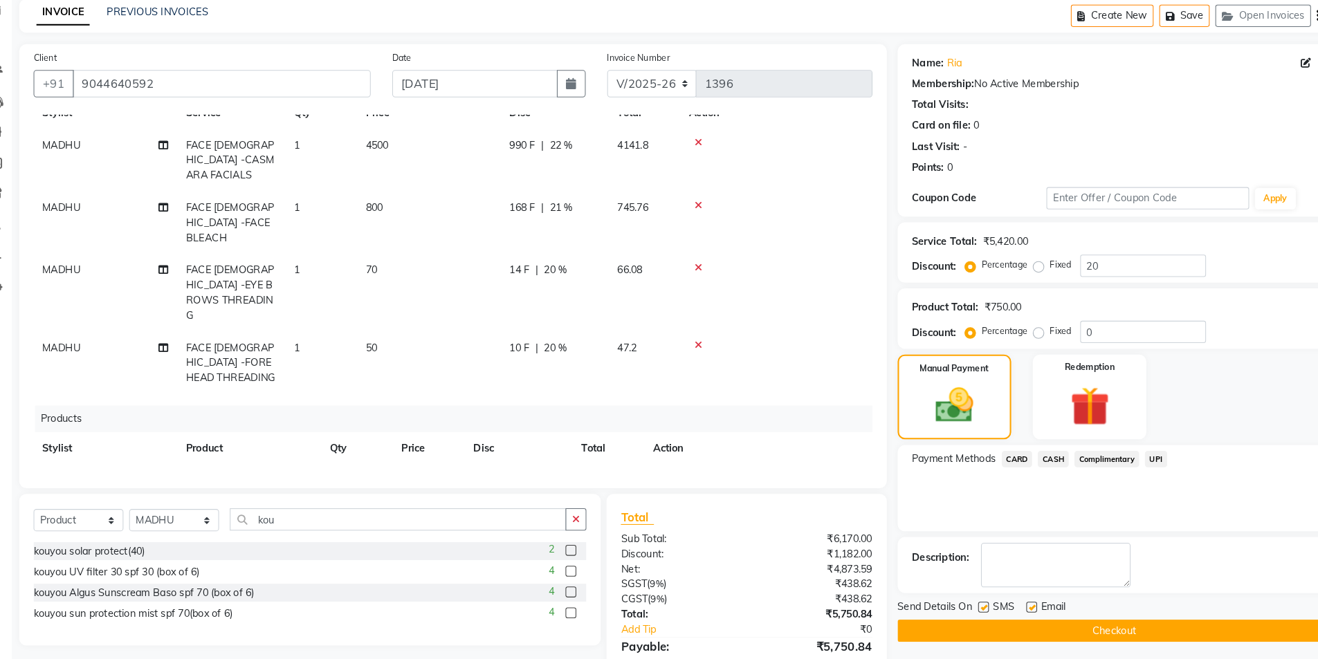
scroll to position [145, 0]
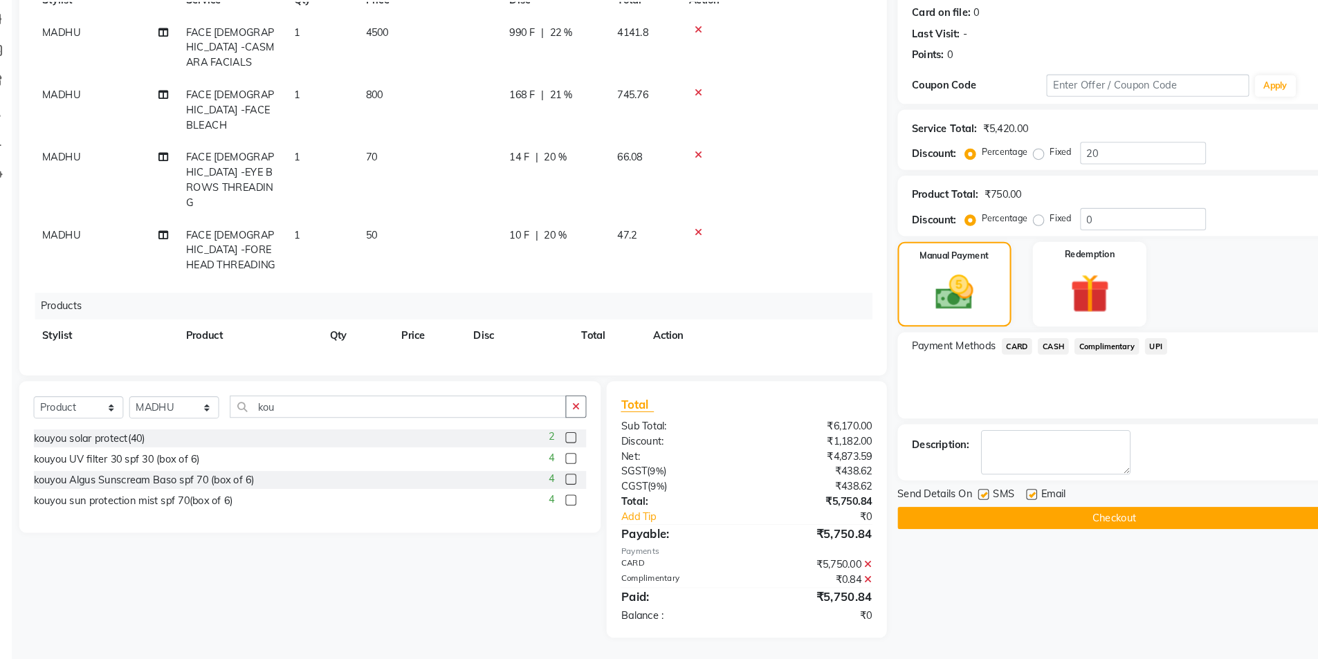
click at [1072, 516] on button "Checkout" at bounding box center [1102, 523] width 417 height 21
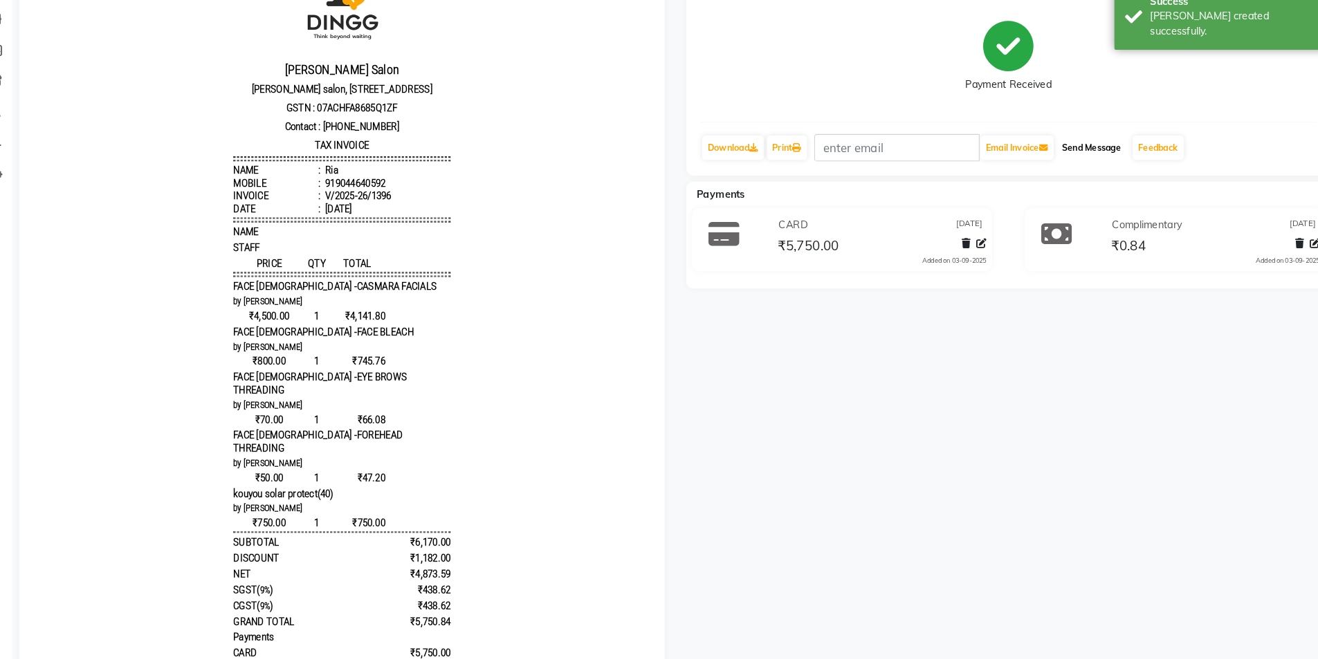
click at [1076, 169] on button "Send Message" at bounding box center [1081, 167] width 68 height 24
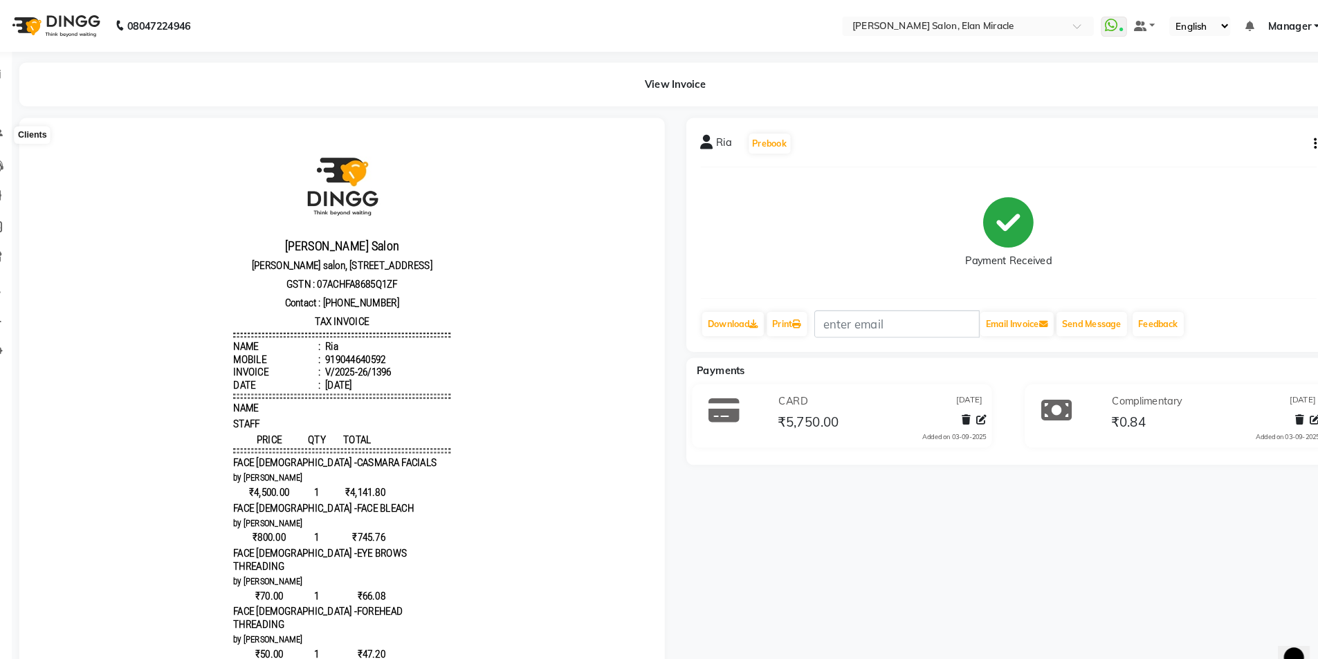
click at [30, 131] on icon at bounding box center [25, 130] width 13 height 10
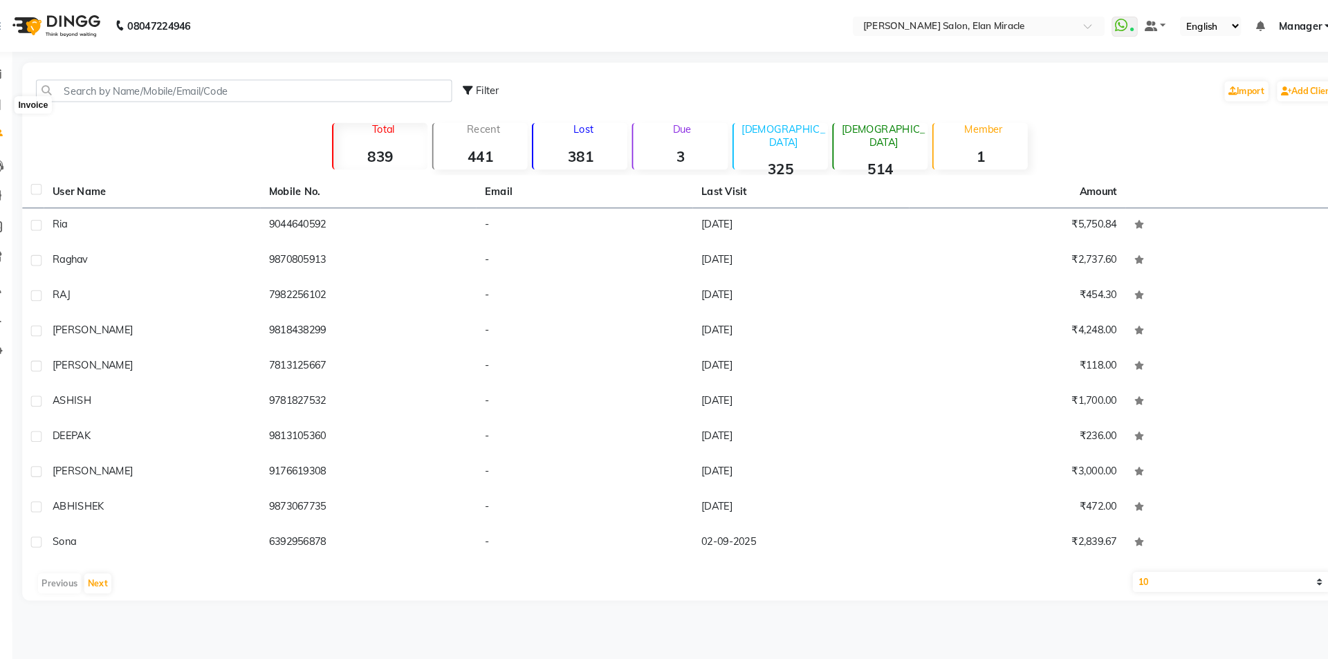
click at [30, 95] on icon at bounding box center [26, 100] width 8 height 10
select select "service"
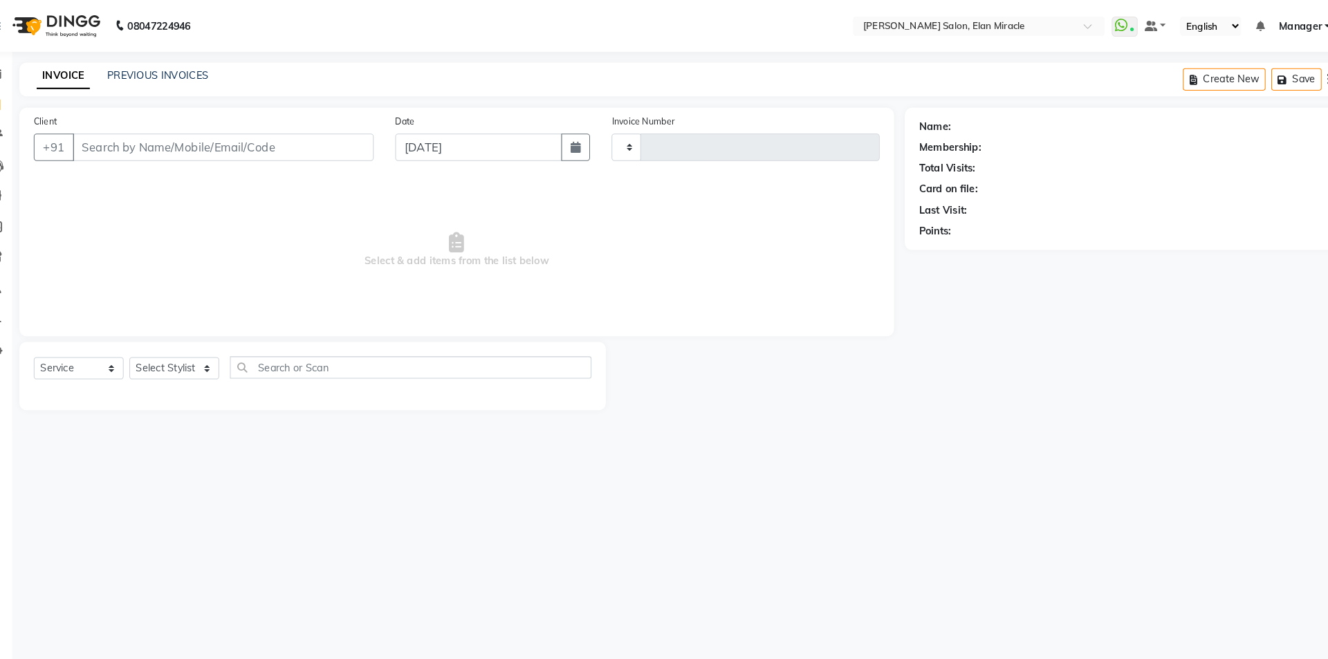
type input "1397"
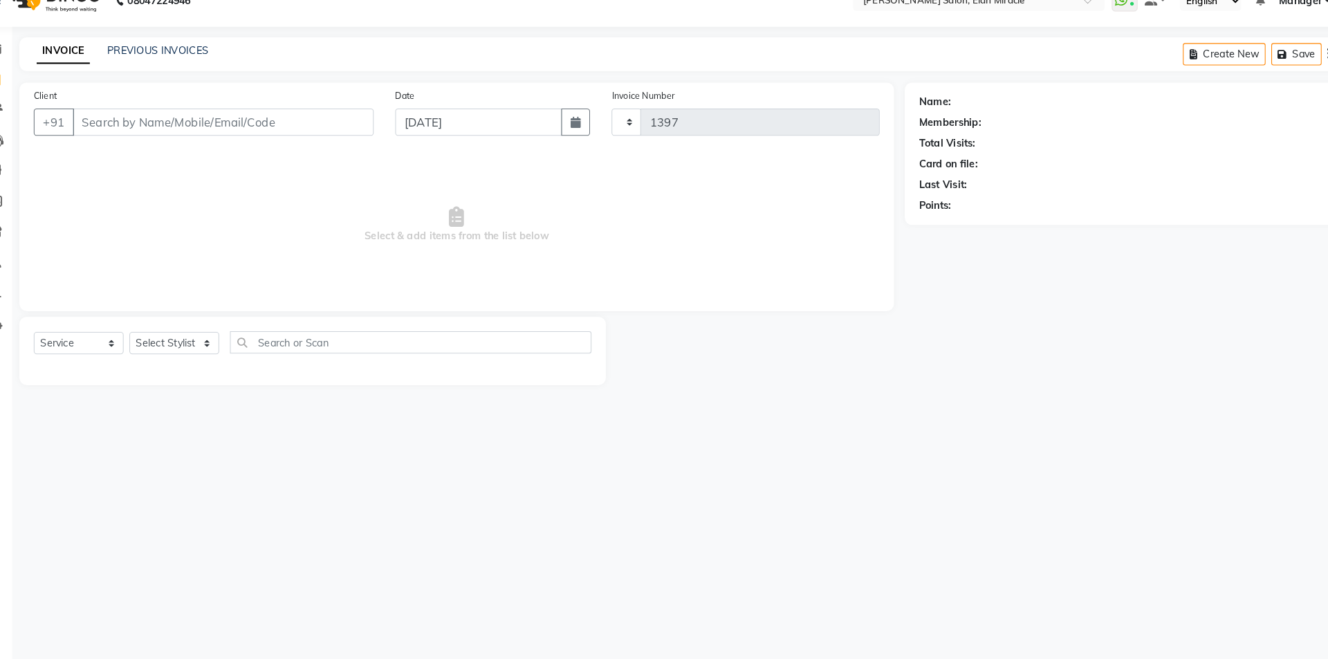
select select "7738"
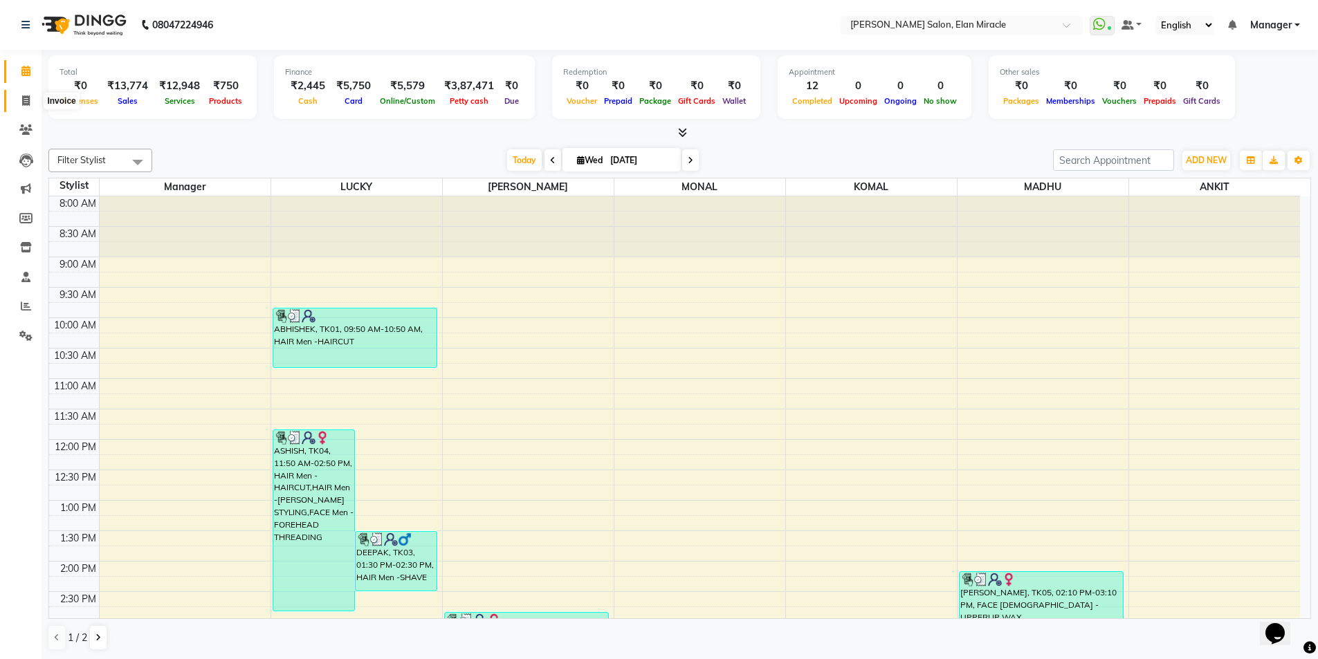
click at [25, 101] on icon at bounding box center [26, 100] width 8 height 10
select select "7738"
select select "service"
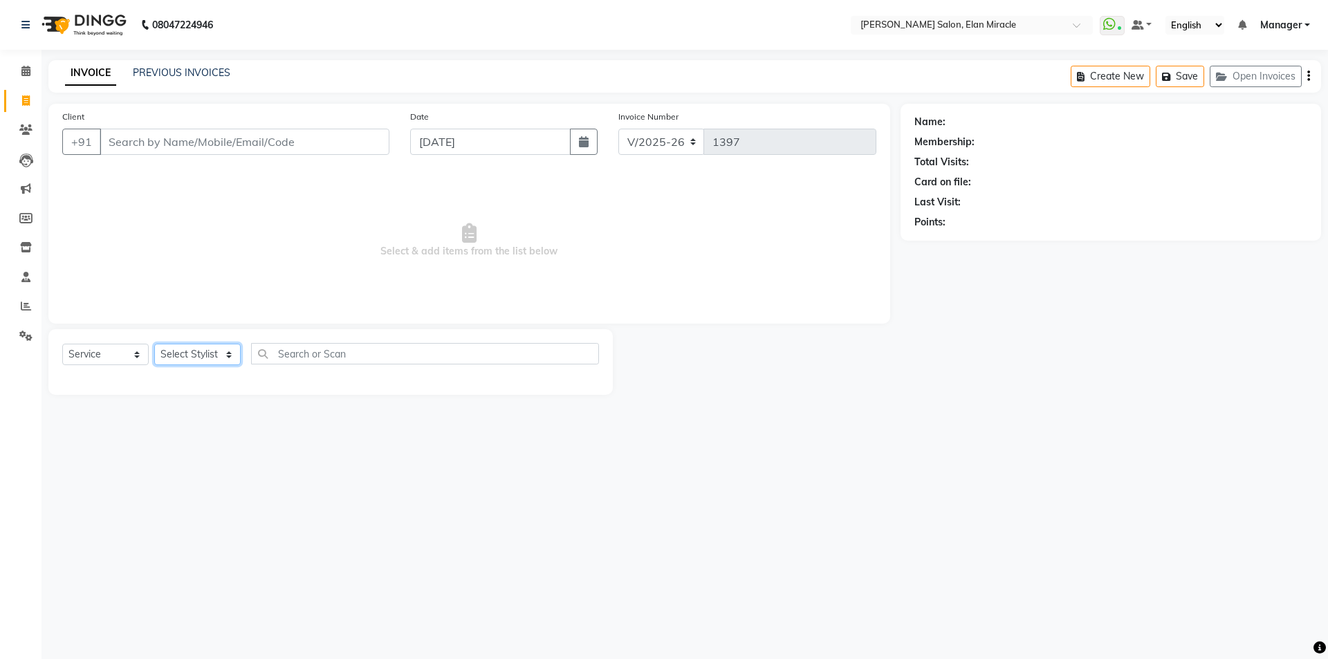
click at [196, 358] on select "Select Stylist [PERSON_NAME] ANKIT [PERSON_NAME] [PERSON_NAME] Manager [PERSON_…" at bounding box center [197, 354] width 86 height 21
select select "89644"
click at [154, 344] on select "Select Stylist [PERSON_NAME] ANKIT [PERSON_NAME] [PERSON_NAME] Manager [PERSON_…" at bounding box center [197, 354] width 86 height 21
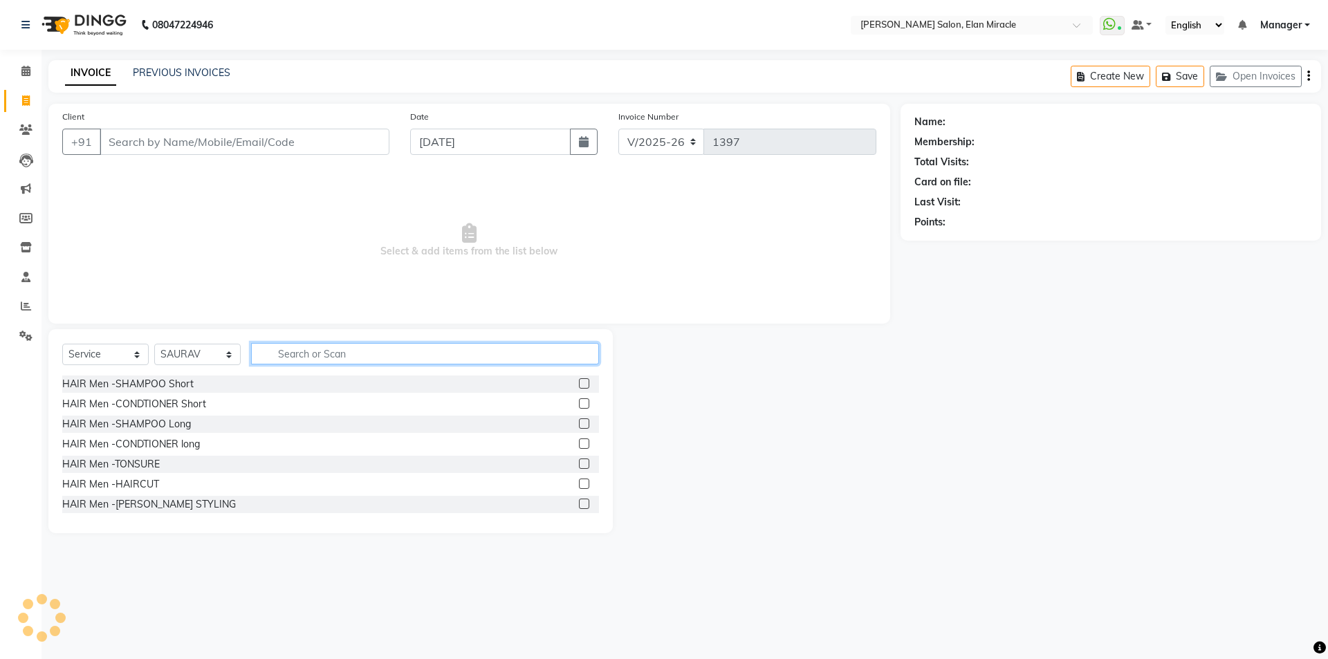
click at [346, 361] on input "text" at bounding box center [425, 353] width 348 height 21
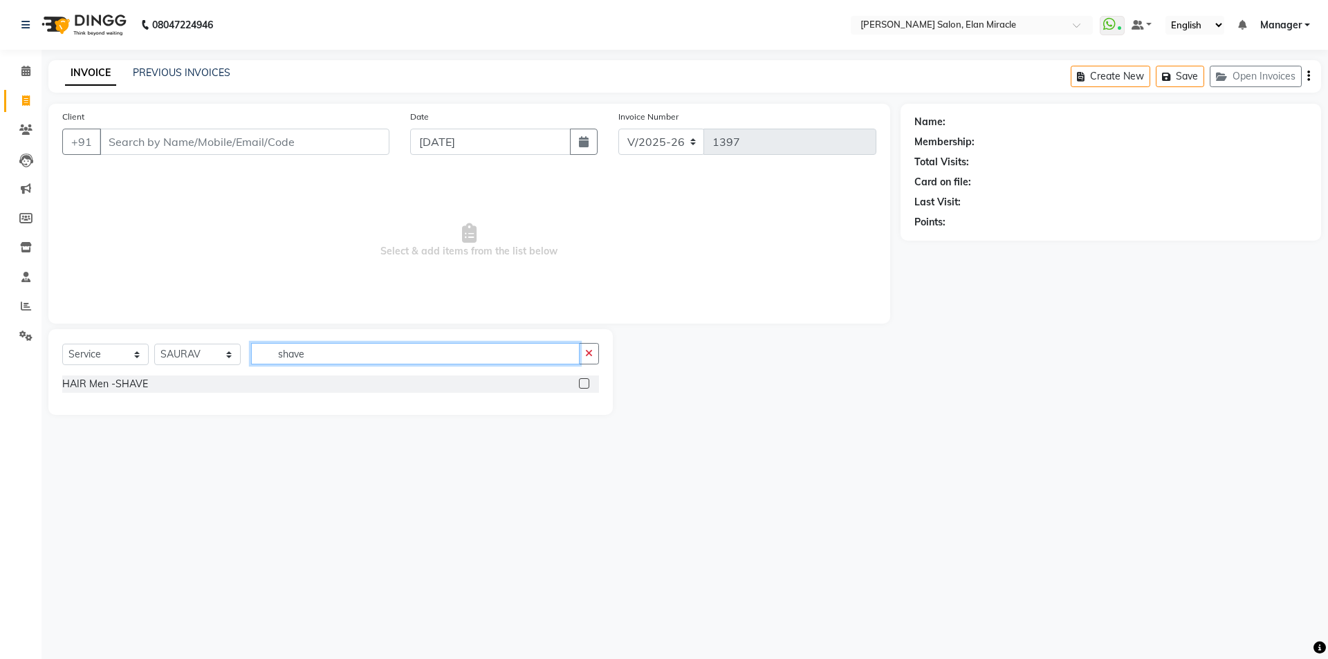
type input "shave"
click at [587, 382] on label at bounding box center [584, 383] width 10 height 10
click at [587, 382] on input "checkbox" at bounding box center [583, 384] width 9 height 9
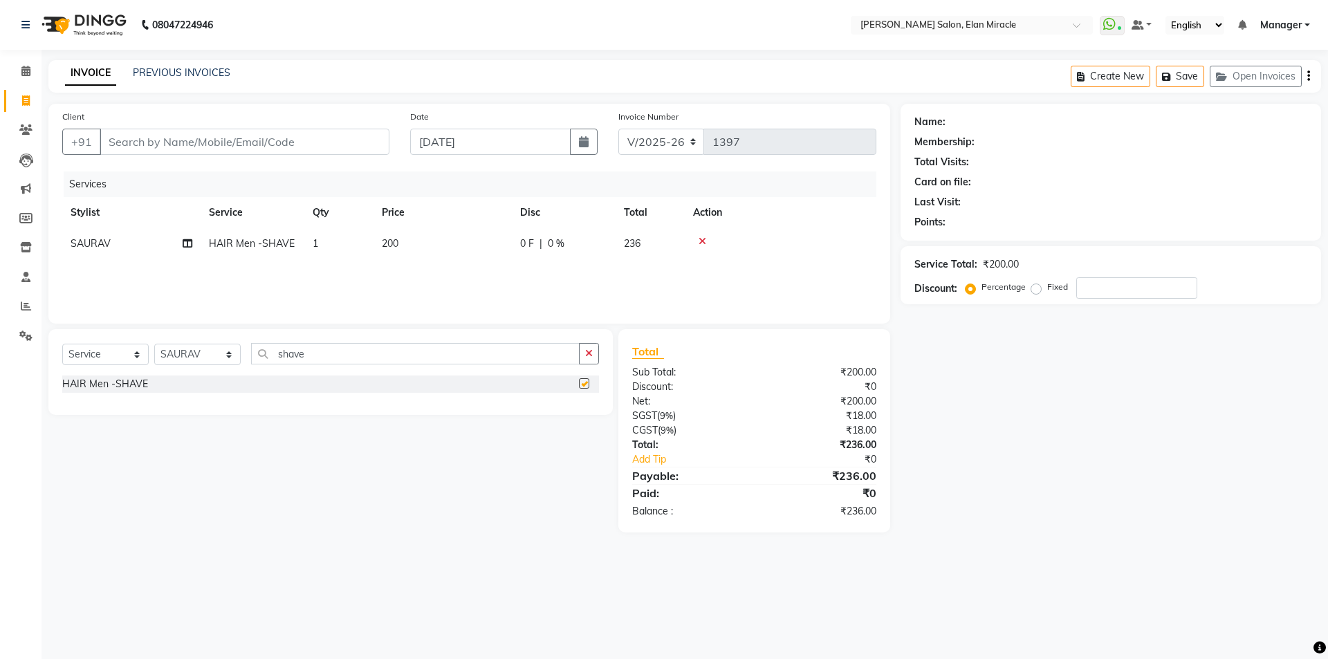
checkbox input "false"
click at [208, 141] on input "Client" at bounding box center [245, 142] width 290 height 26
type input "8"
type input "0"
click at [187, 180] on ngb-highlight "858807 5005" at bounding box center [179, 174] width 72 height 14
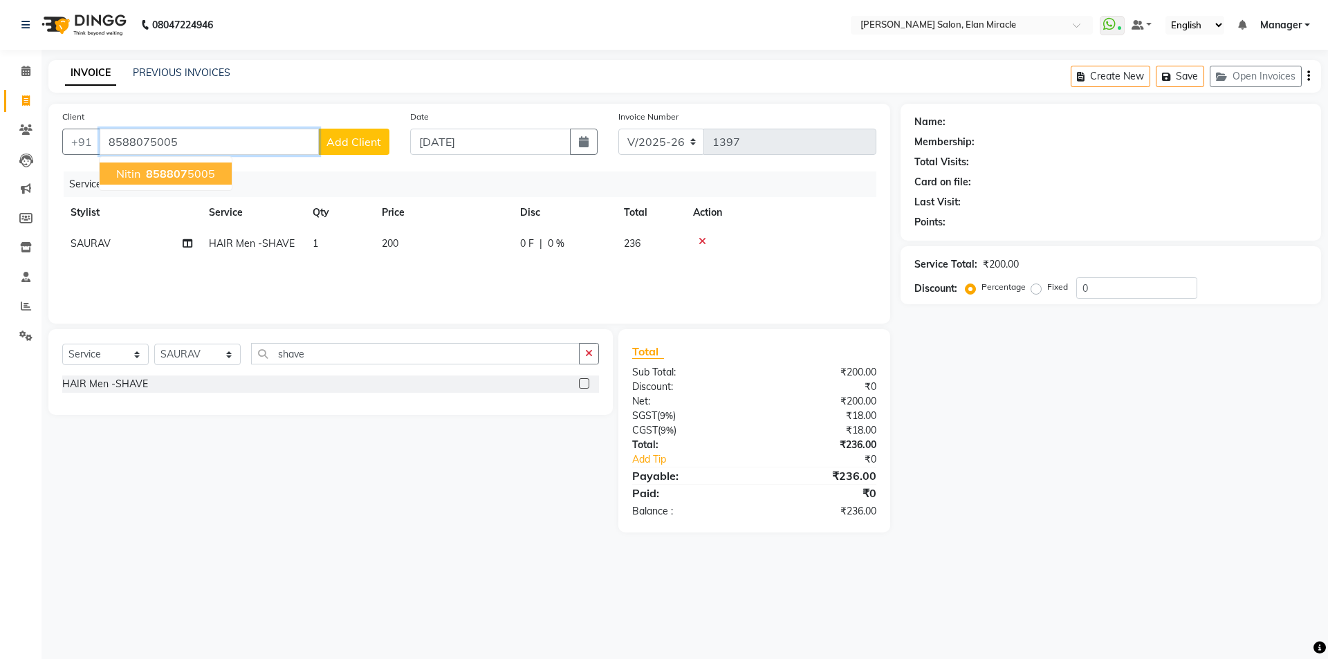
type input "8588075005"
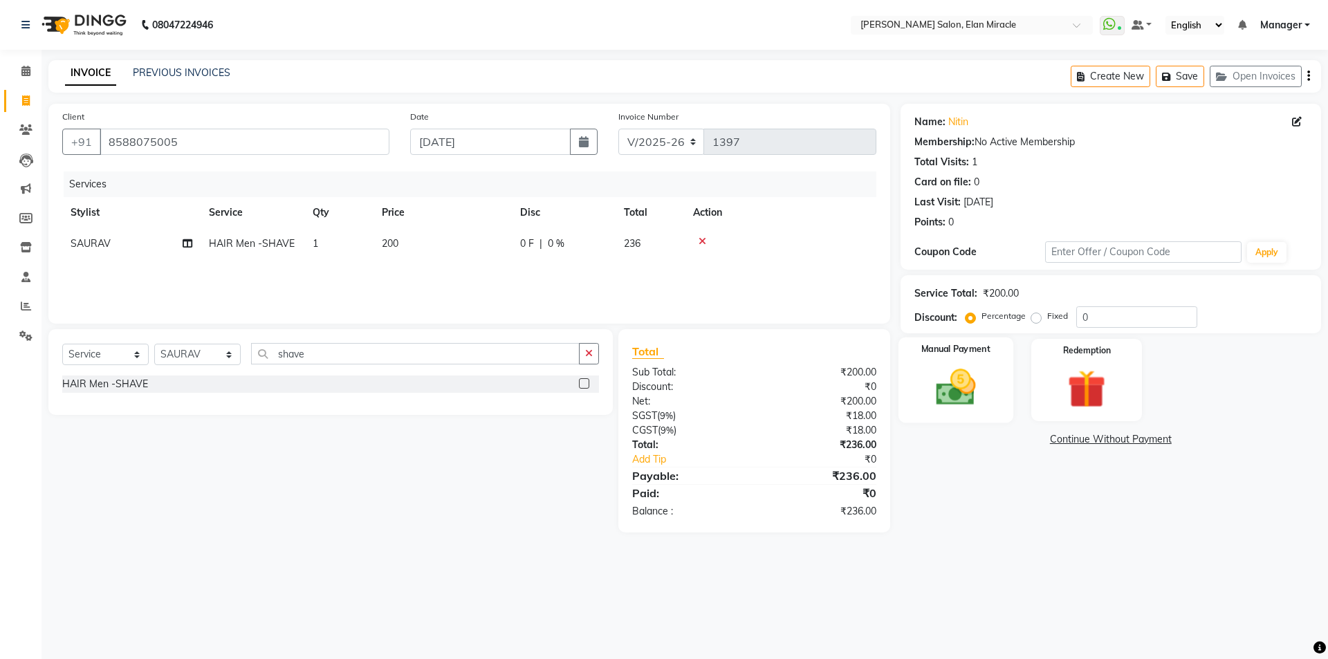
click at [961, 372] on img at bounding box center [955, 388] width 64 height 46
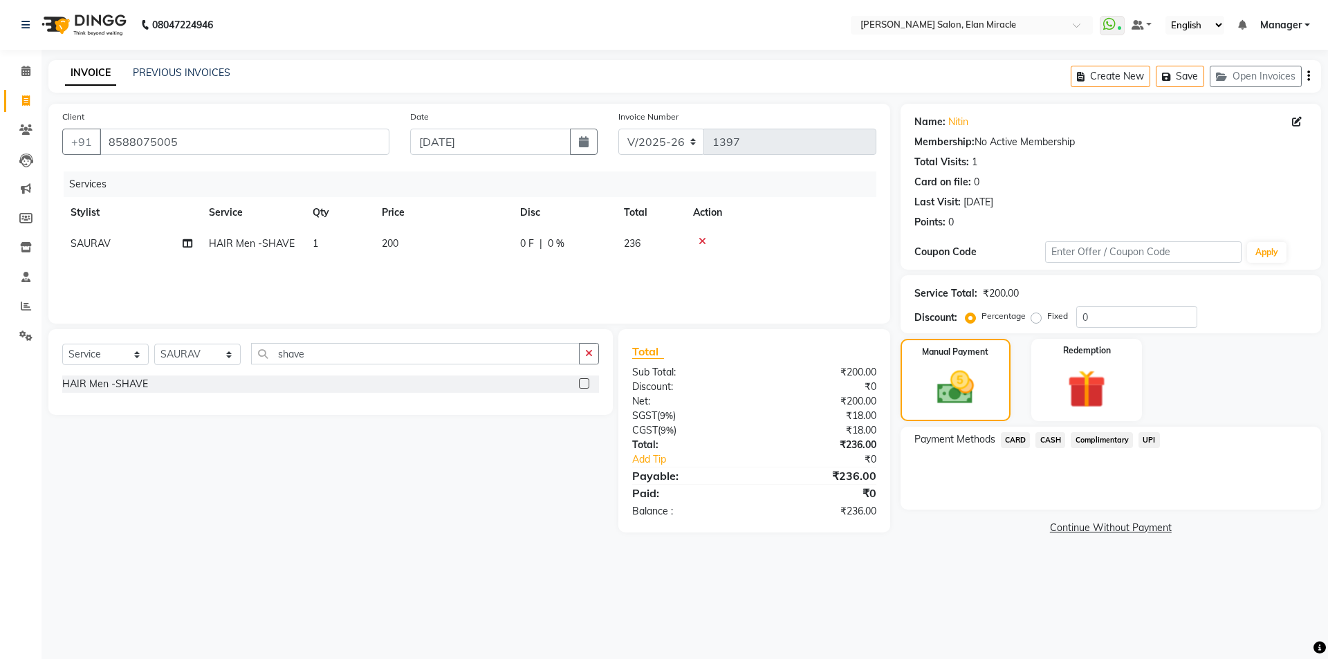
click at [1152, 440] on span "UPI" at bounding box center [1149, 440] width 21 height 16
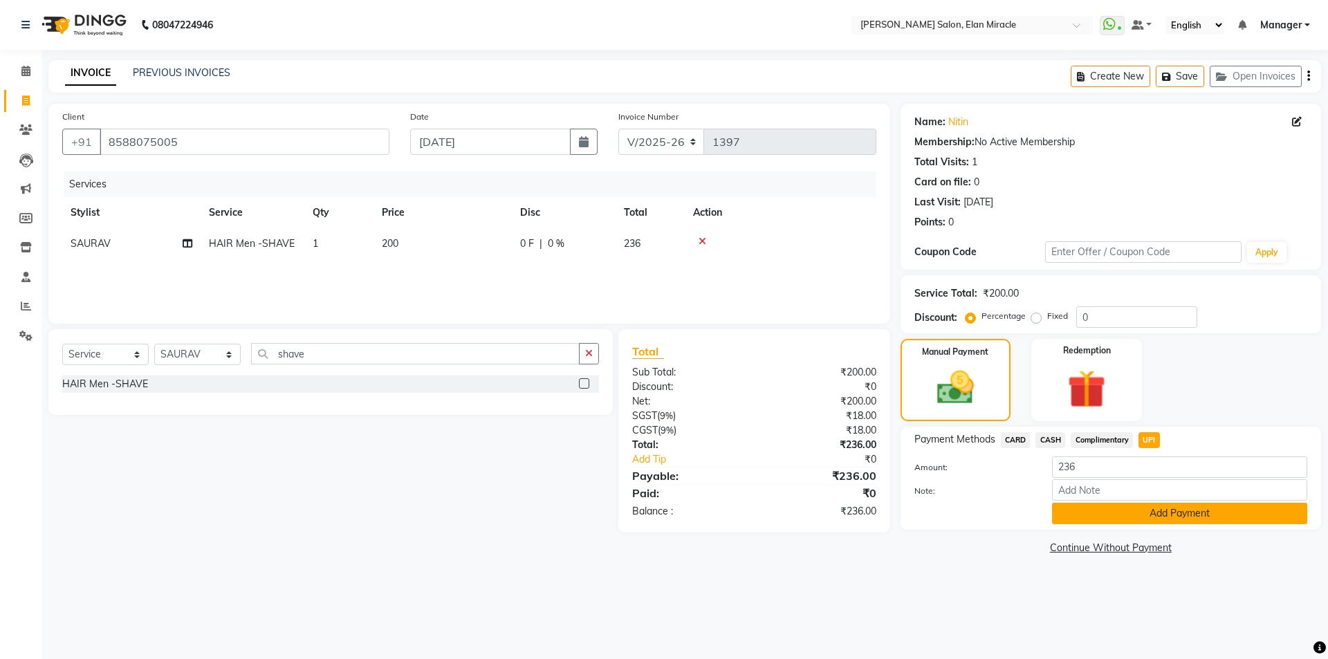
click at [1171, 512] on button "Add Payment" at bounding box center [1179, 513] width 255 height 21
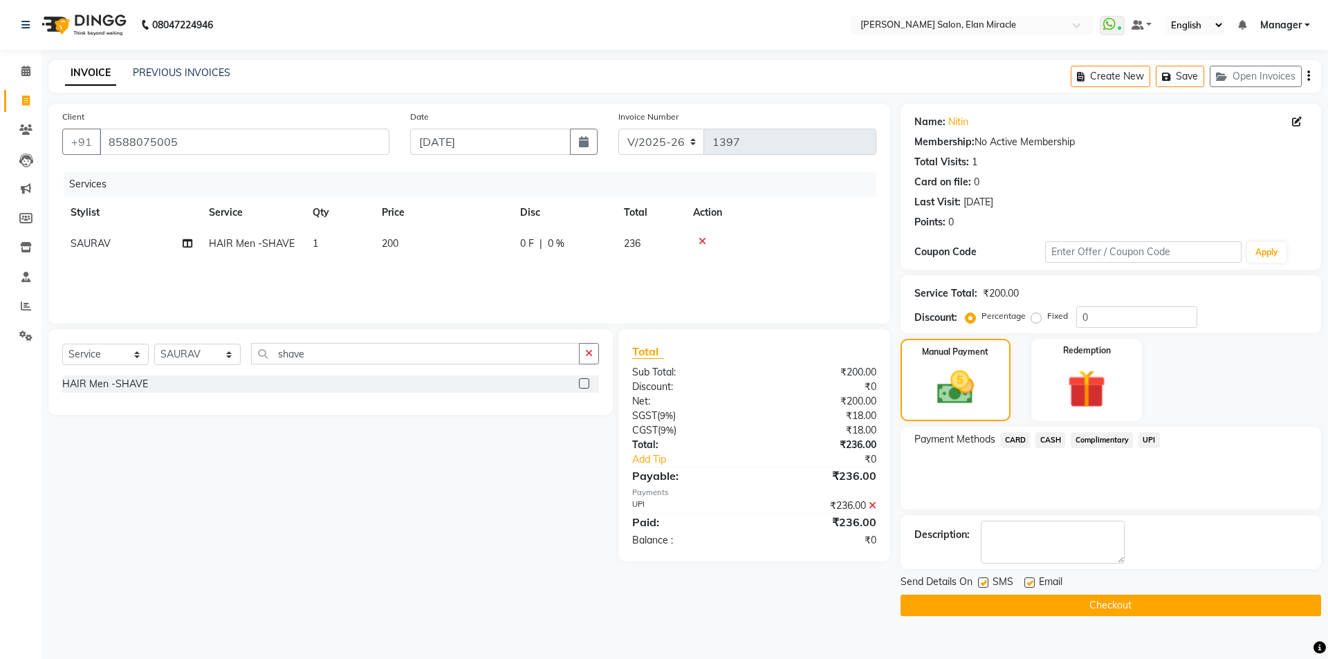
click at [1088, 605] on button "Checkout" at bounding box center [1111, 605] width 421 height 21
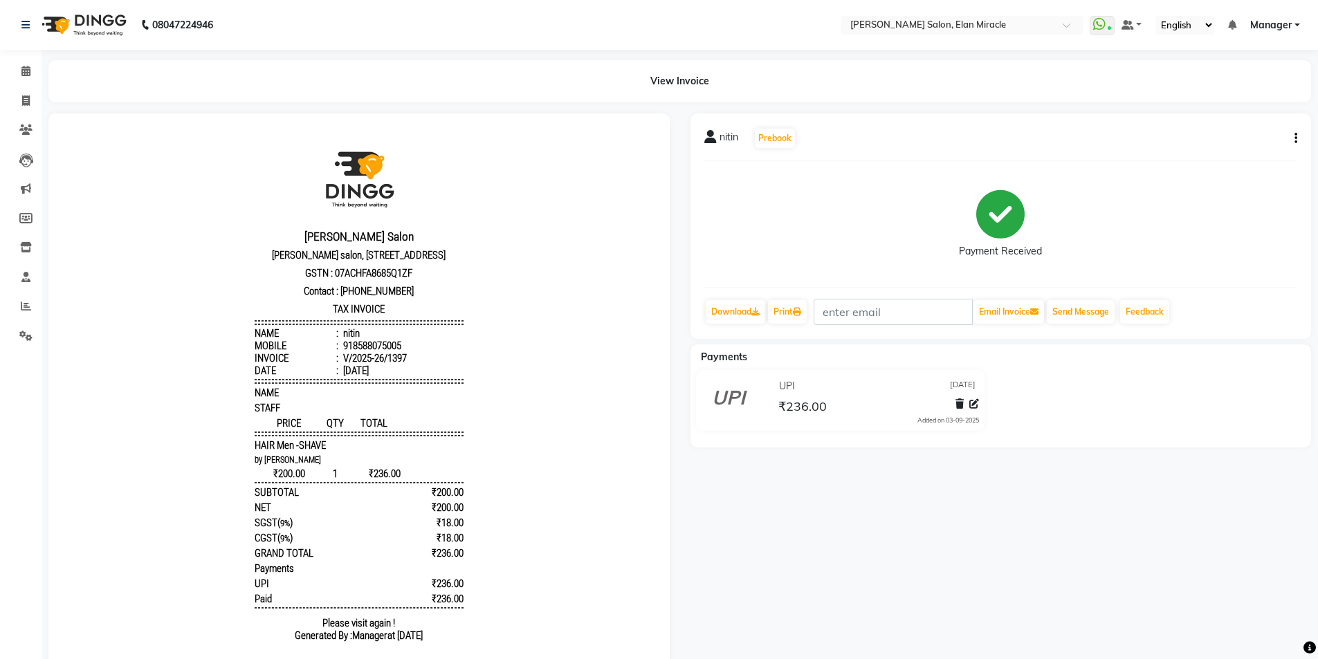
drag, startPoint x: 1154, startPoint y: 490, endPoint x: 1220, endPoint y: 429, distance: 90.1
click at [1174, 470] on div "nitin Prebook Payment Received Download Print Email Invoice Send Message Feedba…" at bounding box center [1001, 403] width 642 height 580
click at [27, 105] on icon at bounding box center [26, 100] width 8 height 10
select select "7738"
select select "service"
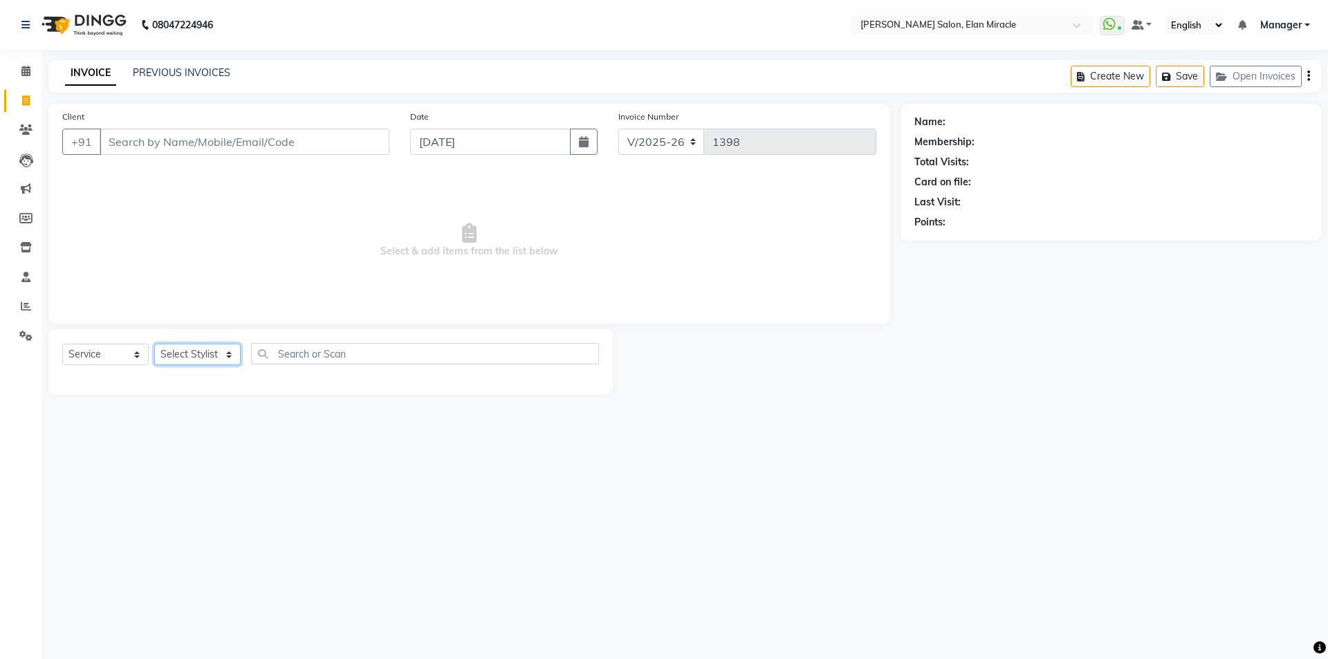
click at [204, 352] on select "Select Stylist [PERSON_NAME] ANKIT [PERSON_NAME] [PERSON_NAME] Manager [PERSON_…" at bounding box center [197, 354] width 86 height 21
select select "84023"
click at [154, 344] on select "Select Stylist [PERSON_NAME] ANKIT [PERSON_NAME] [PERSON_NAME] Manager [PERSON_…" at bounding box center [197, 354] width 86 height 21
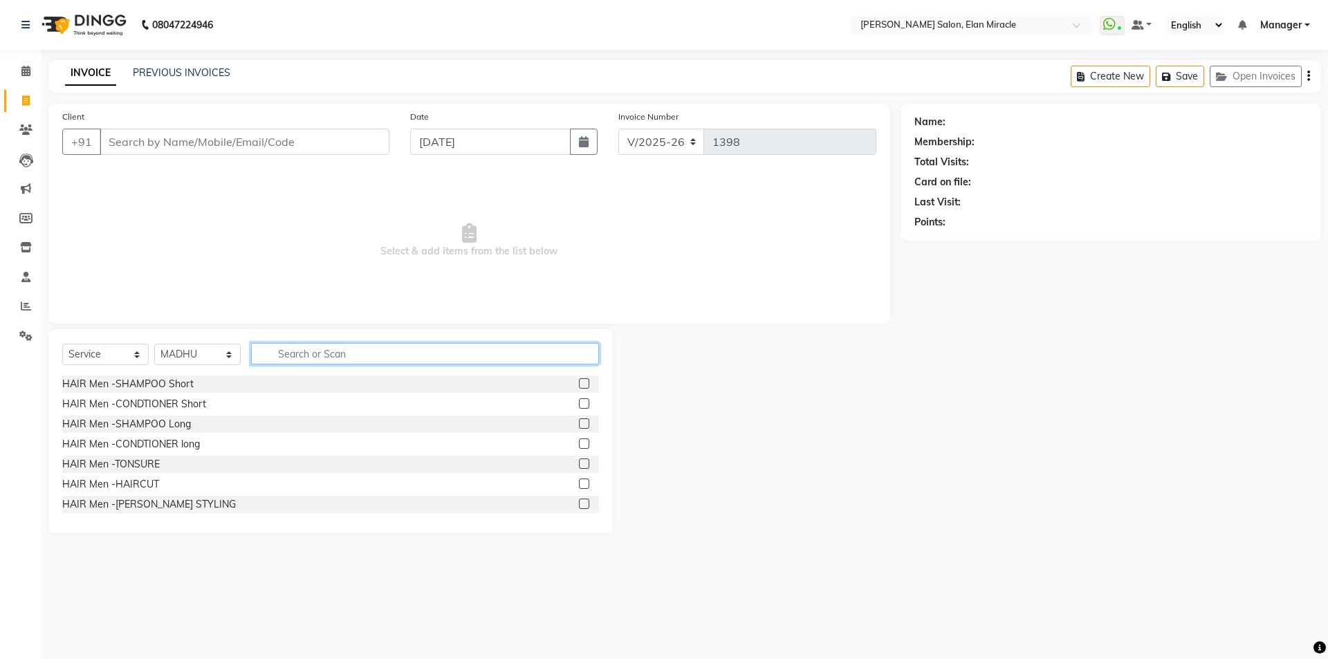
click at [345, 353] on input "text" at bounding box center [425, 353] width 348 height 21
click at [262, 141] on input "Client" at bounding box center [245, 142] width 290 height 26
click at [349, 342] on div "Select Service Product Membership Package Voucher Prepaid Gift Card Select Styl…" at bounding box center [330, 431] width 564 height 204
click at [353, 352] on input "text" at bounding box center [425, 353] width 348 height 21
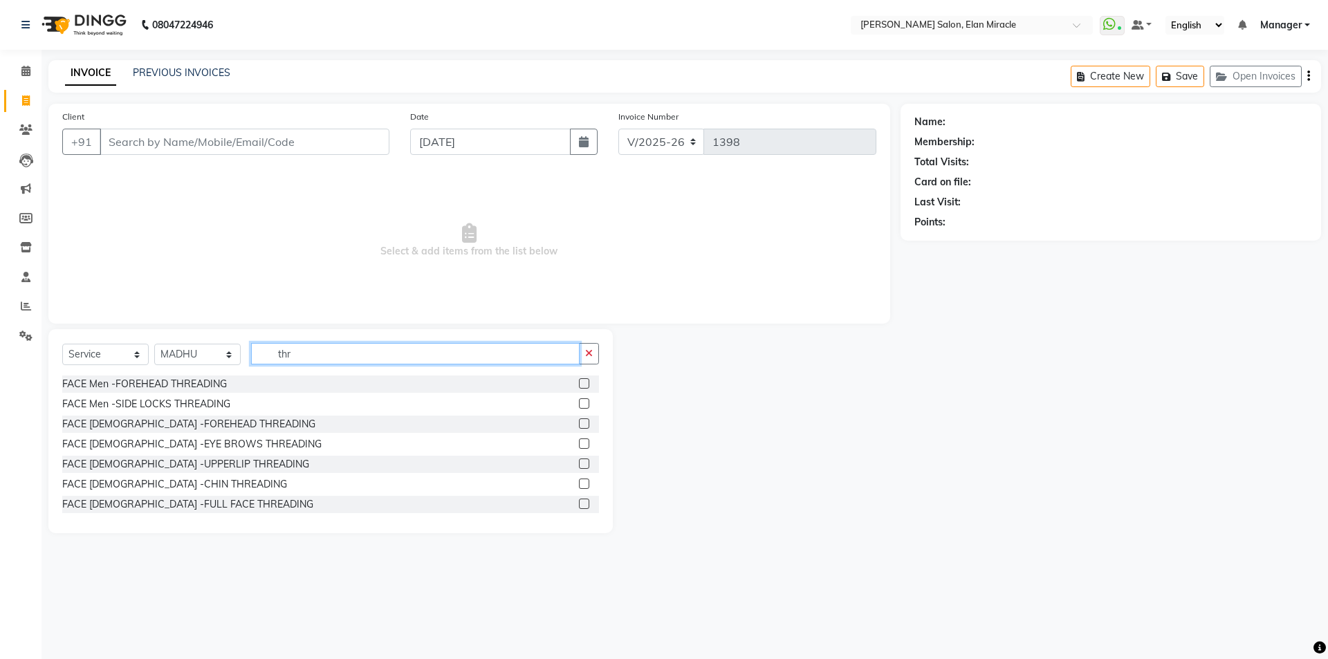
type input "thr"
click at [579, 440] on label at bounding box center [584, 444] width 10 height 10
click at [579, 440] on input "checkbox" at bounding box center [583, 444] width 9 height 9
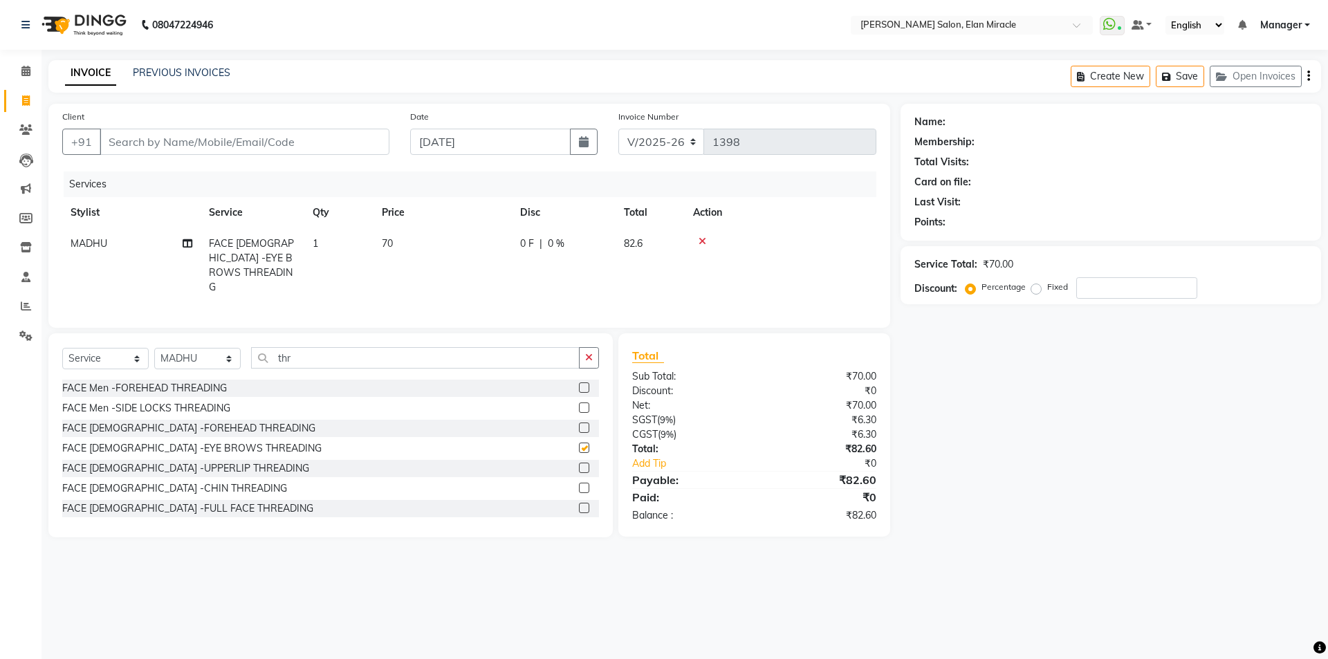
checkbox input "false"
click at [579, 463] on label at bounding box center [584, 468] width 10 height 10
click at [579, 464] on input "checkbox" at bounding box center [583, 468] width 9 height 9
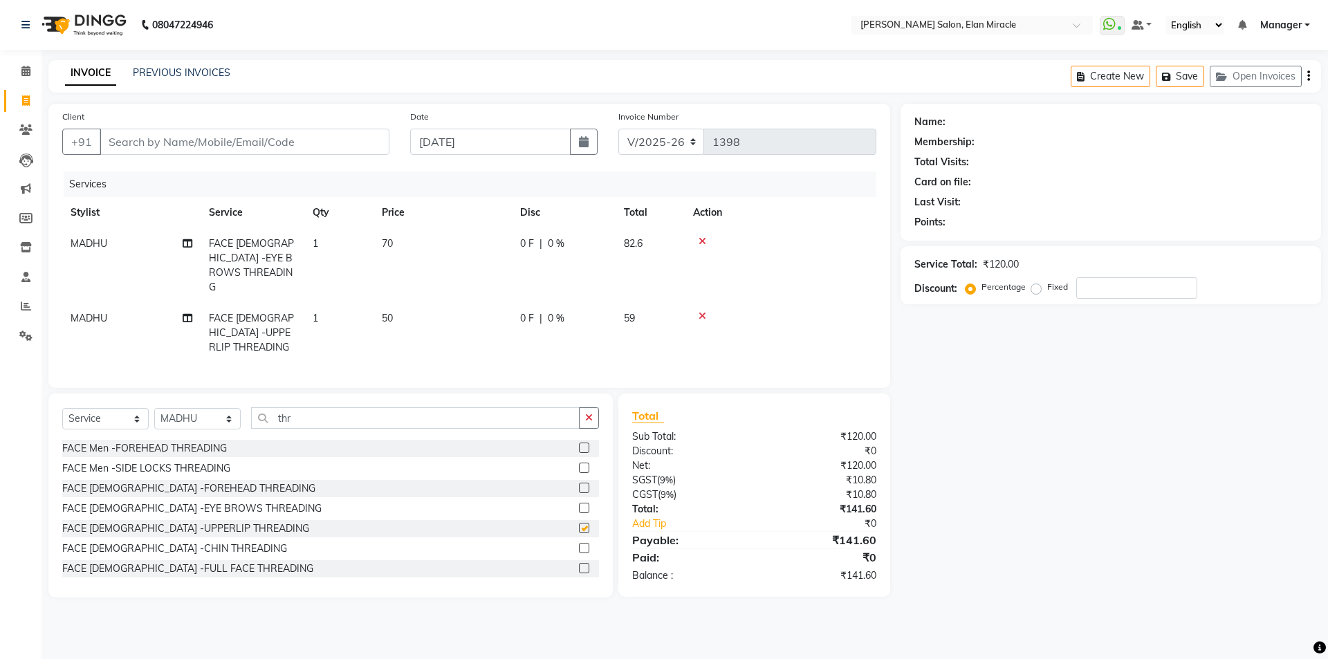
checkbox input "false"
click at [247, 151] on input "Client" at bounding box center [245, 142] width 290 height 26
type input "a"
type input "0"
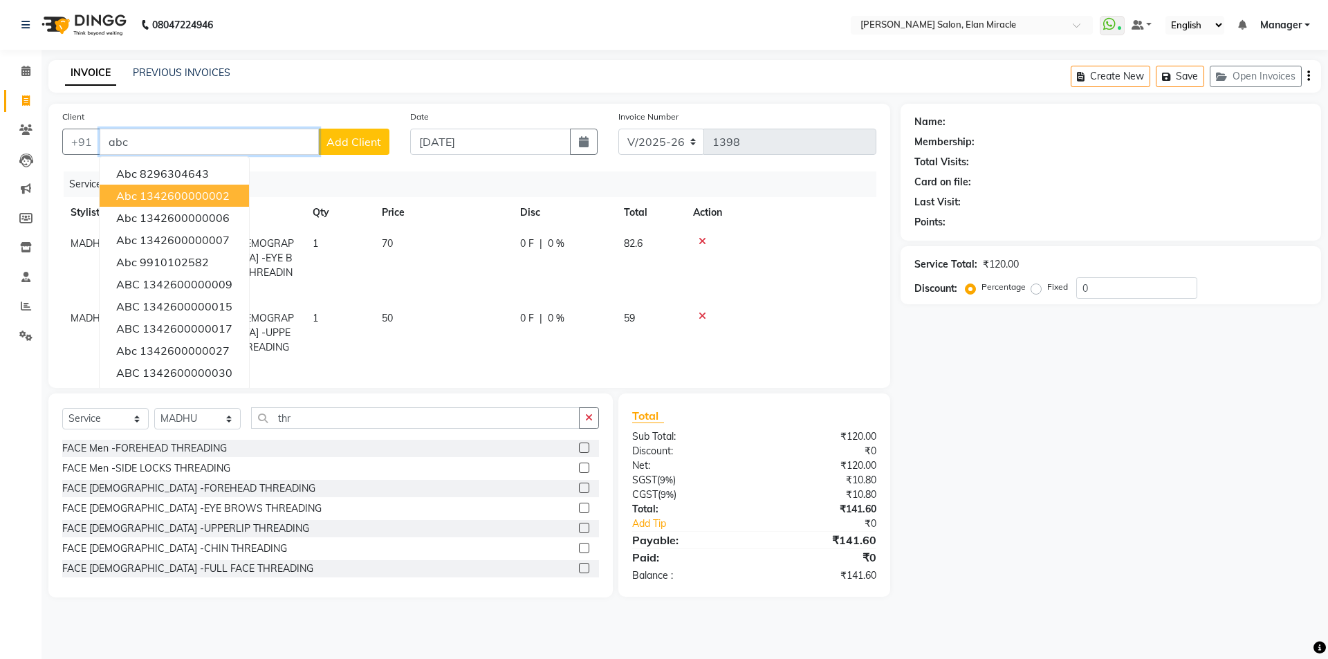
click at [197, 202] on ngb-highlight "1342600000002" at bounding box center [185, 196] width 90 height 14
type input "1342600000002"
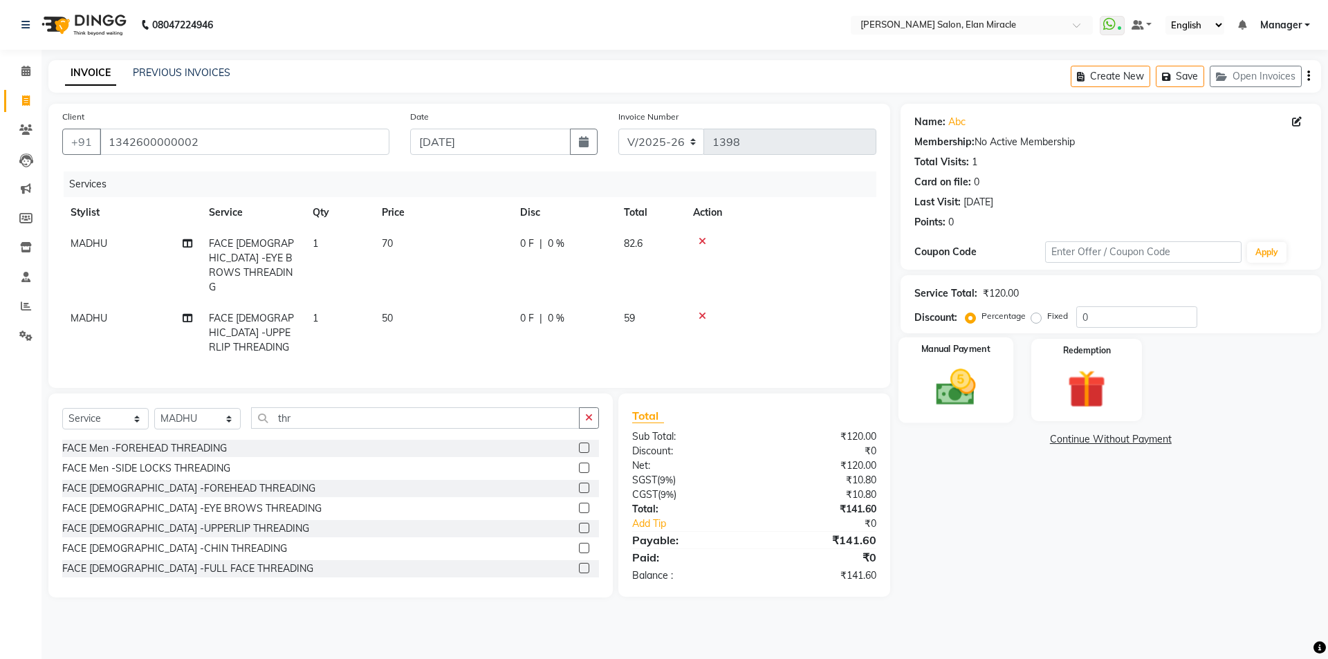
click at [962, 398] on img at bounding box center [955, 388] width 64 height 46
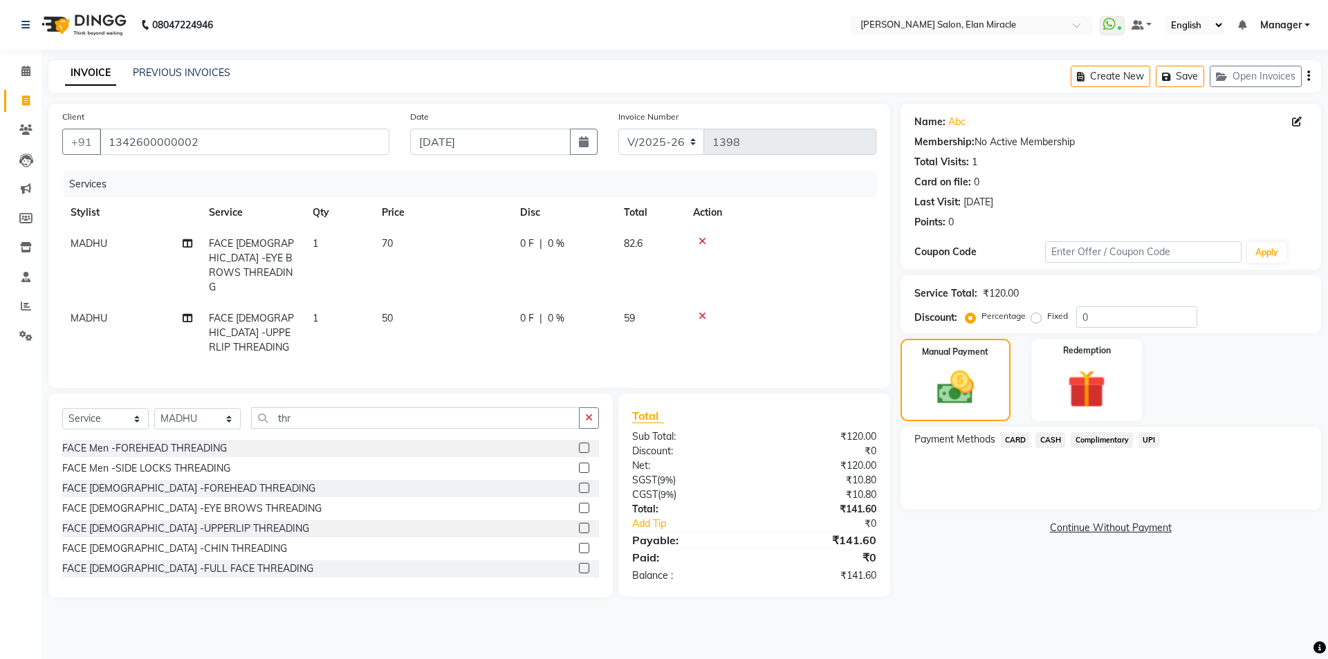
click at [1153, 441] on span "UPI" at bounding box center [1149, 440] width 21 height 16
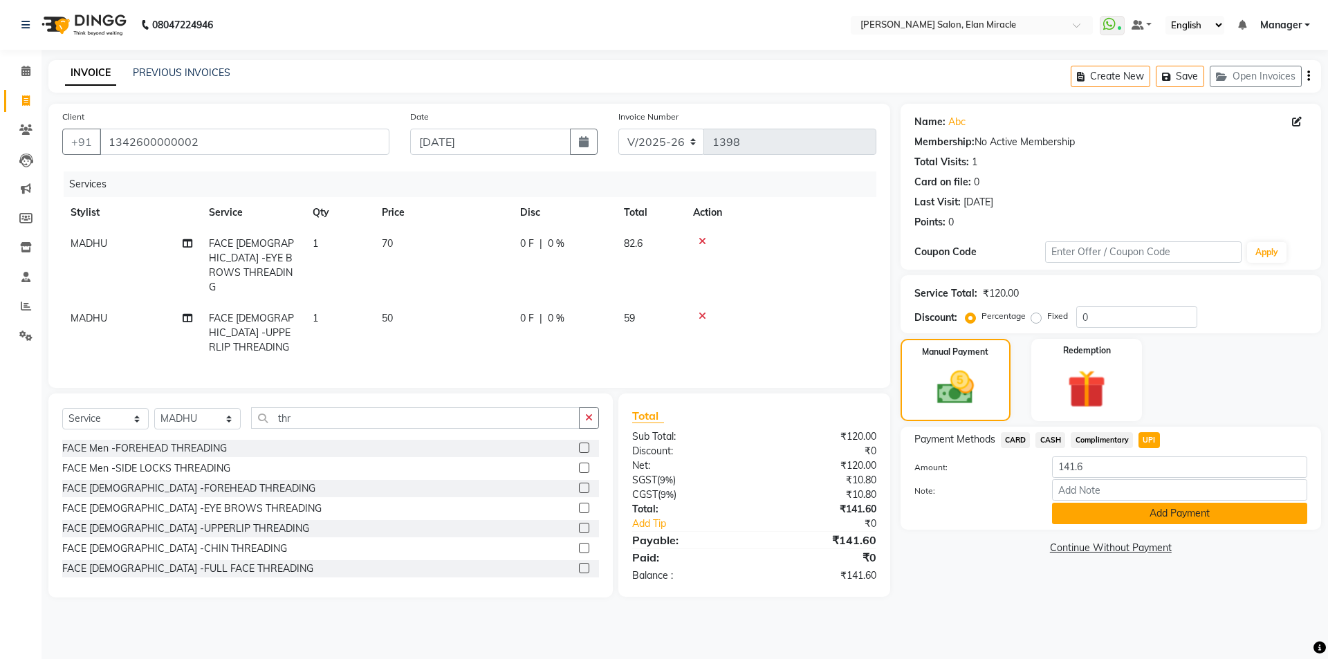
click at [1137, 517] on button "Add Payment" at bounding box center [1179, 513] width 255 height 21
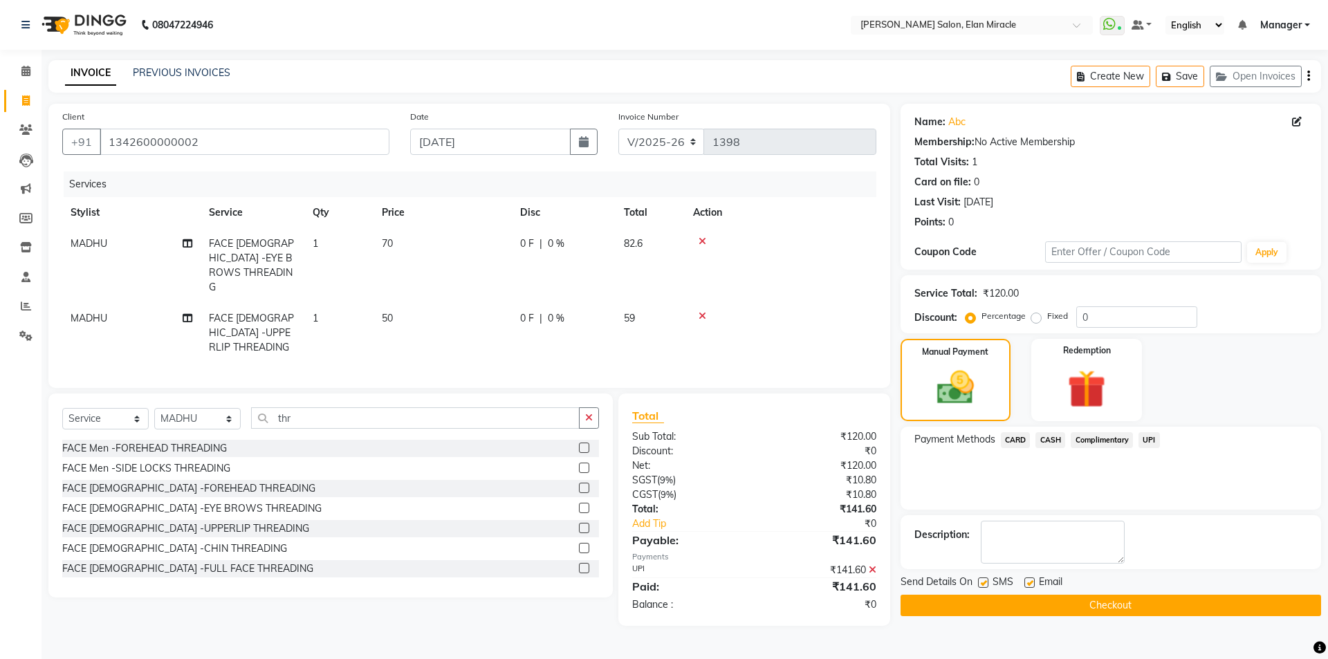
click at [1064, 605] on button "Checkout" at bounding box center [1111, 605] width 421 height 21
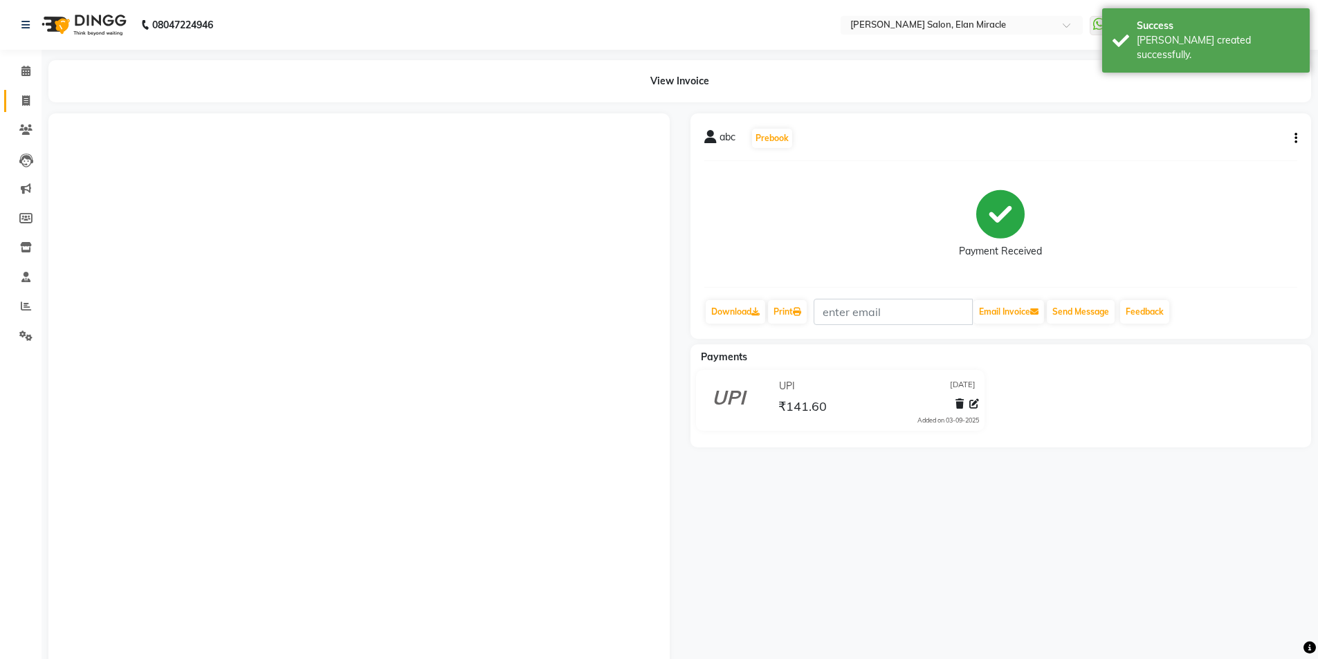
click at [30, 109] on link "Invoice" at bounding box center [20, 101] width 33 height 23
select select "7738"
select select "service"
